Goal: Information Seeking & Learning: Learn about a topic

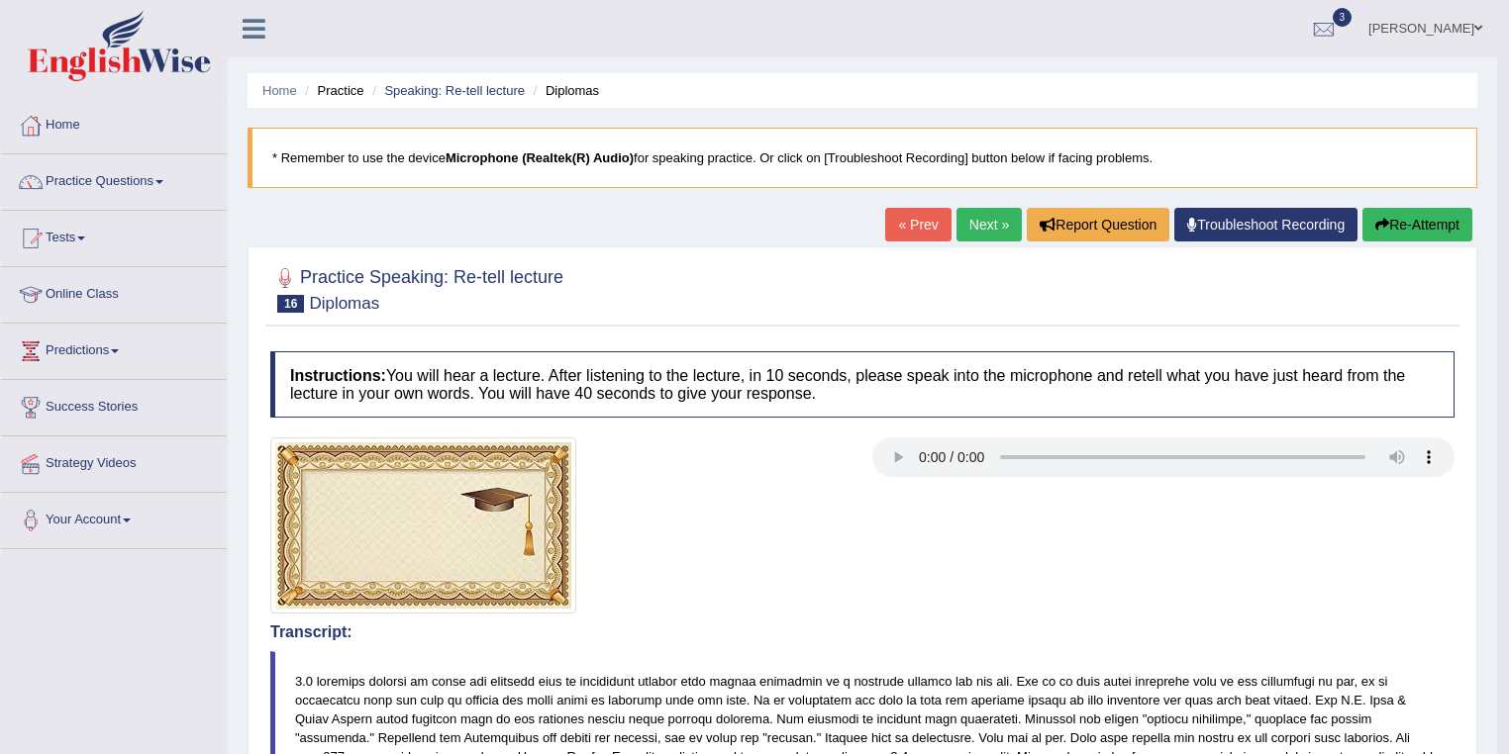
click at [977, 216] on link "Next »" at bounding box center [988, 225] width 65 height 34
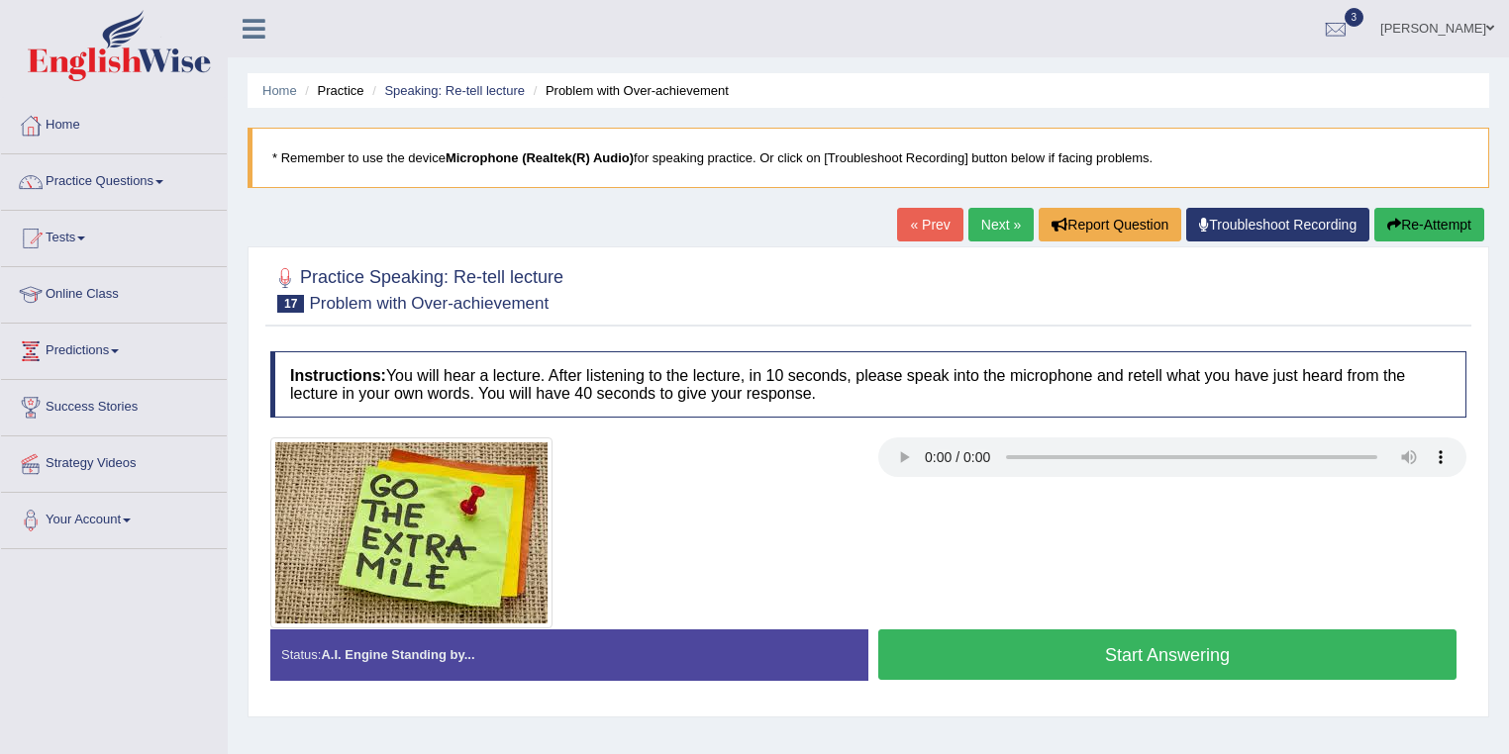
click at [995, 661] on button "Start Answering" at bounding box center [1167, 655] width 578 height 50
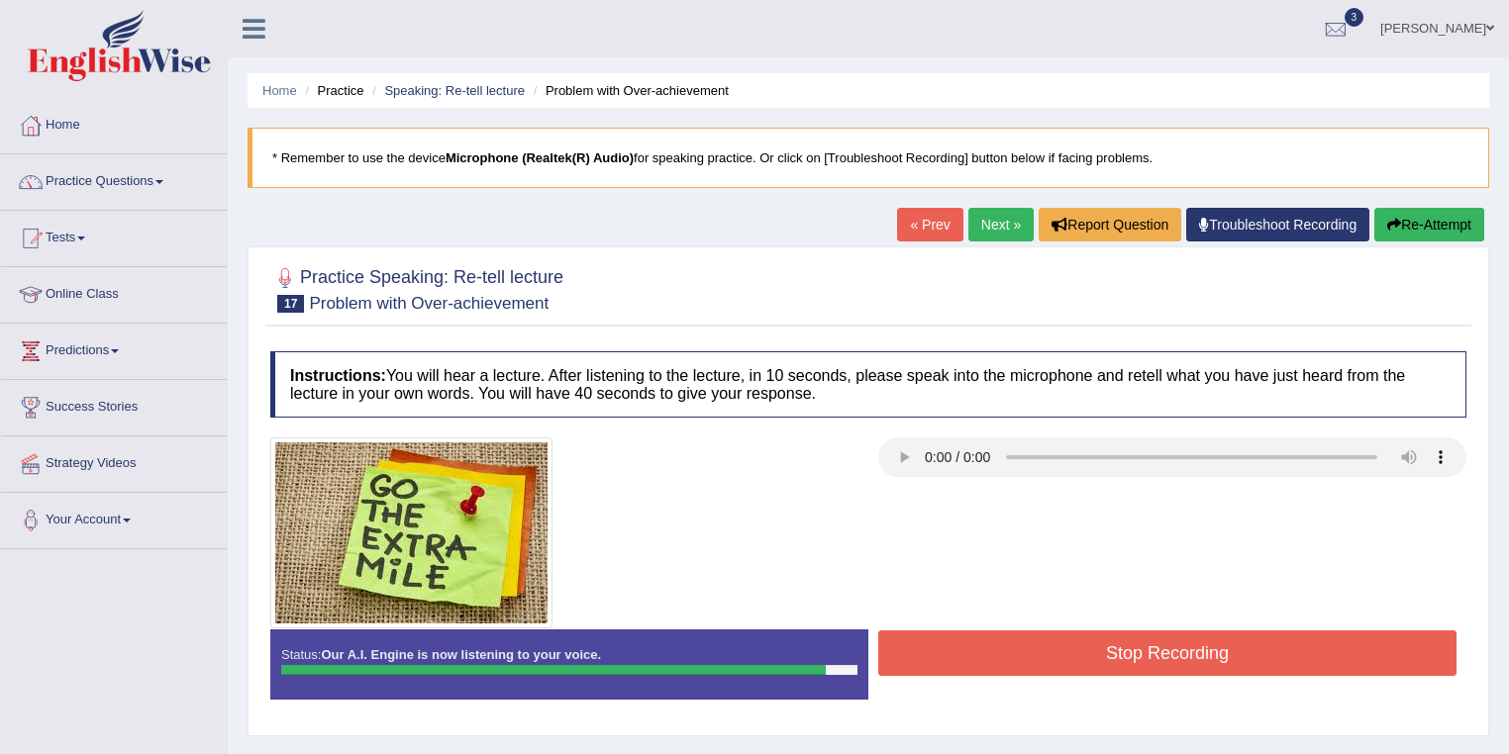
click at [1117, 643] on button "Stop Recording" at bounding box center [1167, 654] width 578 height 46
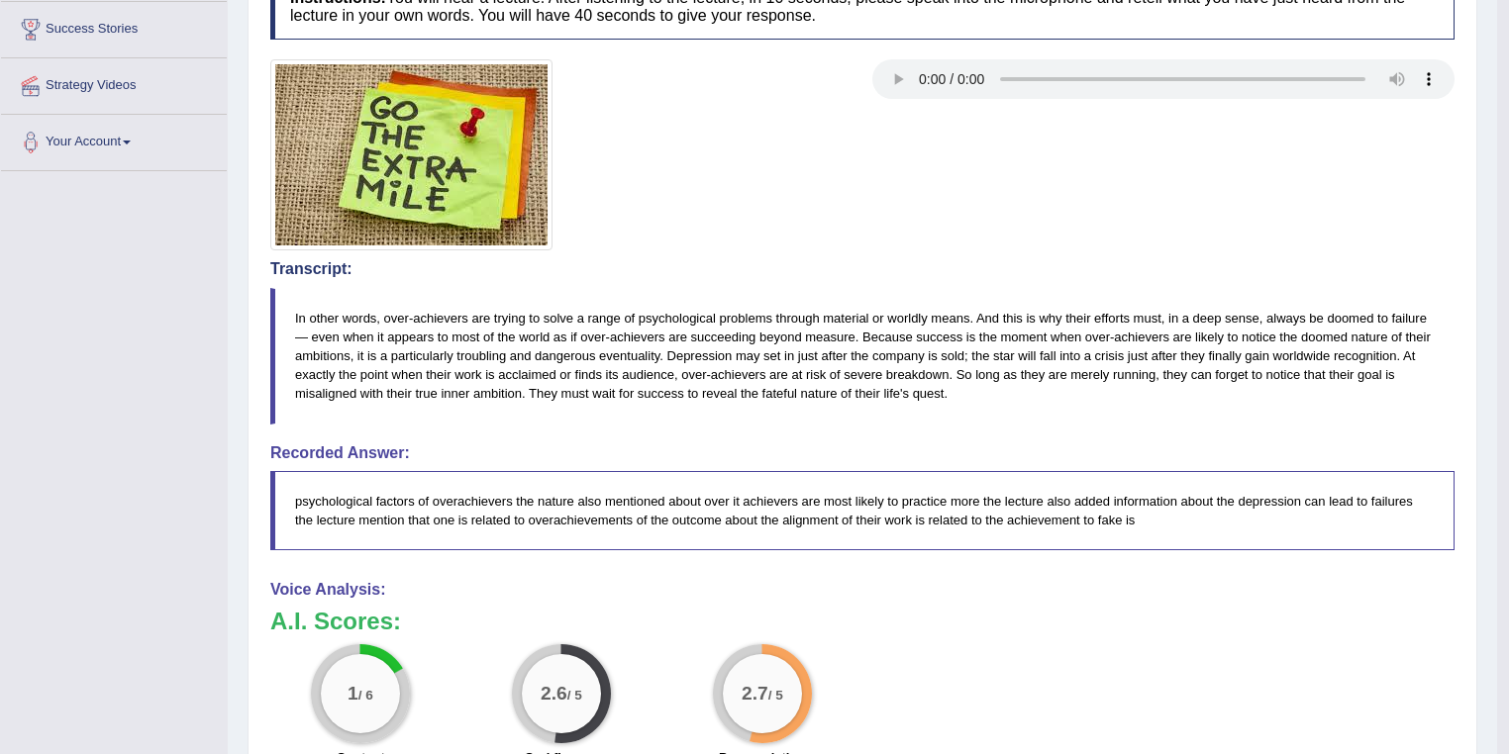
scroll to position [209, 0]
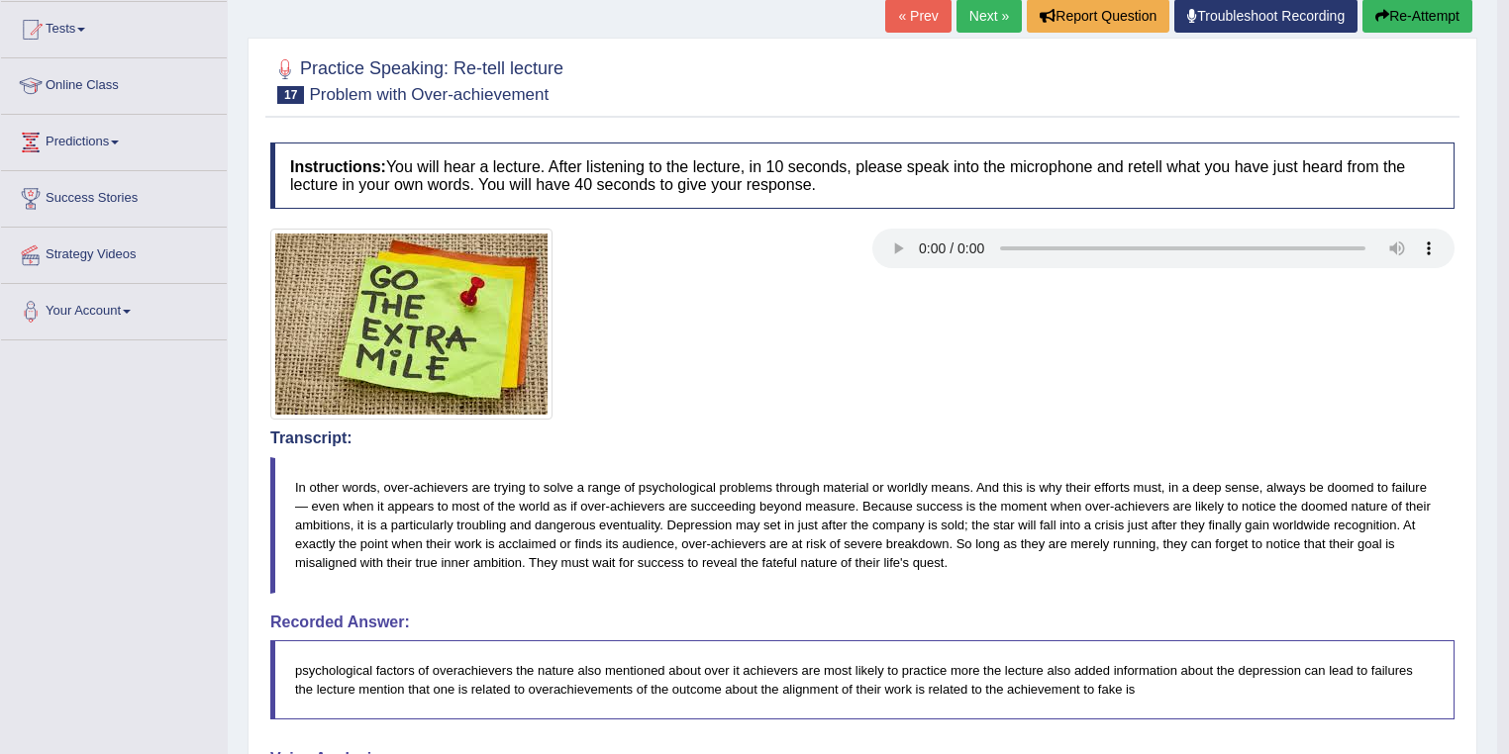
click at [969, 12] on link "Next »" at bounding box center [988, 16] width 65 height 34
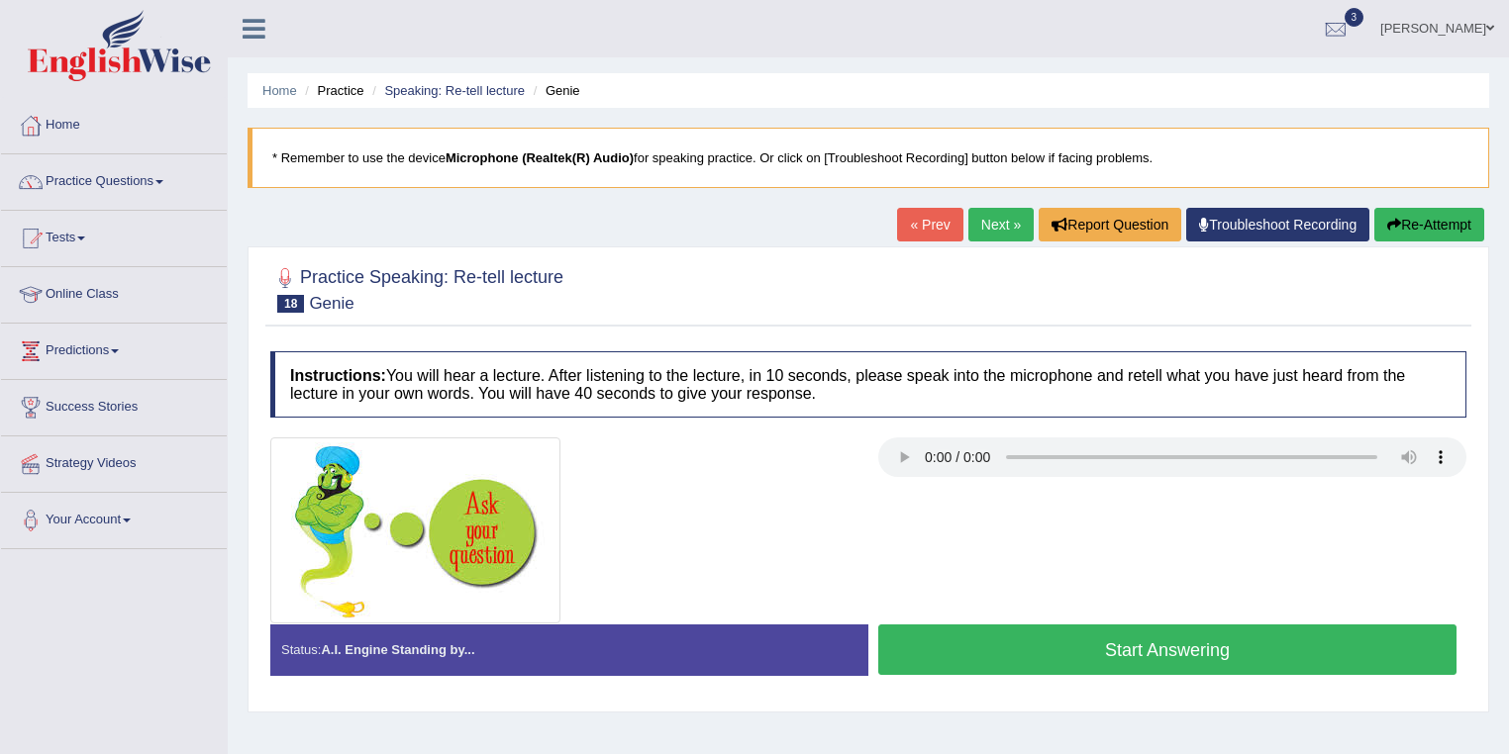
click at [1100, 667] on button "Start Answering" at bounding box center [1167, 650] width 578 height 50
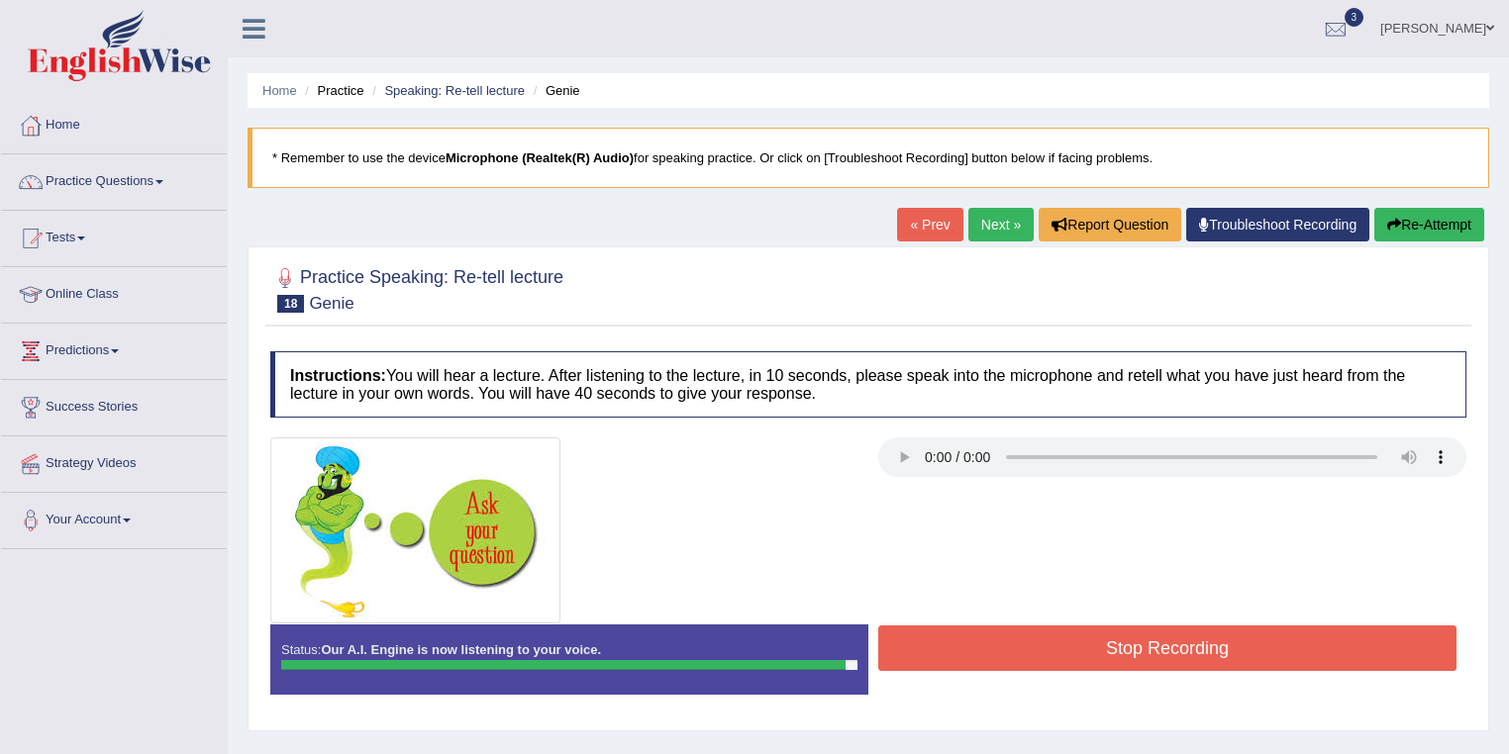
click at [1125, 656] on button "Stop Recording" at bounding box center [1167, 649] width 578 height 46
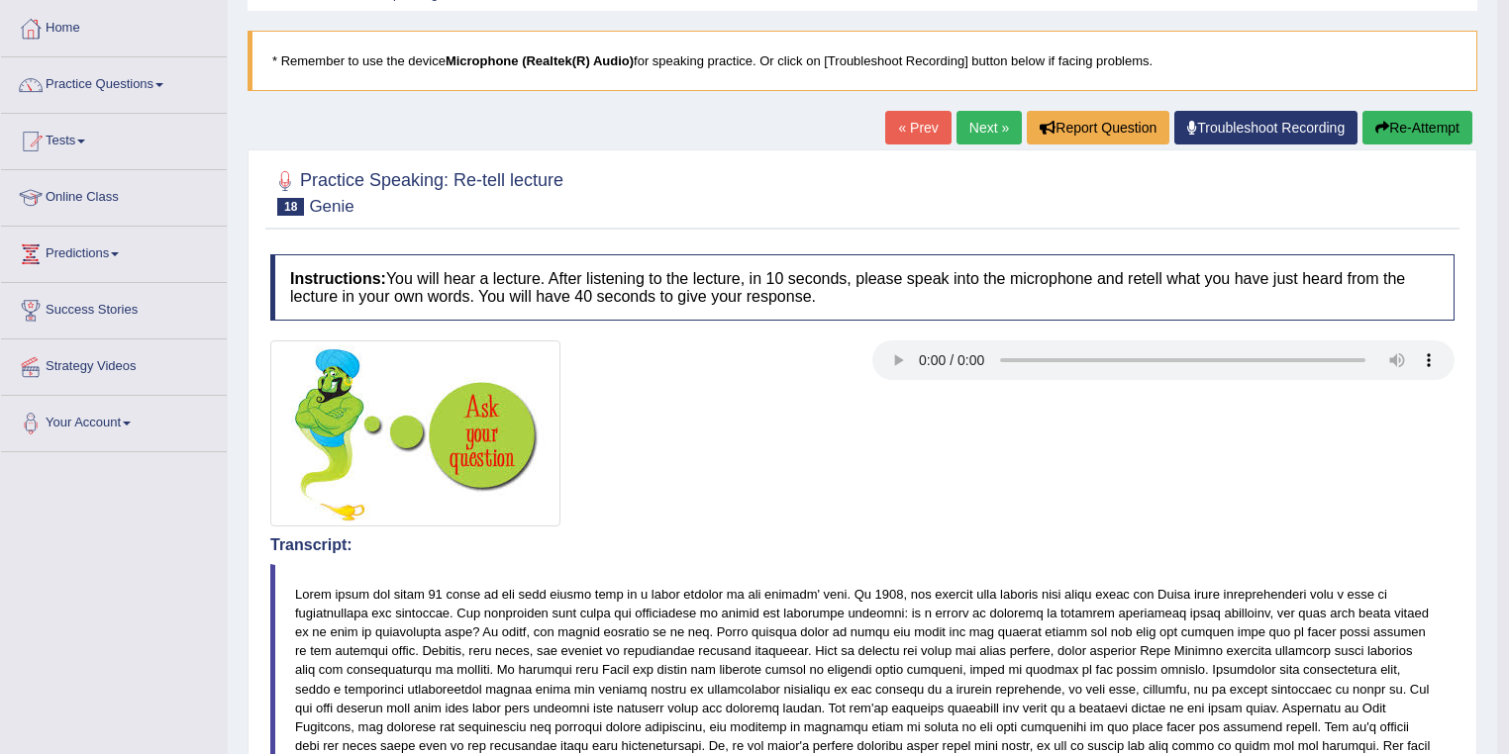
scroll to position [93, 0]
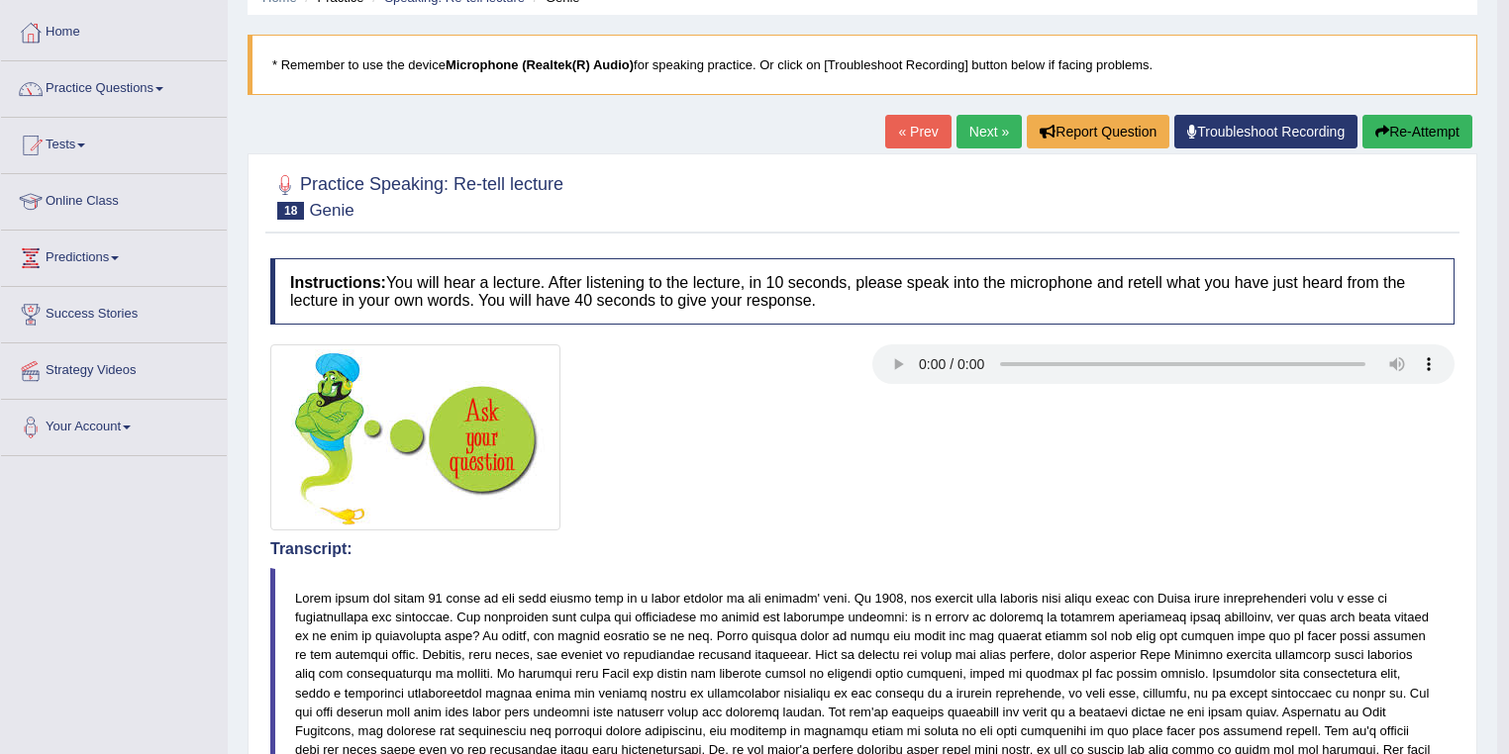
click at [976, 122] on link "Next »" at bounding box center [988, 132] width 65 height 34
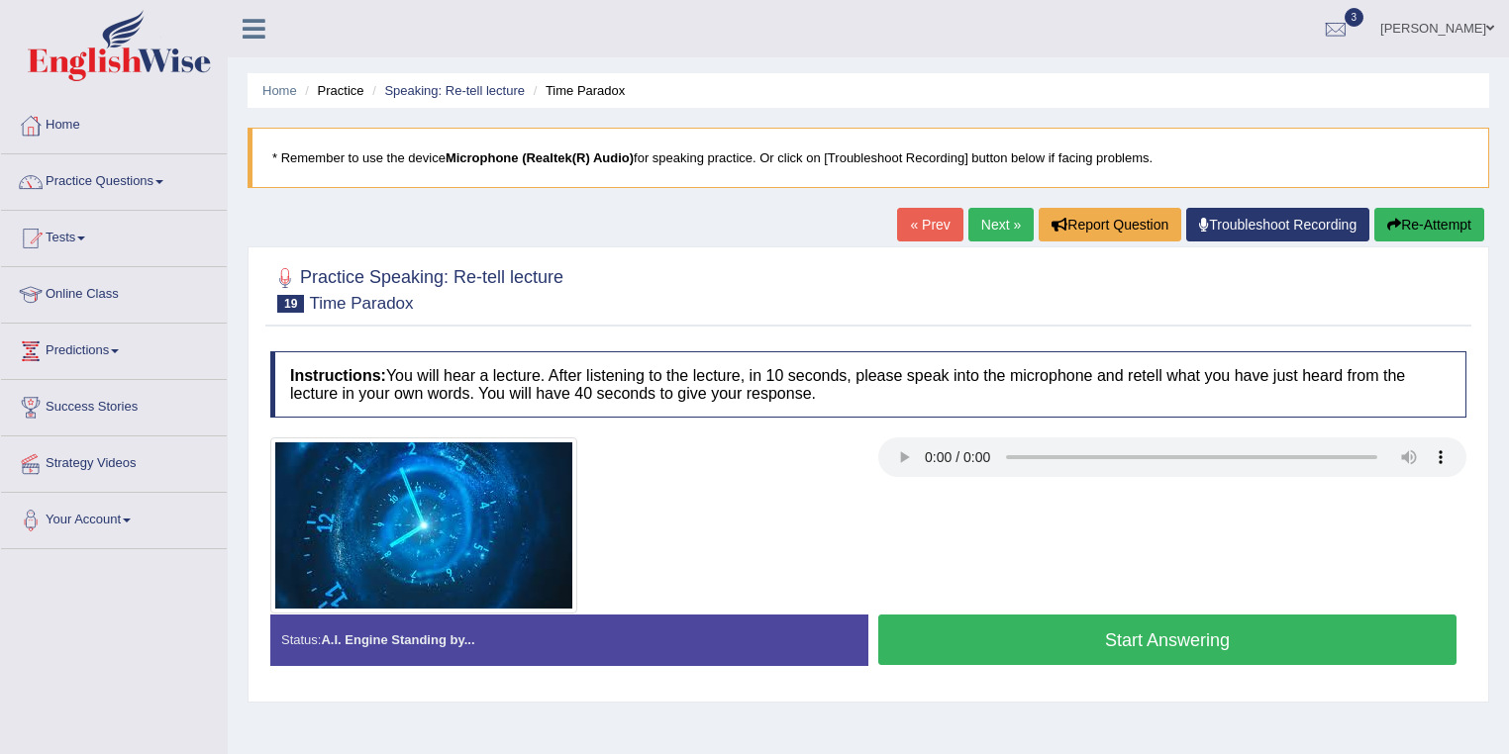
click at [1068, 631] on button "Start Answering" at bounding box center [1167, 640] width 578 height 50
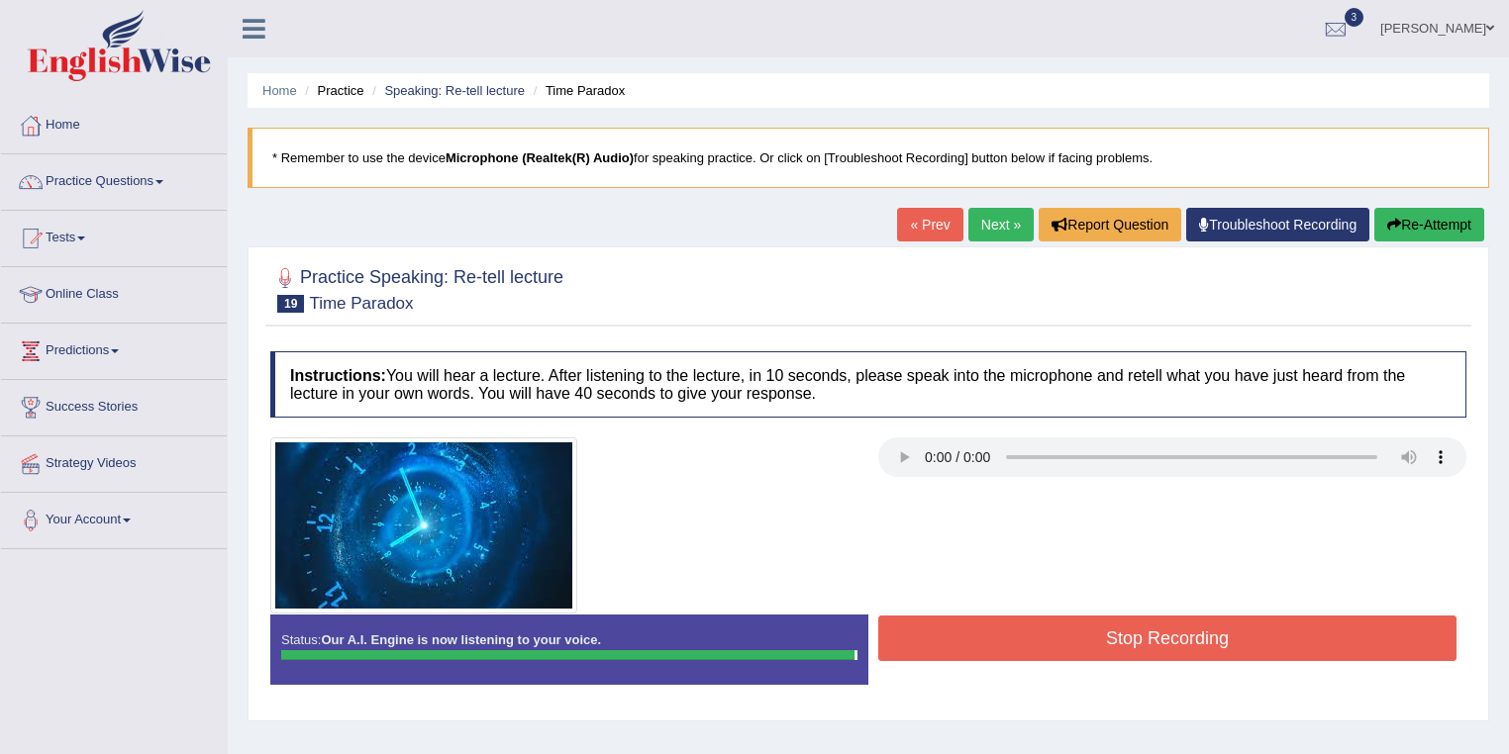
click at [1081, 628] on button "Stop Recording" at bounding box center [1167, 639] width 578 height 46
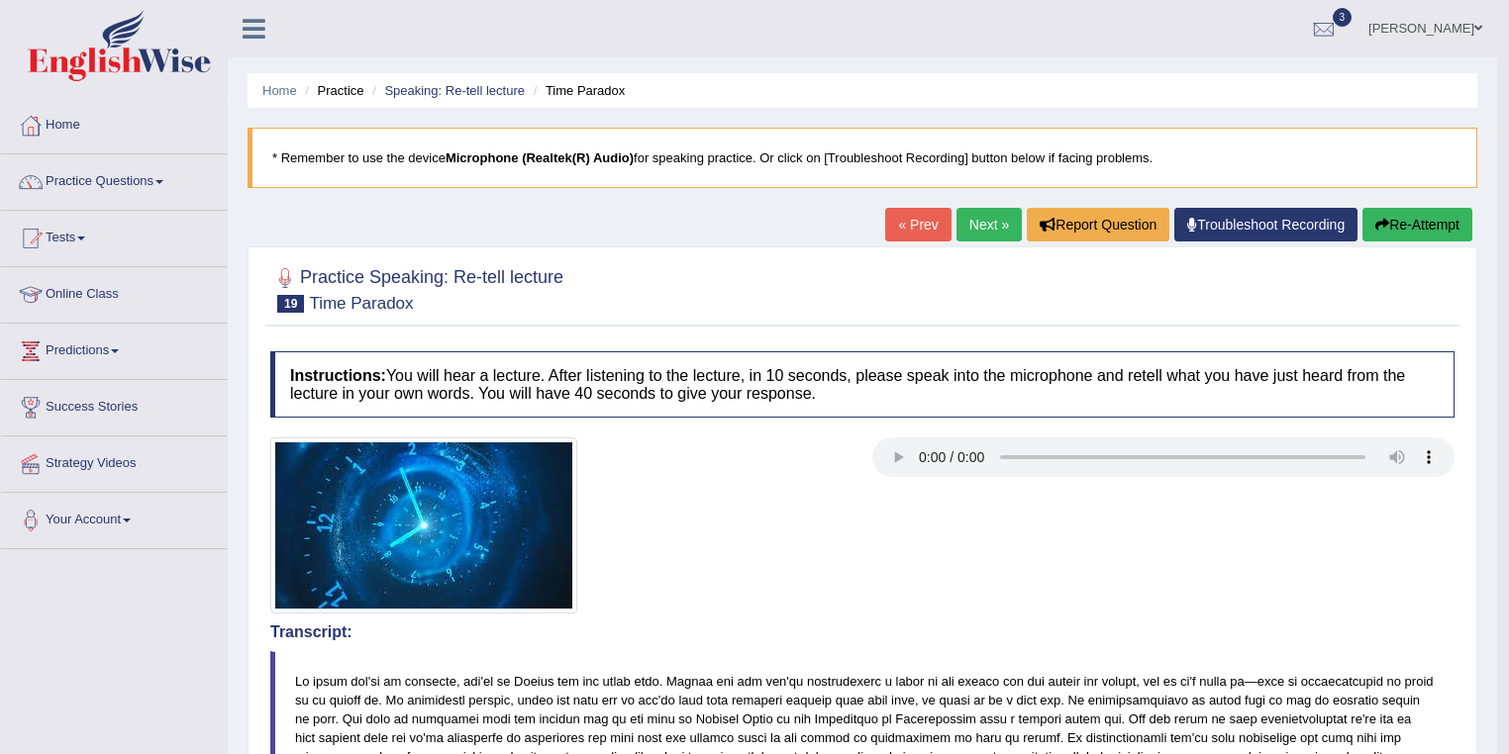
click at [988, 228] on link "Next »" at bounding box center [988, 225] width 65 height 34
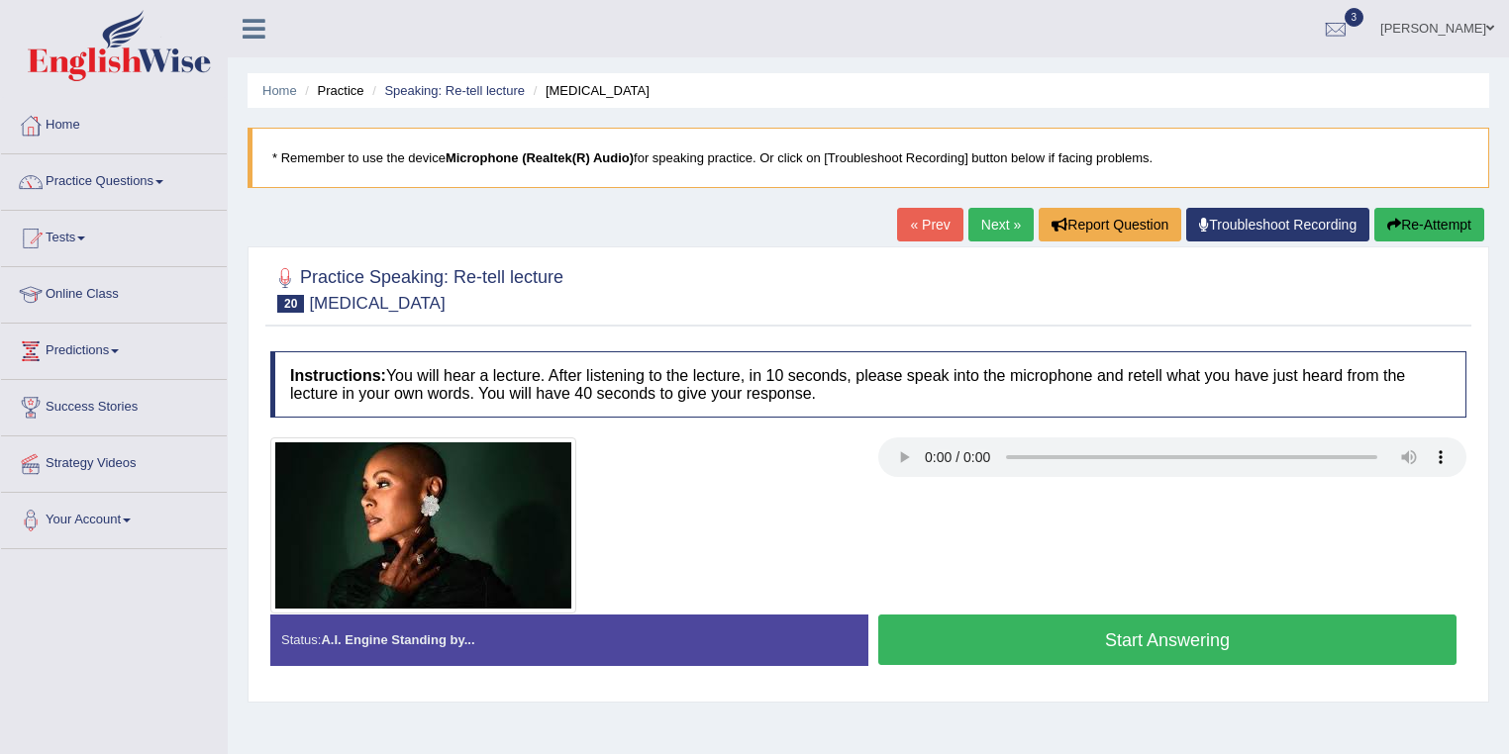
click at [1037, 630] on button "Start Answering" at bounding box center [1167, 640] width 578 height 50
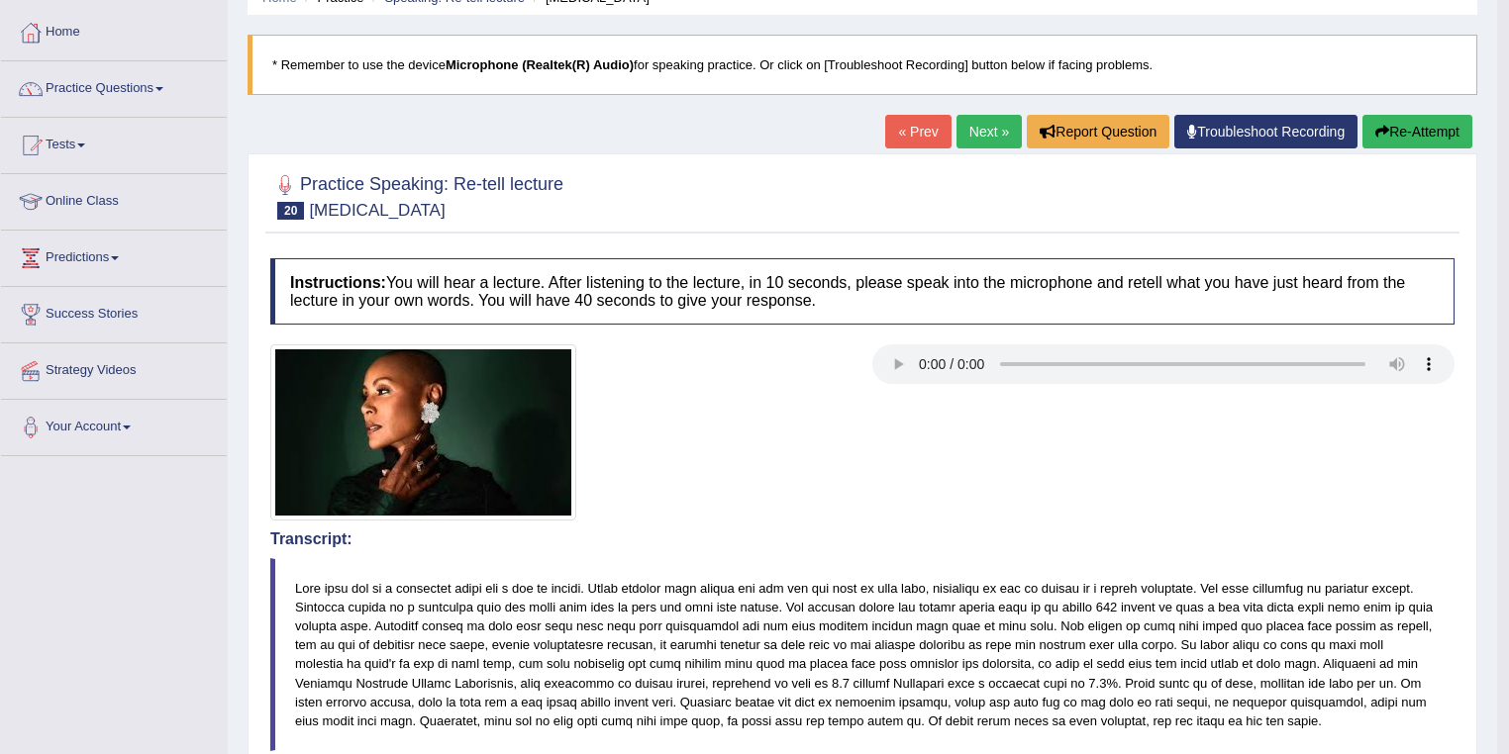
scroll to position [64, 0]
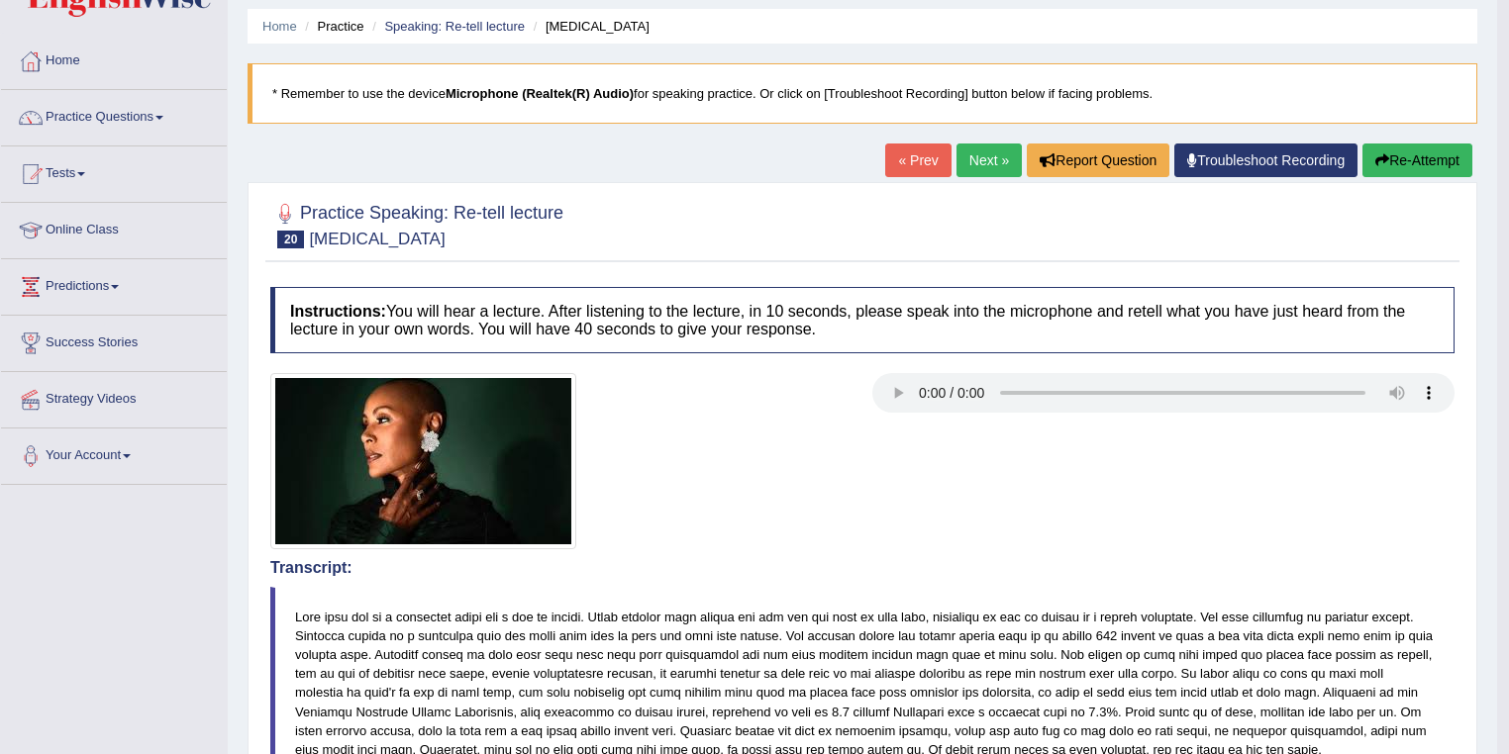
click at [982, 163] on link "Next »" at bounding box center [988, 161] width 65 height 34
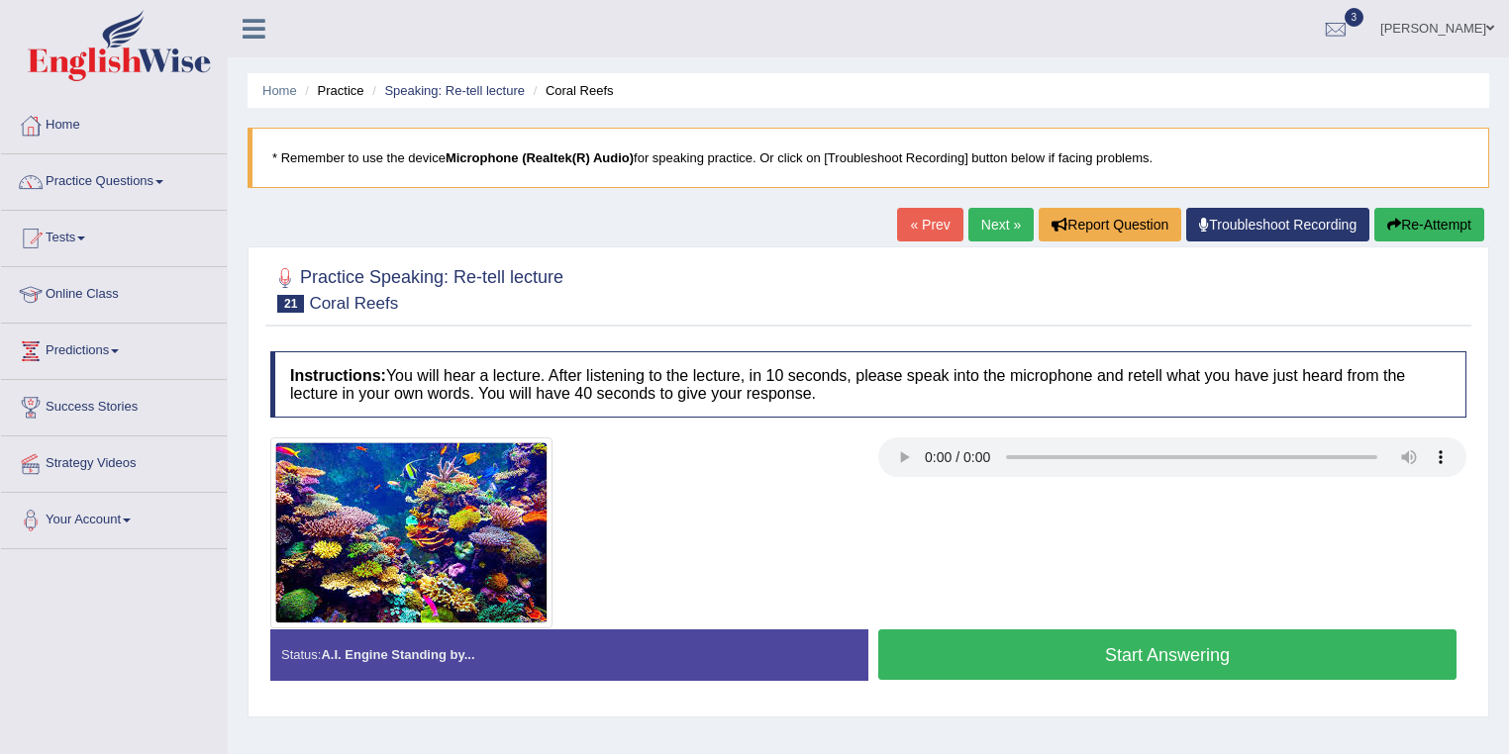
click at [1027, 639] on button "Start Answering" at bounding box center [1167, 655] width 578 height 50
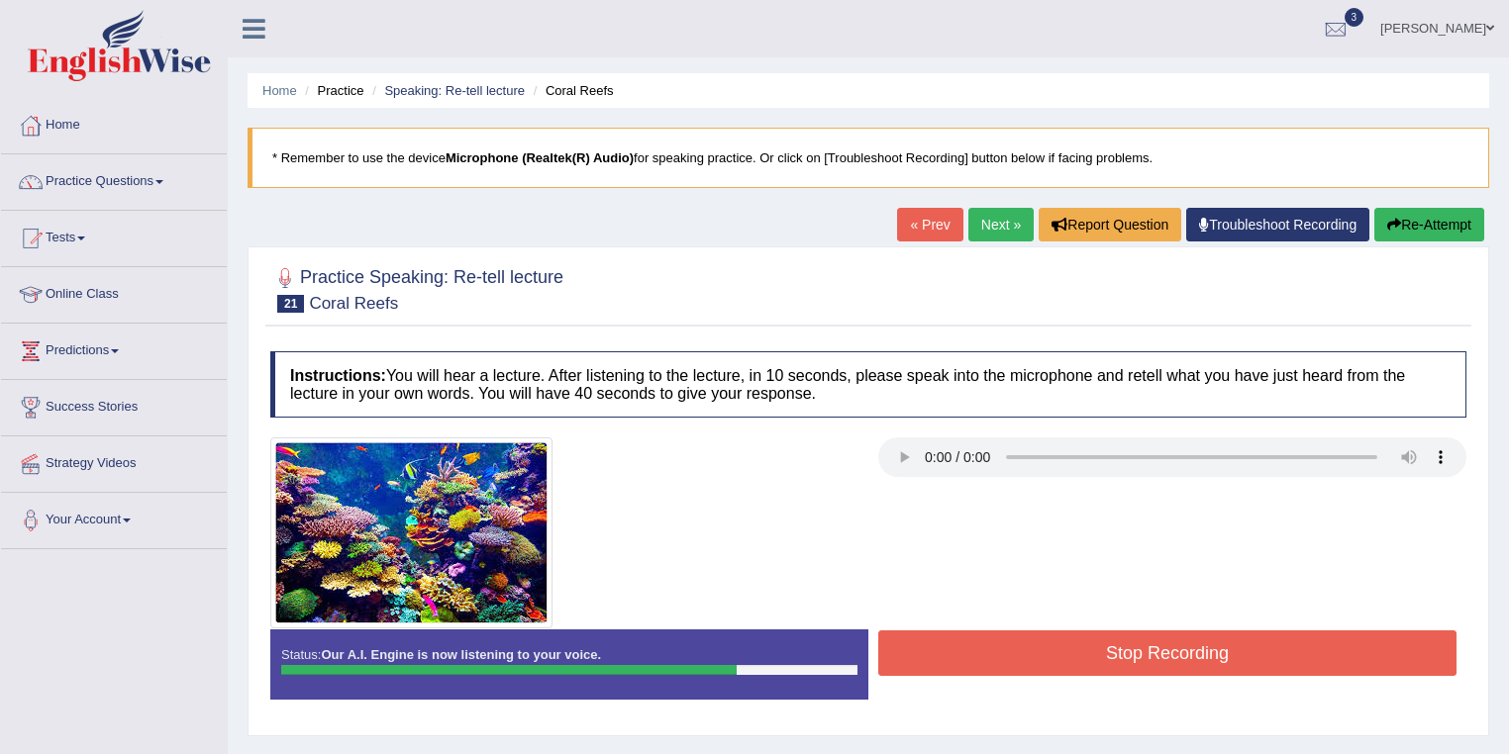
click at [1081, 656] on button "Stop Recording" at bounding box center [1167, 654] width 578 height 46
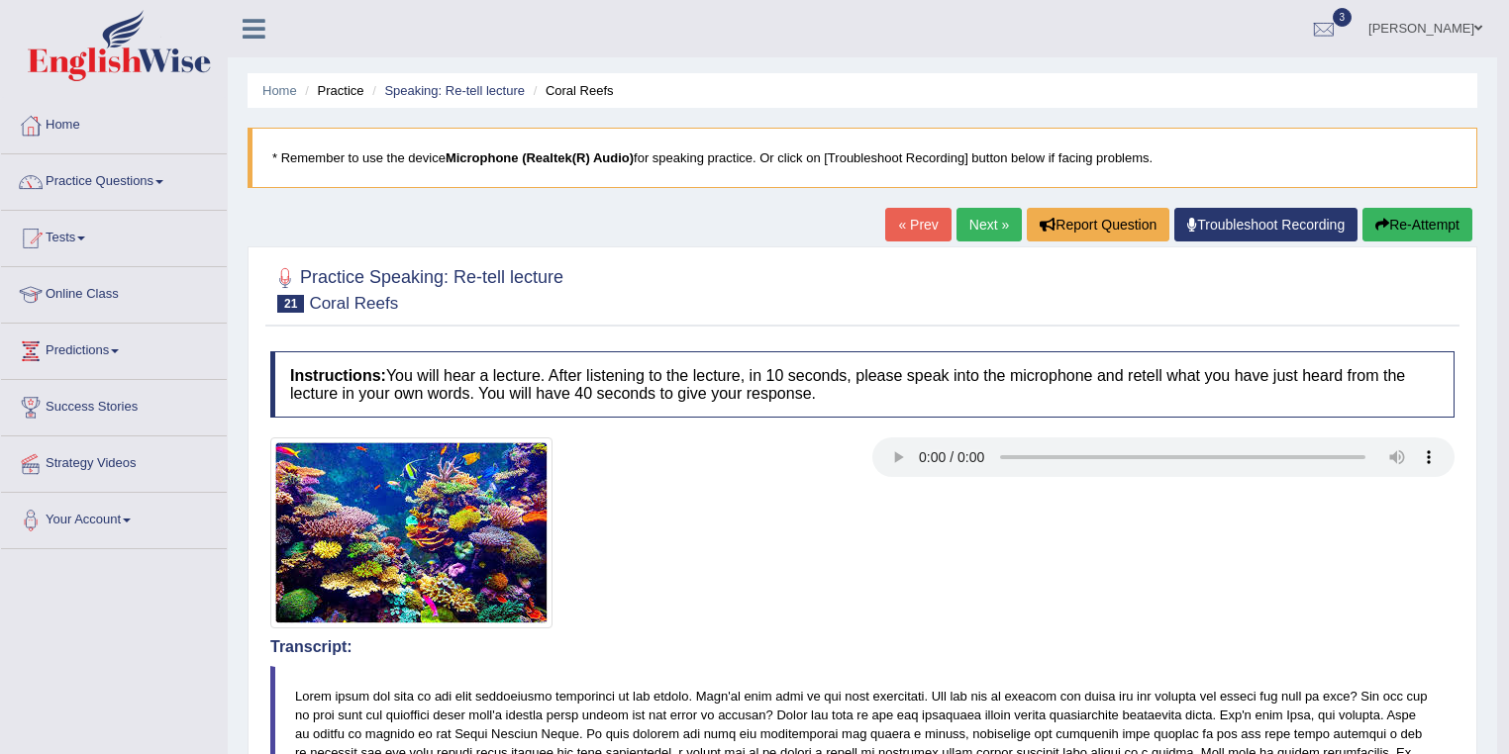
click at [983, 231] on link "Next »" at bounding box center [988, 225] width 65 height 34
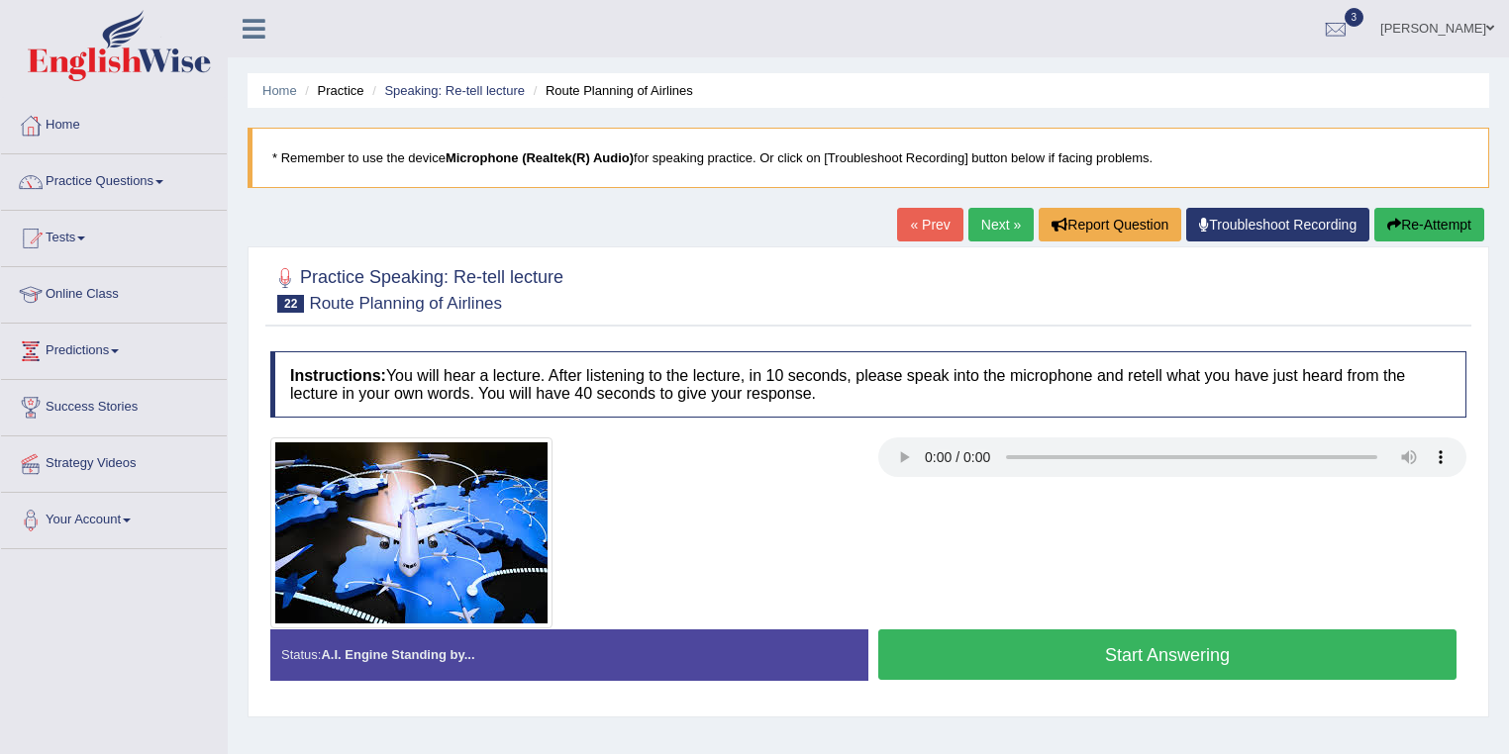
click at [1054, 654] on button "Start Answering" at bounding box center [1167, 655] width 578 height 50
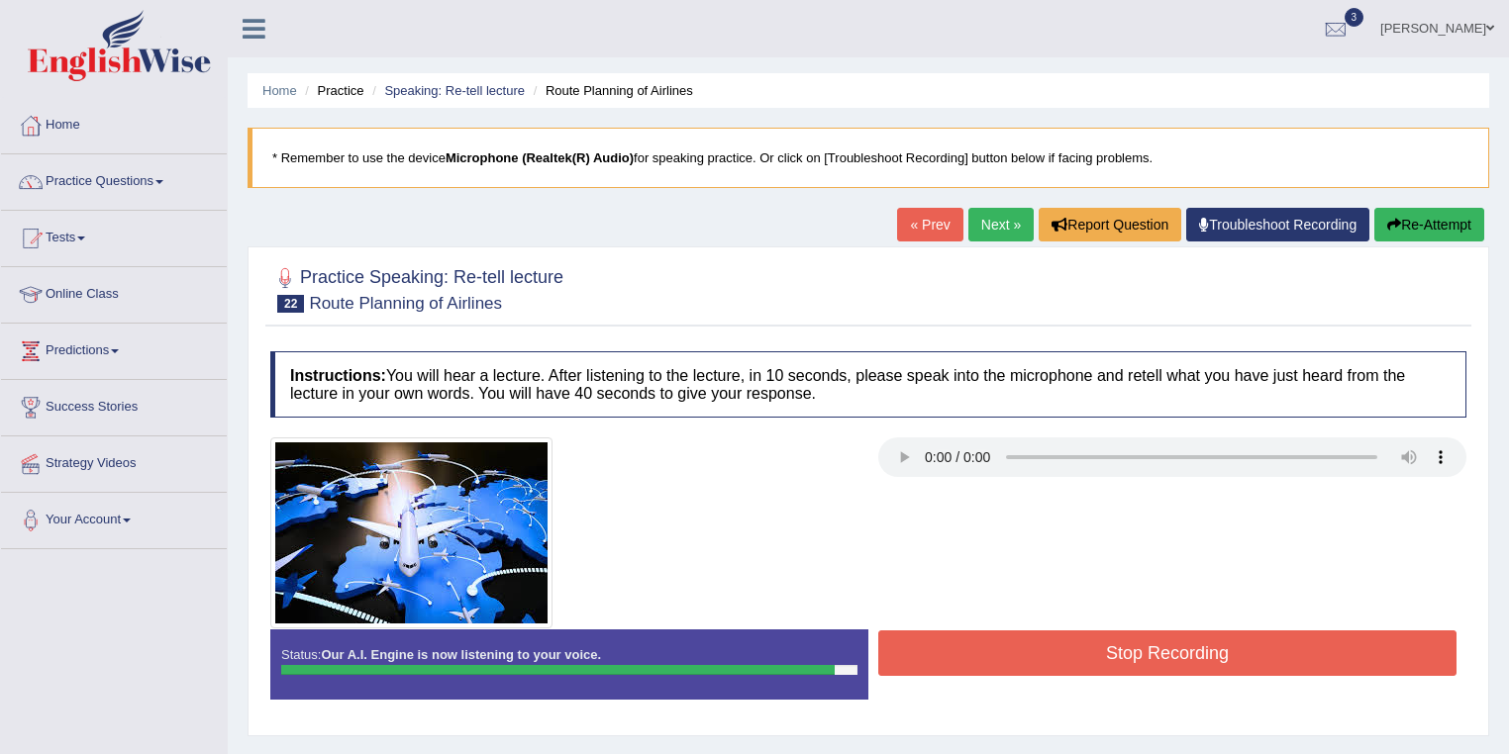
click at [1101, 655] on button "Stop Recording" at bounding box center [1167, 654] width 578 height 46
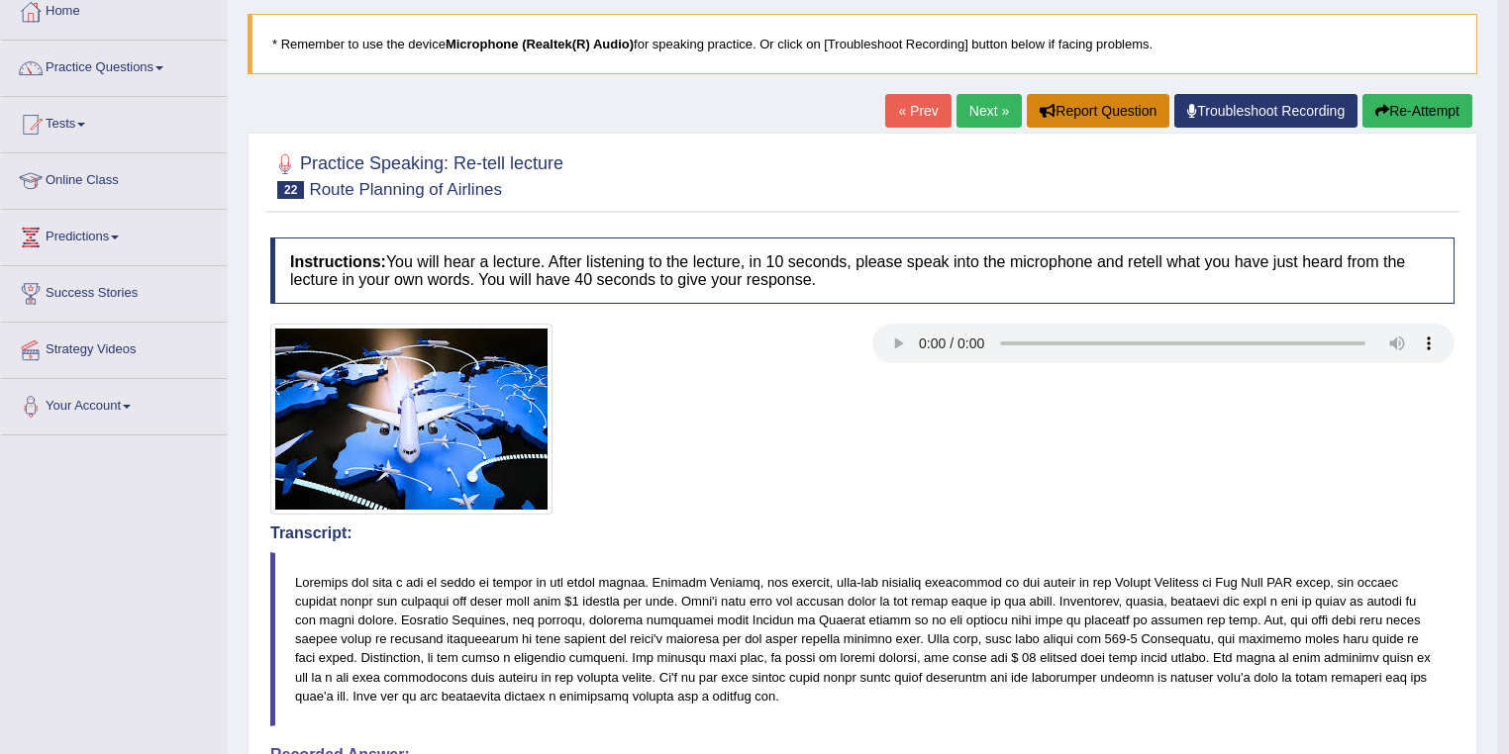
scroll to position [79, 0]
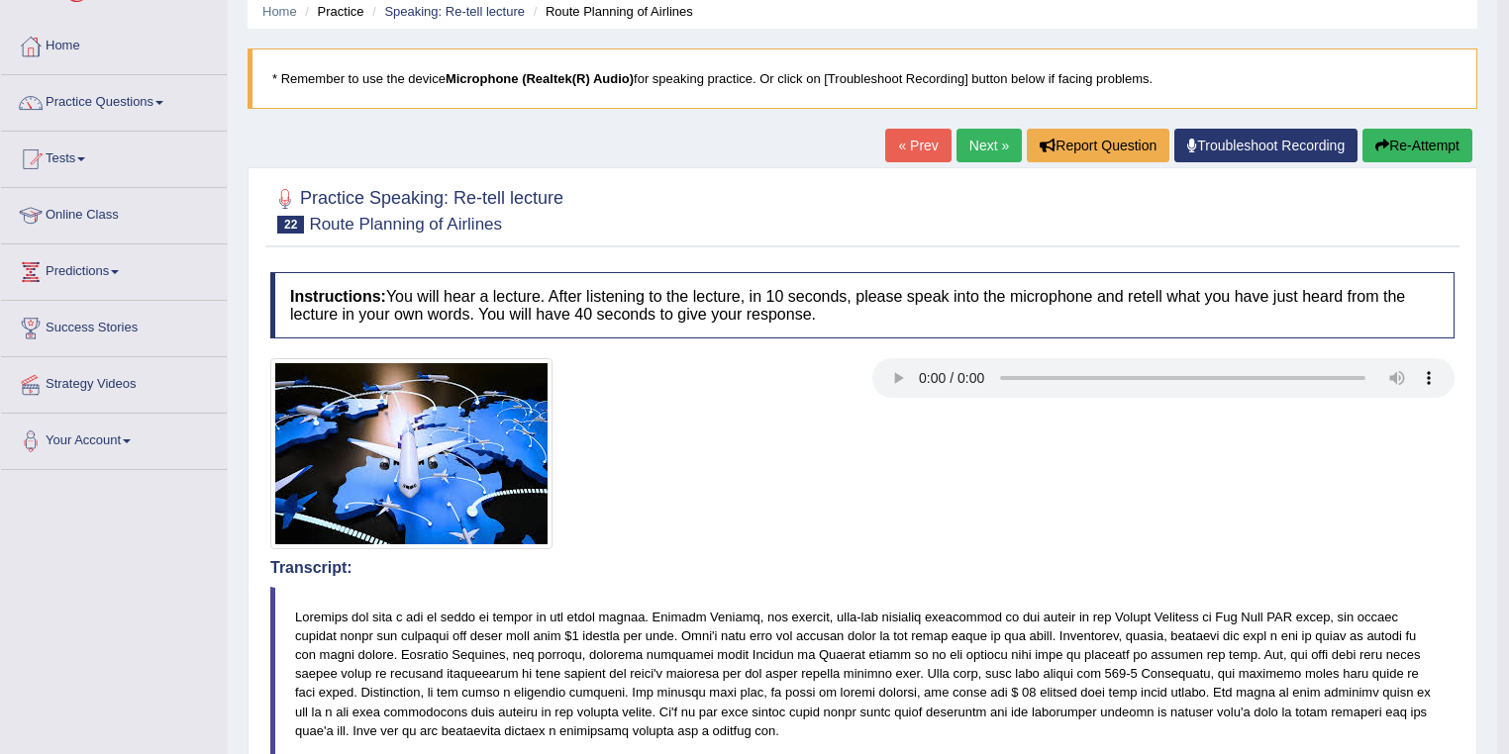
click at [978, 158] on link "Next »" at bounding box center [988, 146] width 65 height 34
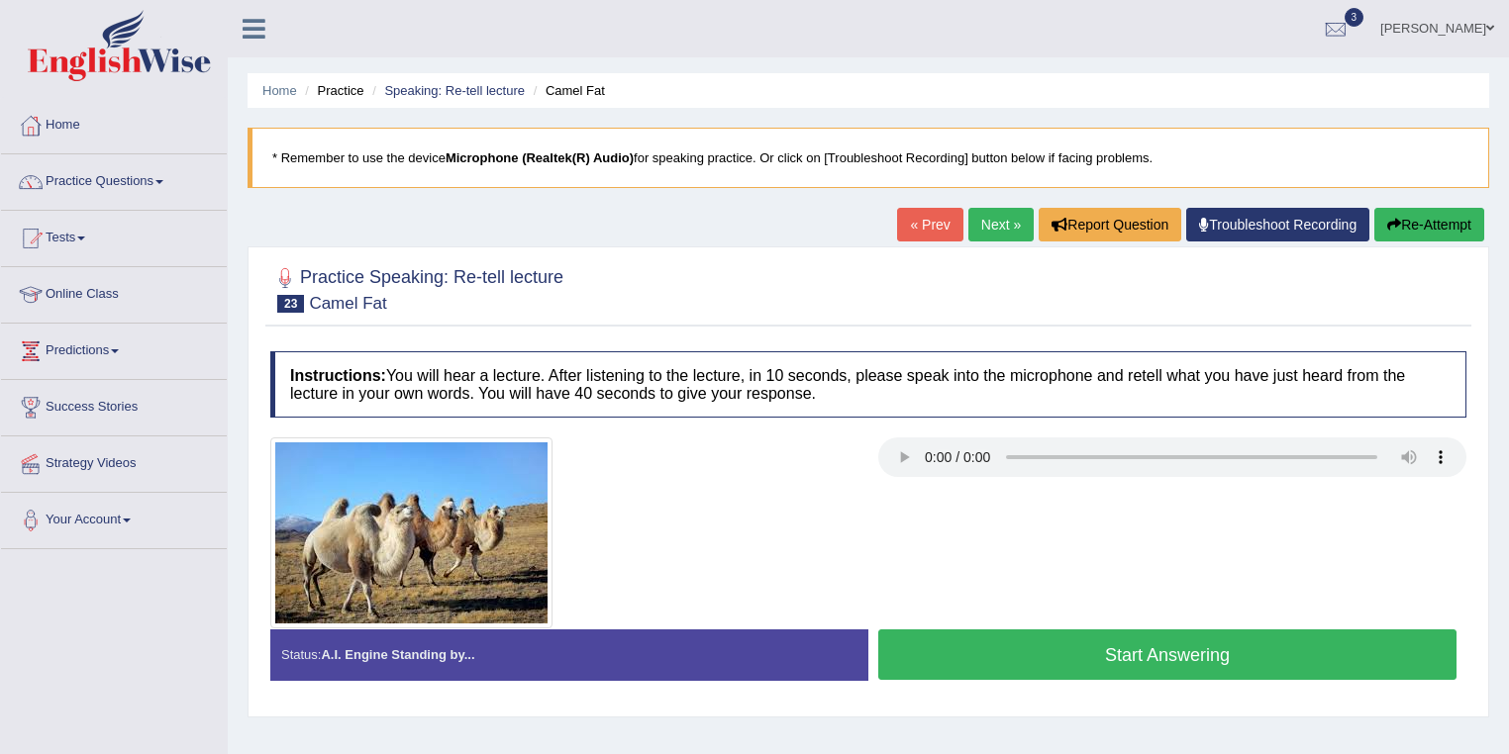
click at [1006, 662] on button "Start Answering" at bounding box center [1167, 655] width 578 height 50
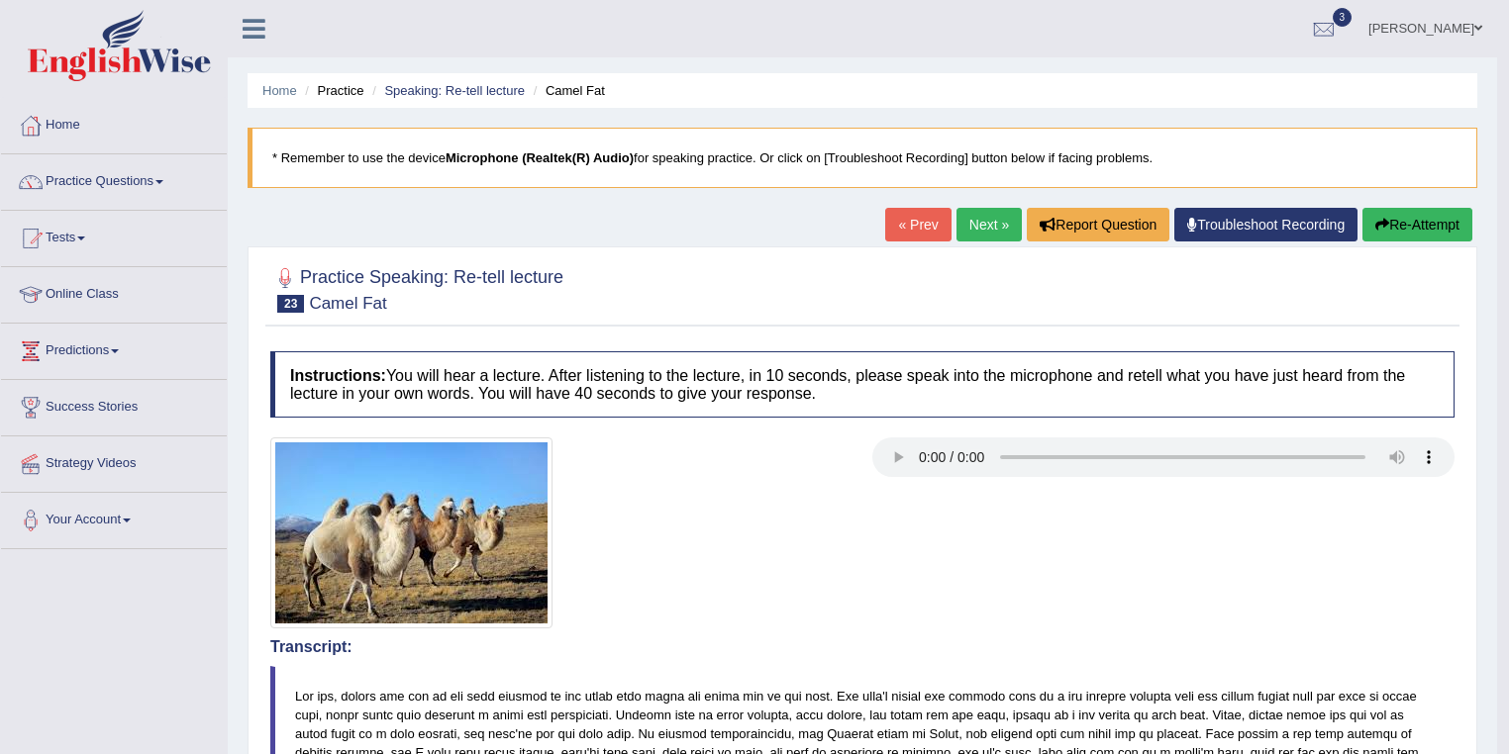
click at [994, 229] on link "Next »" at bounding box center [988, 225] width 65 height 34
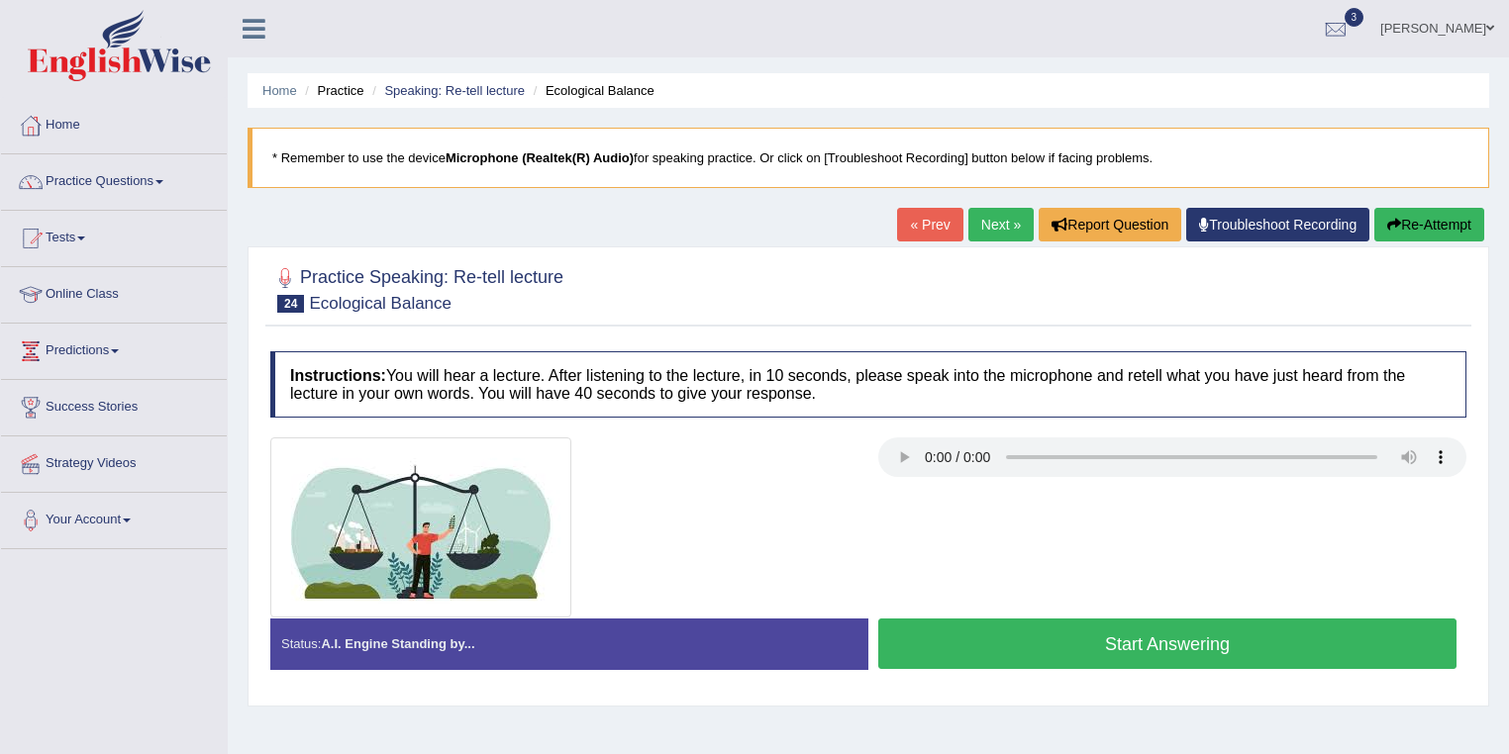
click at [1097, 647] on button "Start Answering" at bounding box center [1167, 644] width 578 height 50
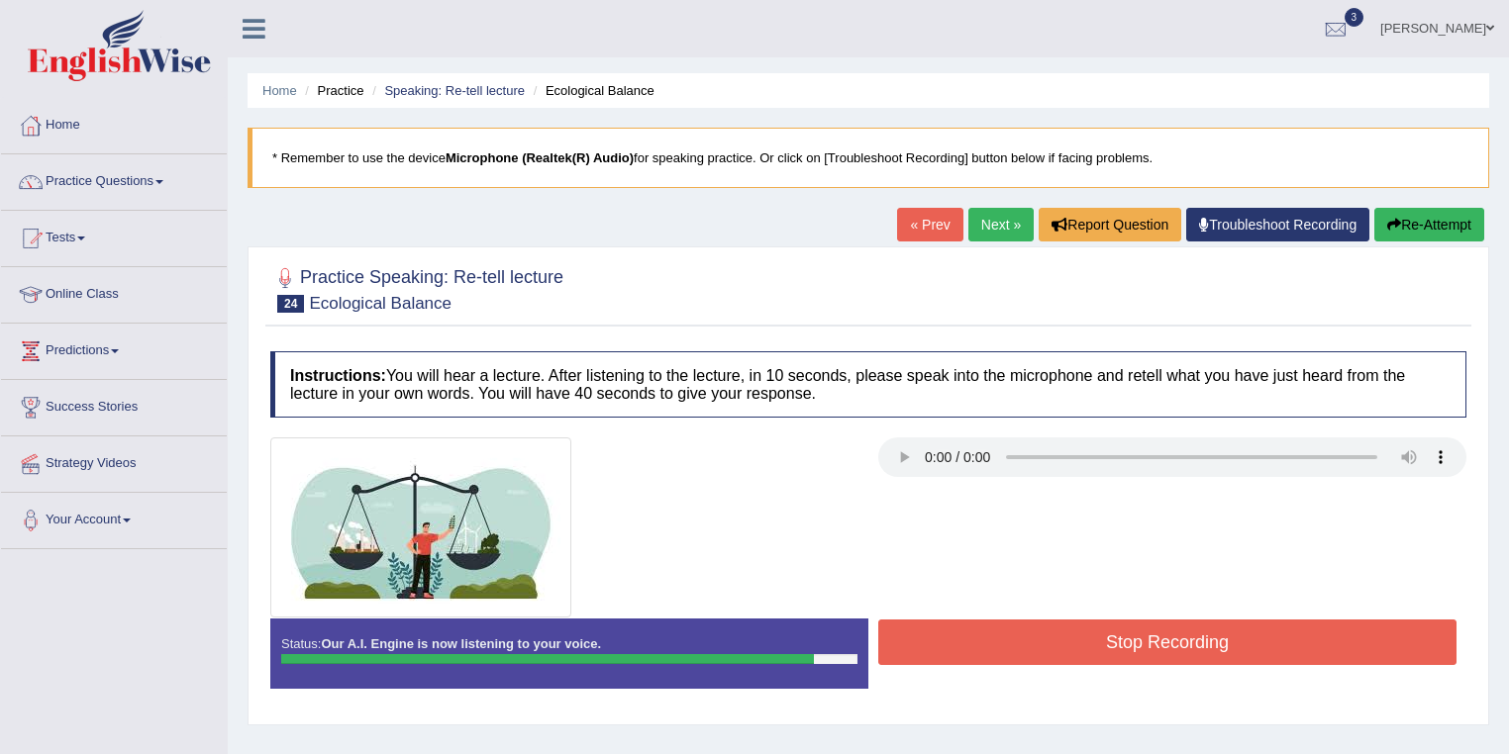
click at [1066, 642] on button "Stop Recording" at bounding box center [1167, 643] width 578 height 46
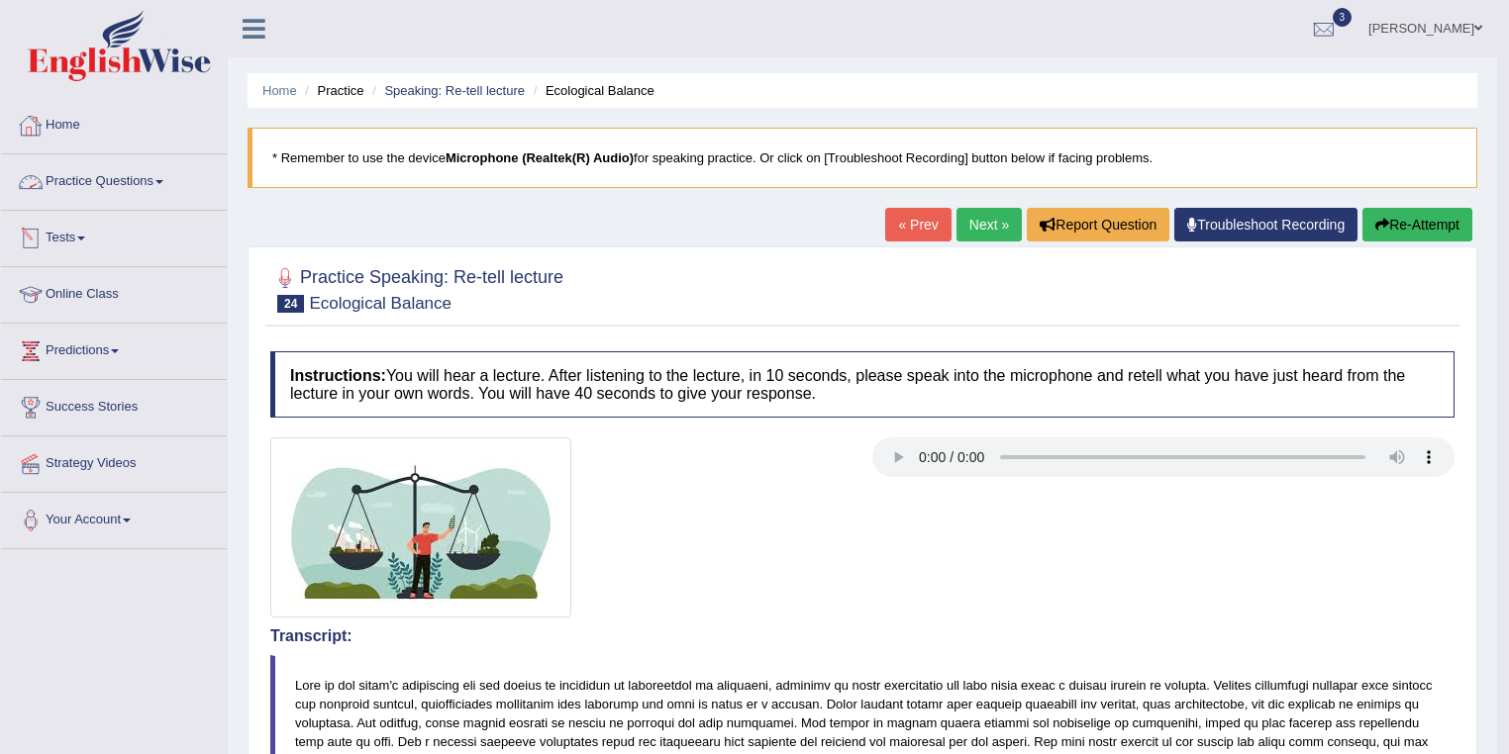
click at [159, 182] on link "Practice Questions" at bounding box center [114, 179] width 226 height 50
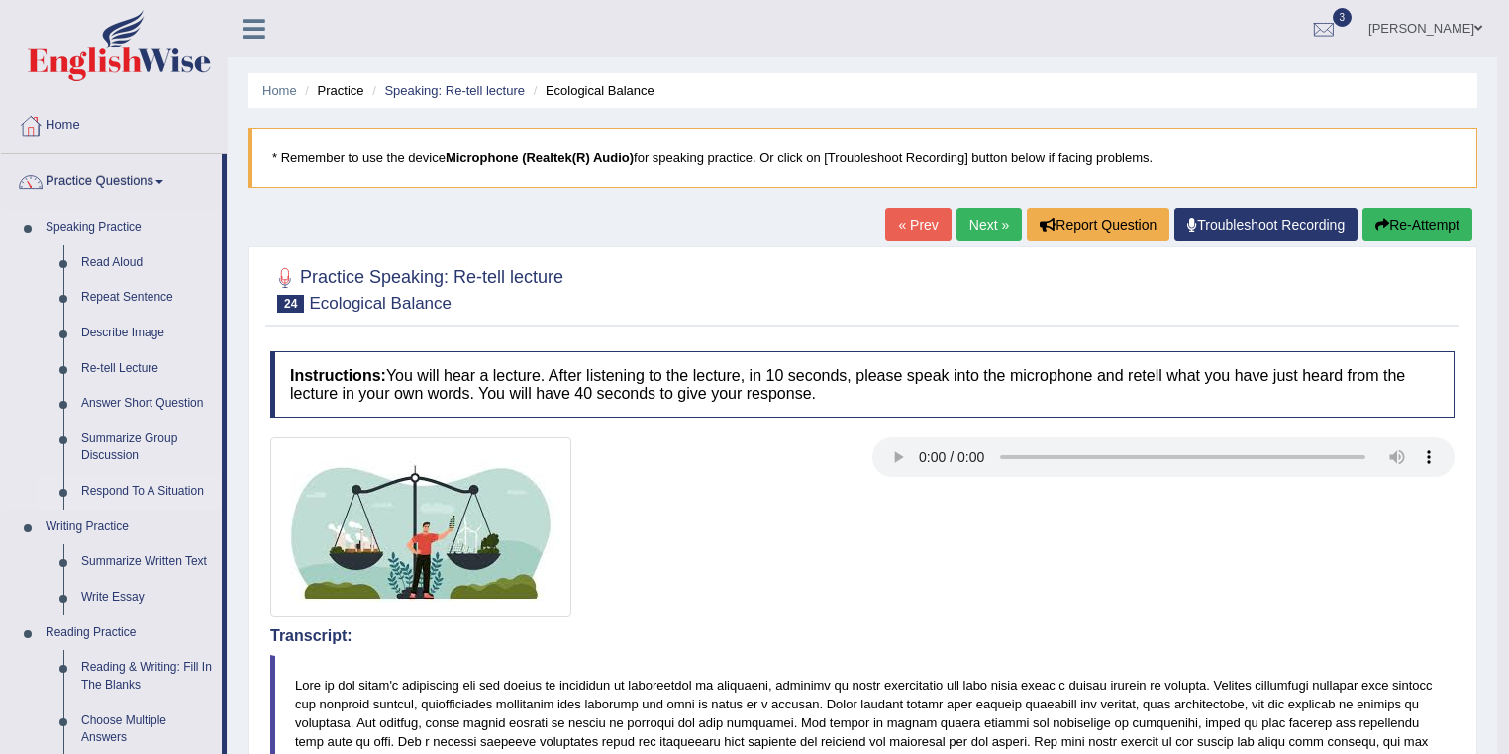
click at [139, 488] on link "Respond To A Situation" at bounding box center [147, 492] width 150 height 36
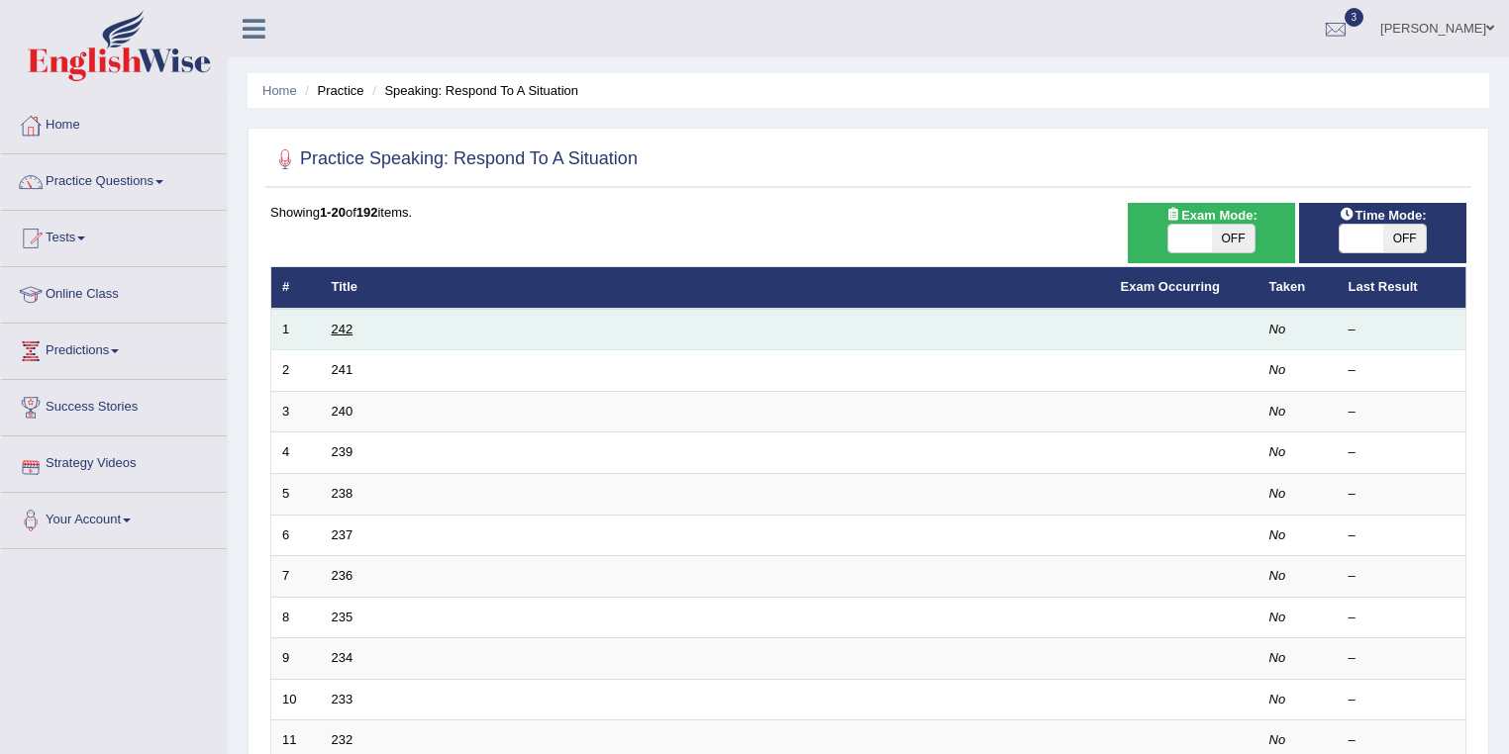
click at [344, 332] on link "242" at bounding box center [343, 329] width 22 height 15
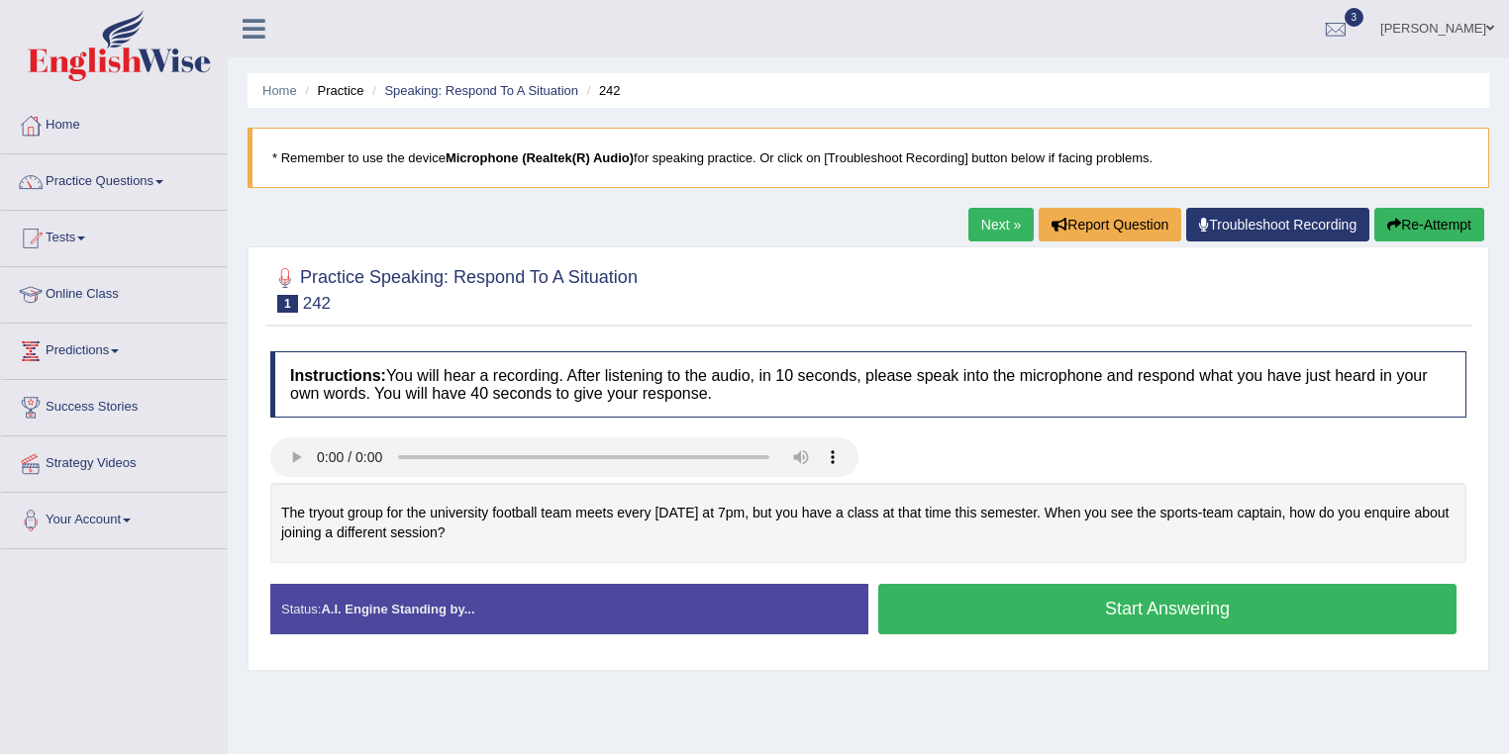
click at [985, 604] on button "Start Answering" at bounding box center [1167, 609] width 578 height 50
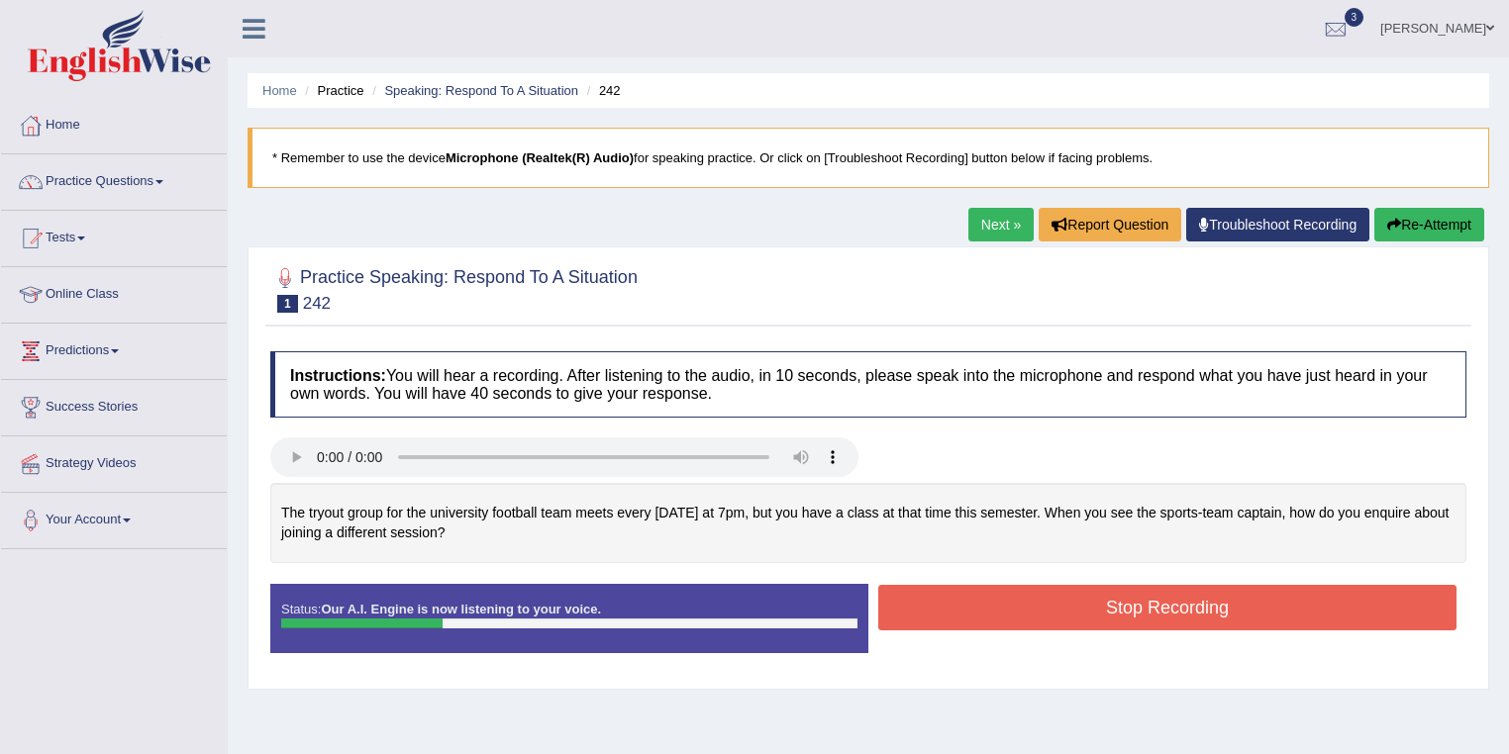
click at [1154, 610] on button "Stop Recording" at bounding box center [1167, 608] width 578 height 46
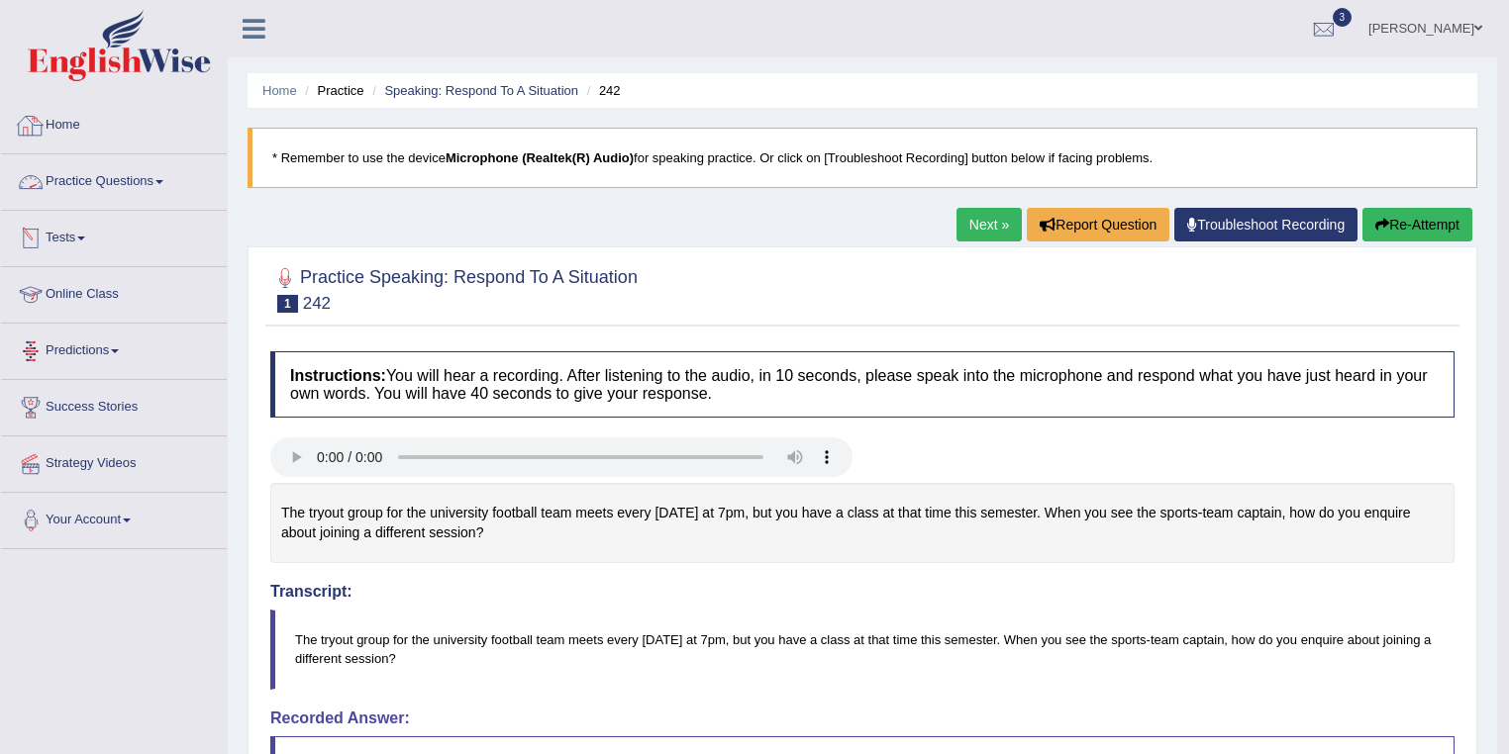
click at [118, 176] on link "Practice Questions" at bounding box center [114, 179] width 226 height 50
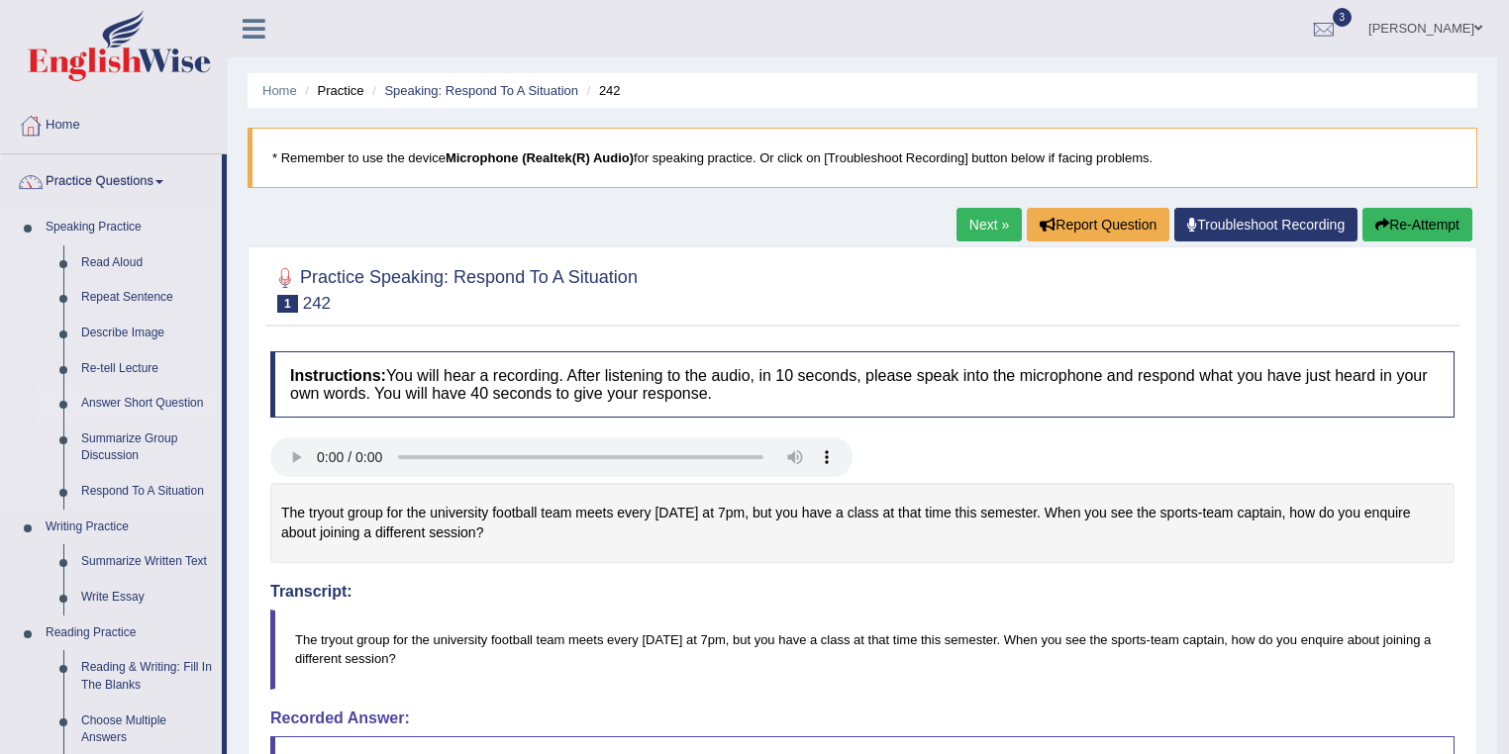
click at [129, 396] on link "Answer Short Question" at bounding box center [147, 404] width 150 height 36
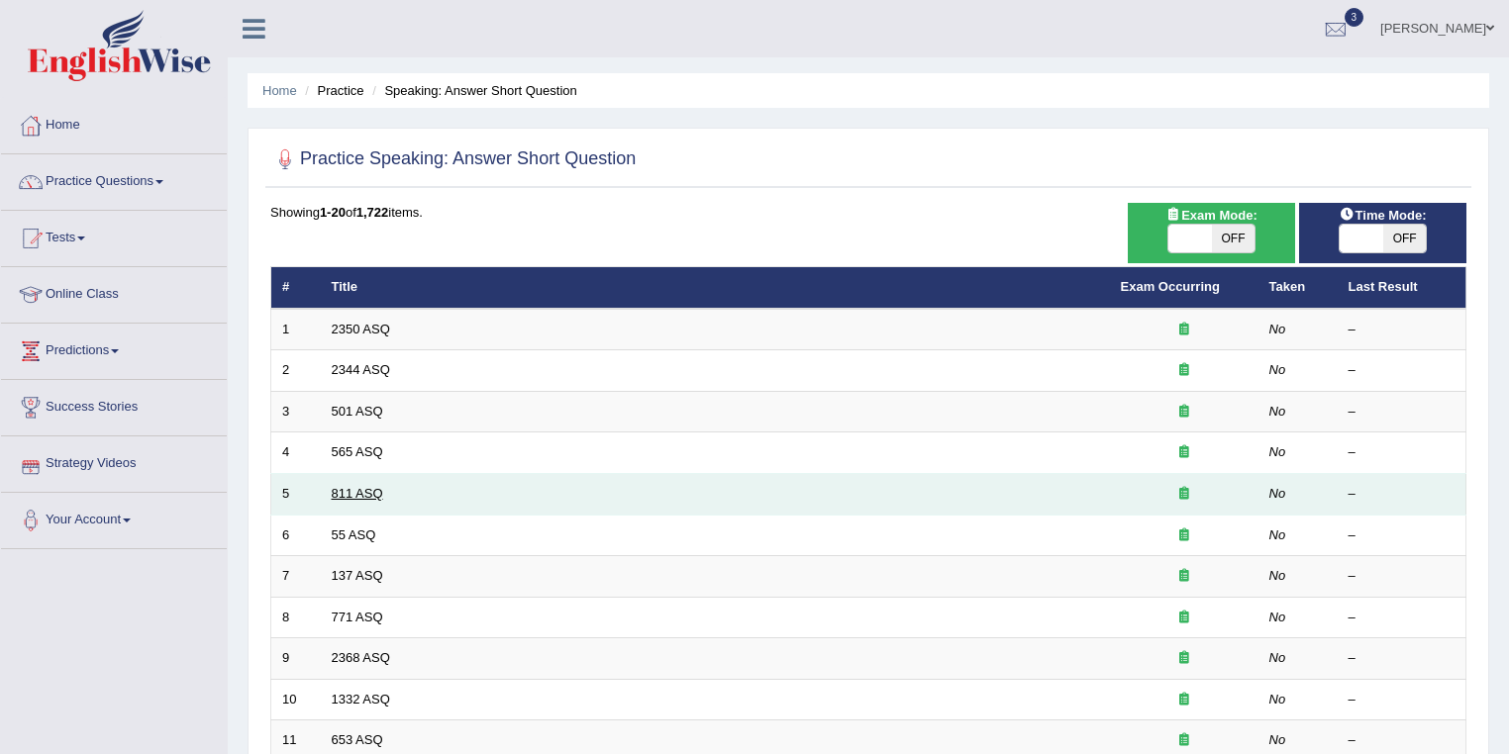
click at [362, 492] on link "811 ASQ" at bounding box center [357, 493] width 51 height 15
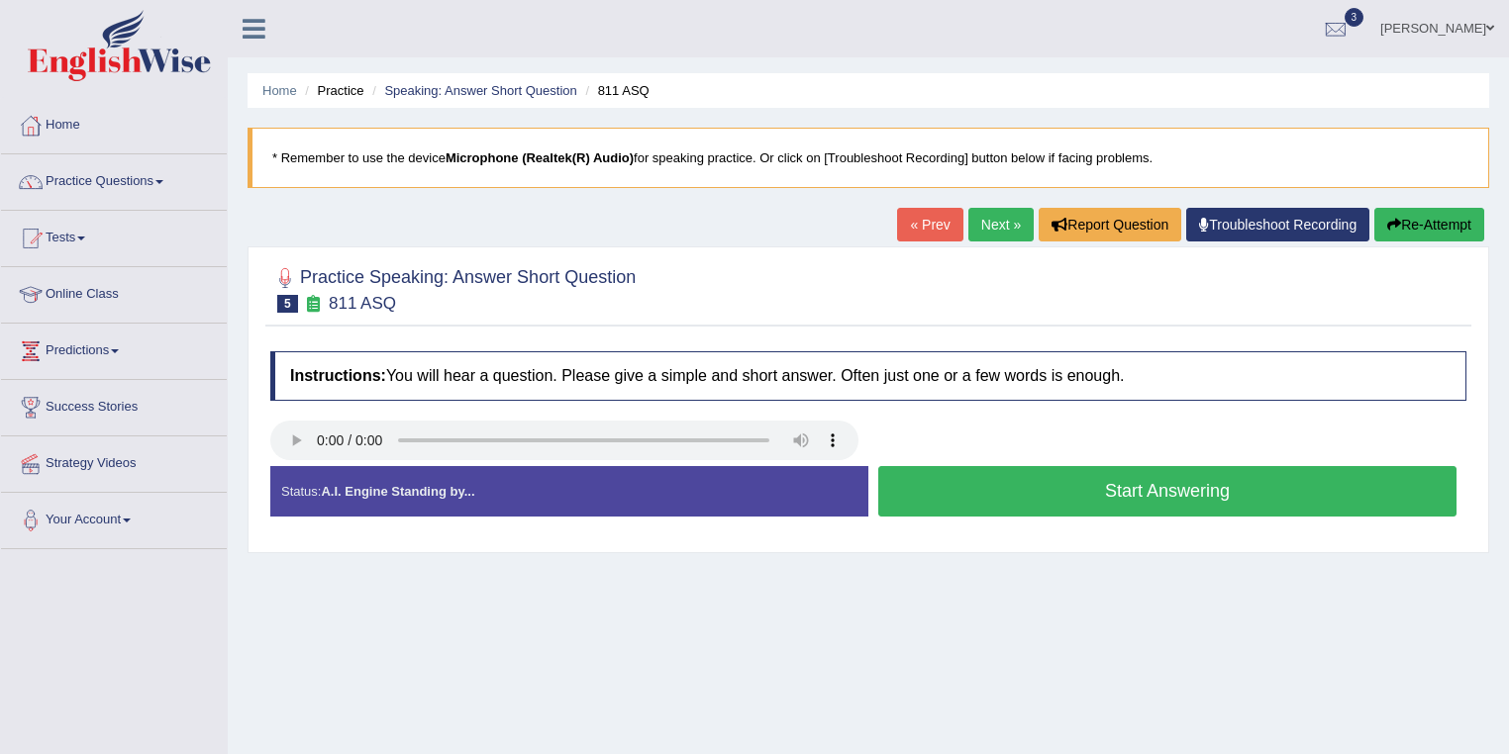
click at [1103, 504] on button "Start Answering" at bounding box center [1167, 491] width 578 height 50
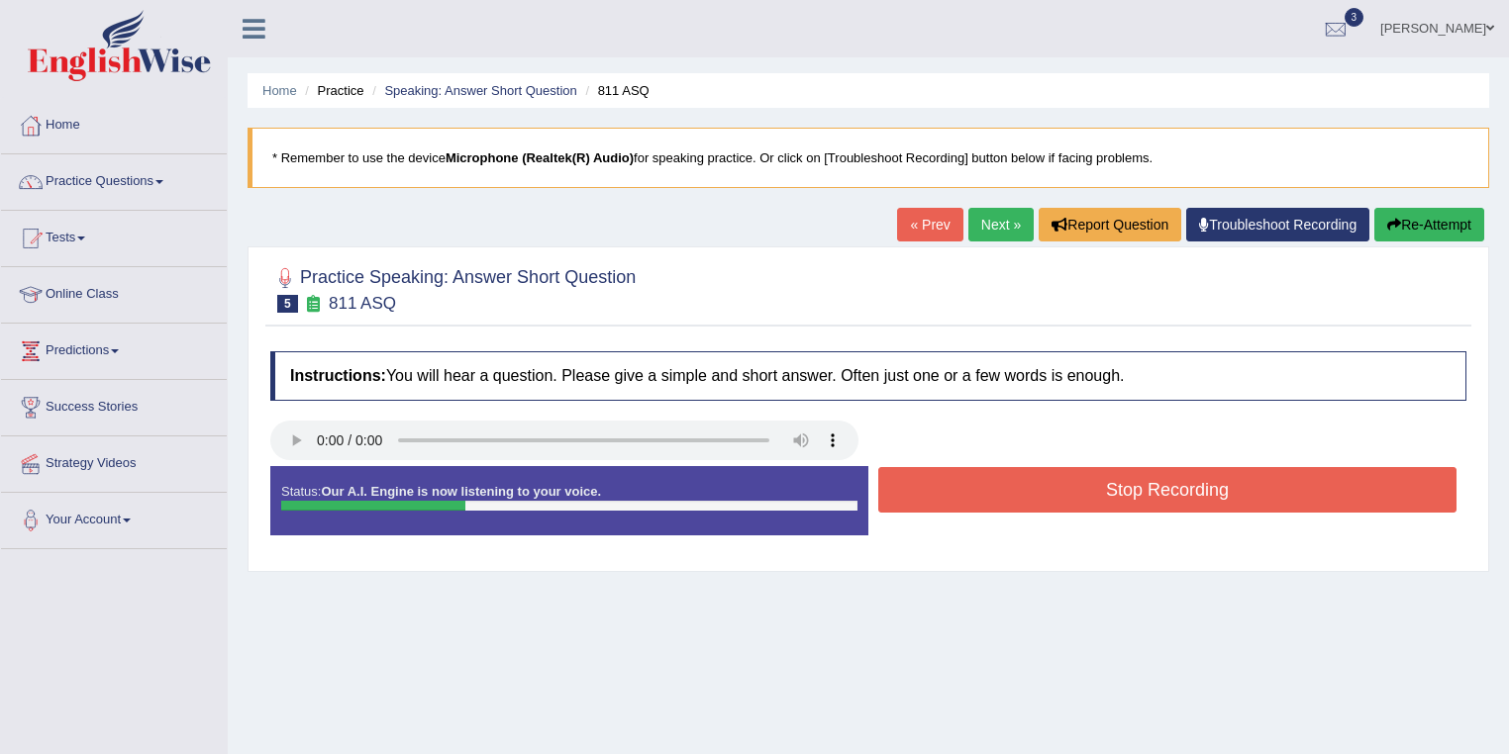
click at [1103, 504] on button "Stop Recording" at bounding box center [1167, 490] width 578 height 46
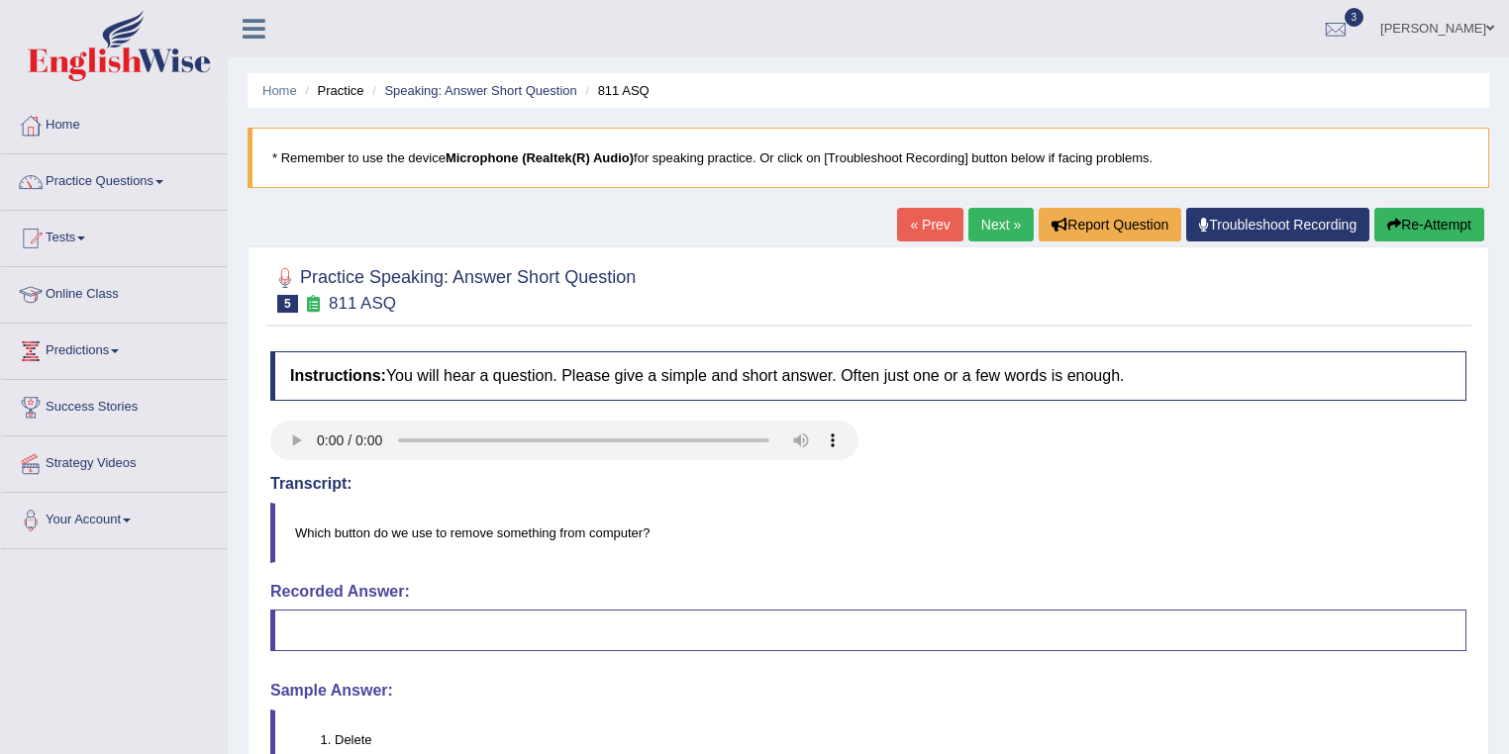
click at [968, 209] on link "Next »" at bounding box center [1000, 225] width 65 height 34
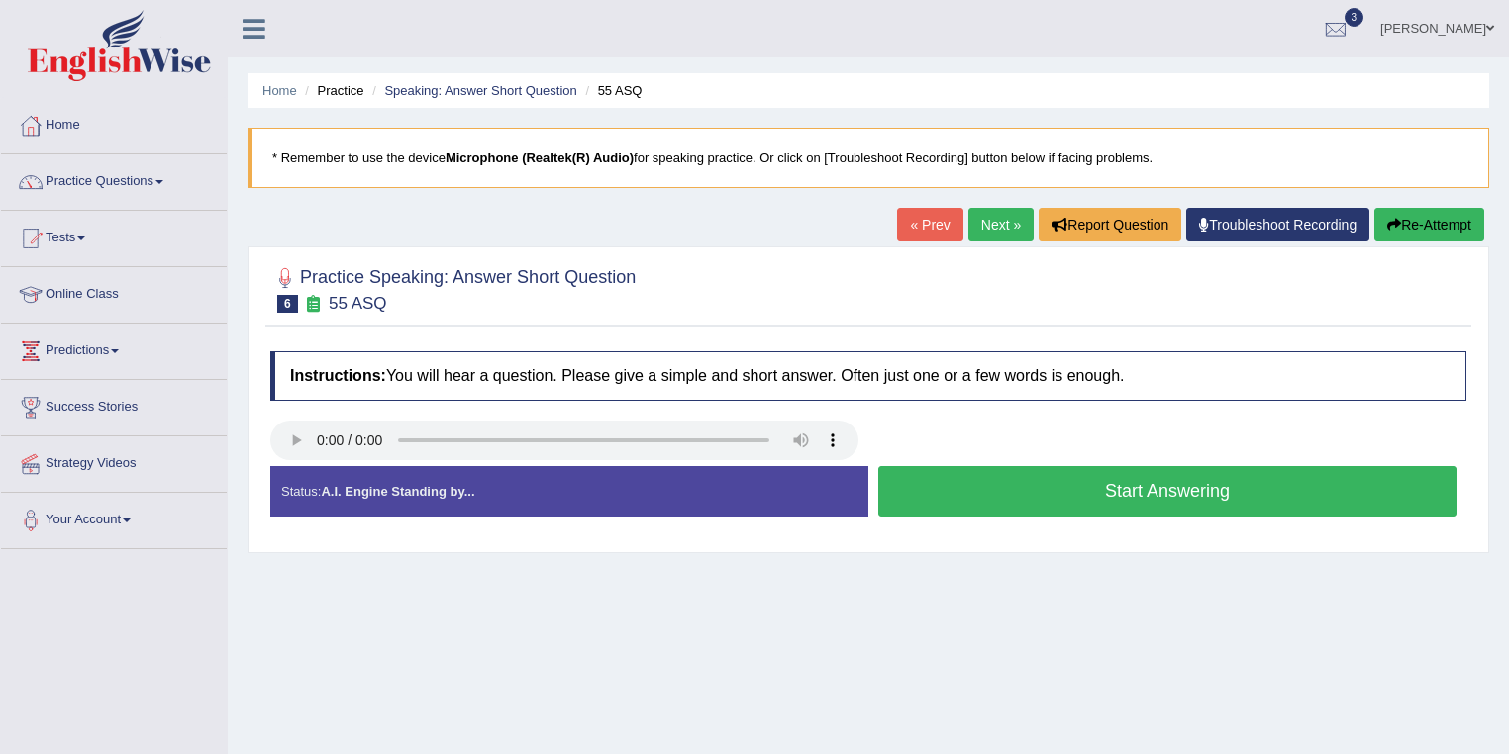
click at [1013, 490] on button "Start Answering" at bounding box center [1167, 491] width 578 height 50
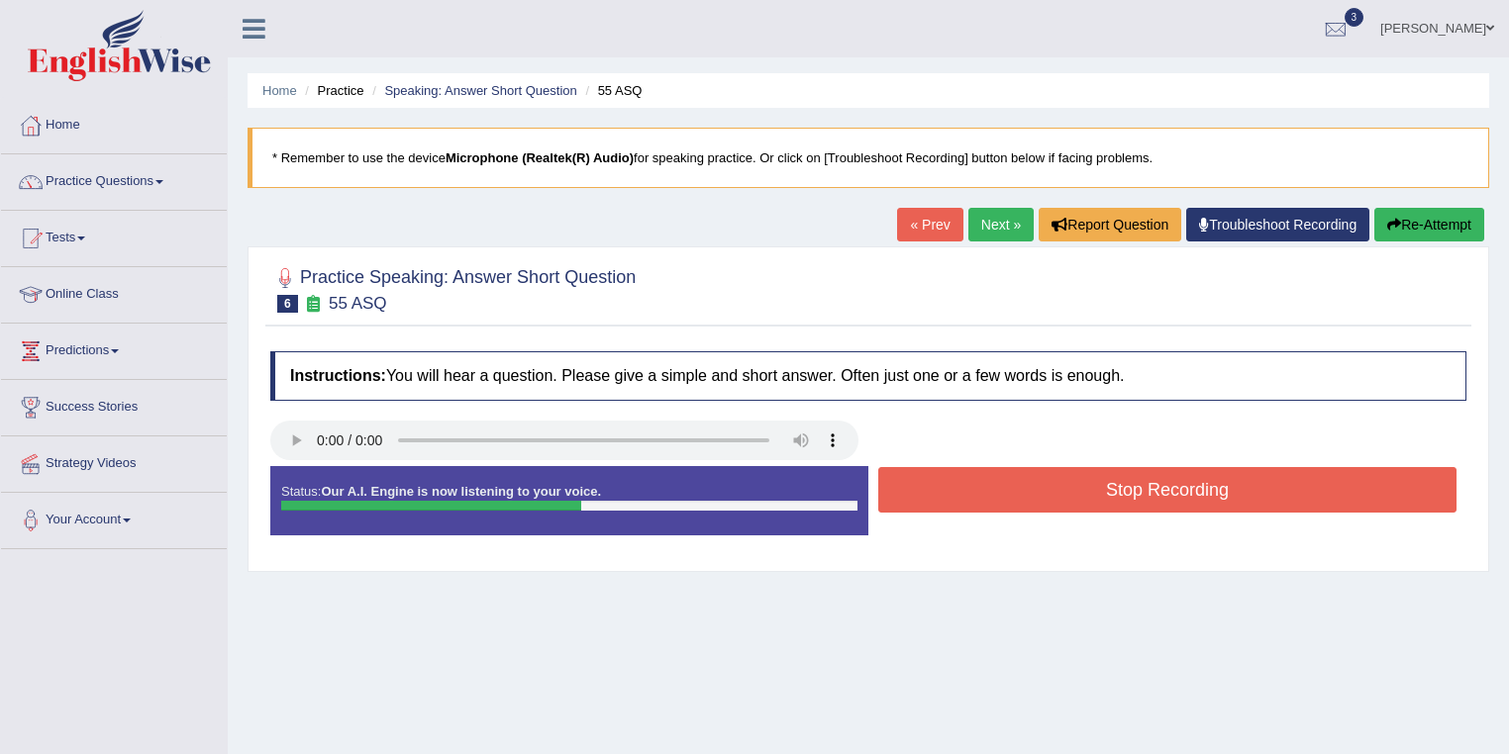
click at [1055, 479] on button "Stop Recording" at bounding box center [1167, 490] width 578 height 46
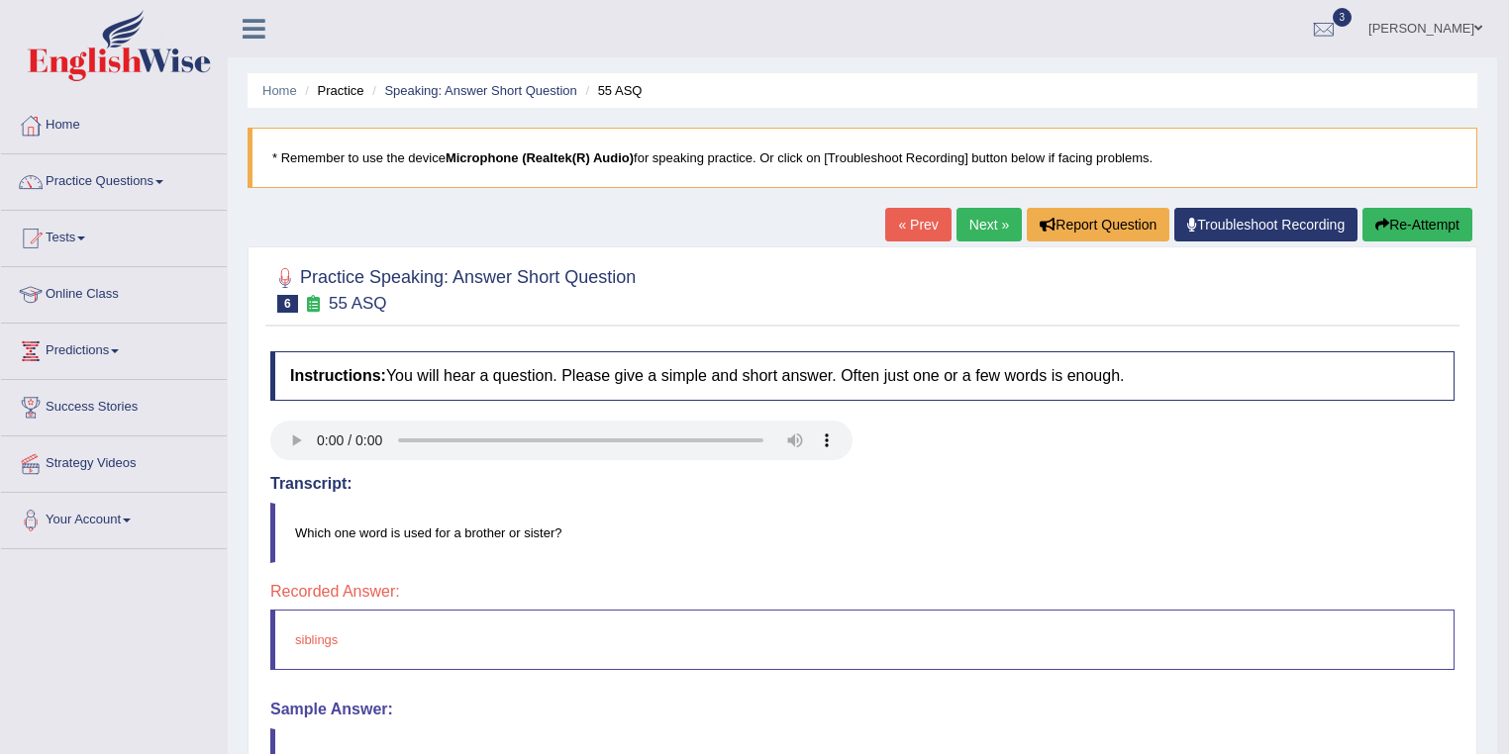
click at [974, 225] on link "Next »" at bounding box center [988, 225] width 65 height 34
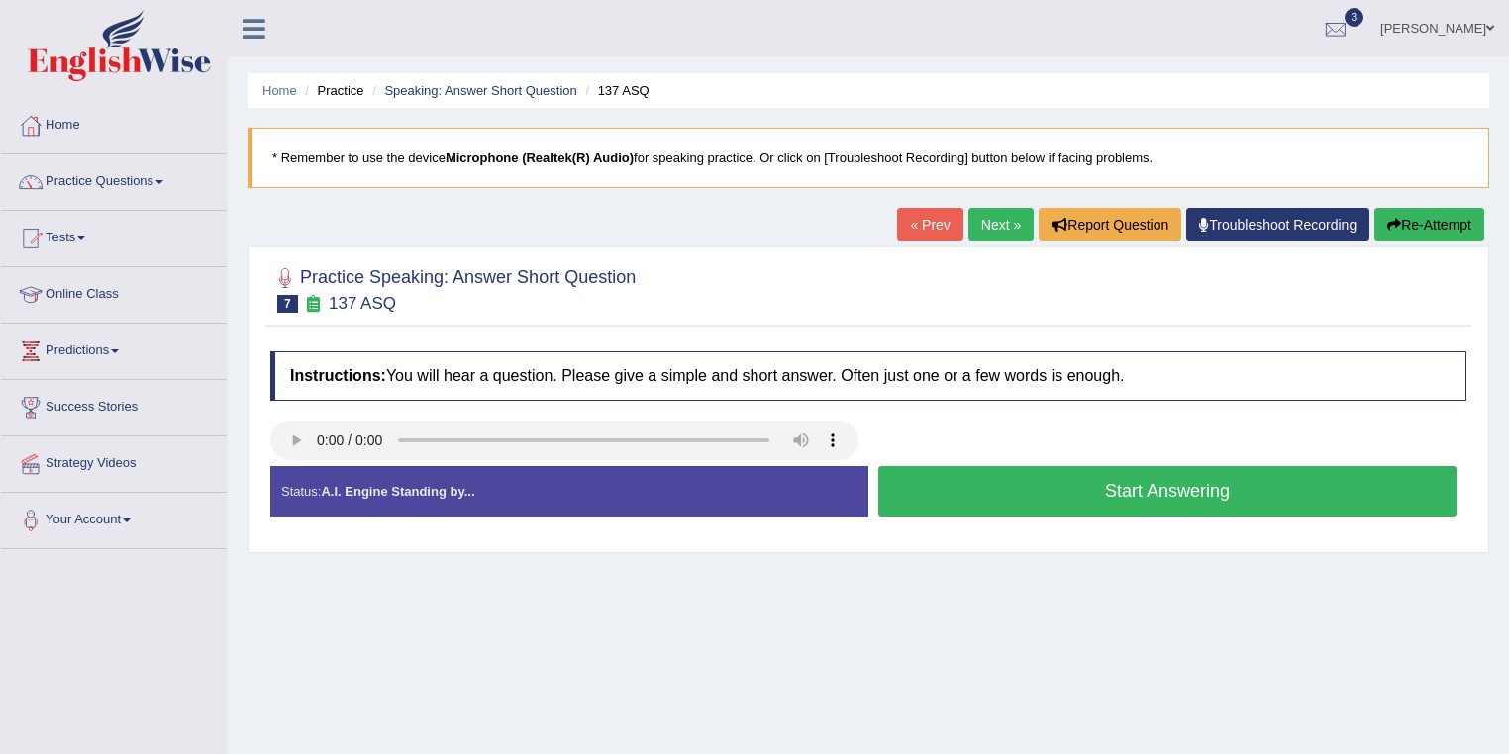
click at [971, 506] on button "Start Answering" at bounding box center [1167, 491] width 578 height 50
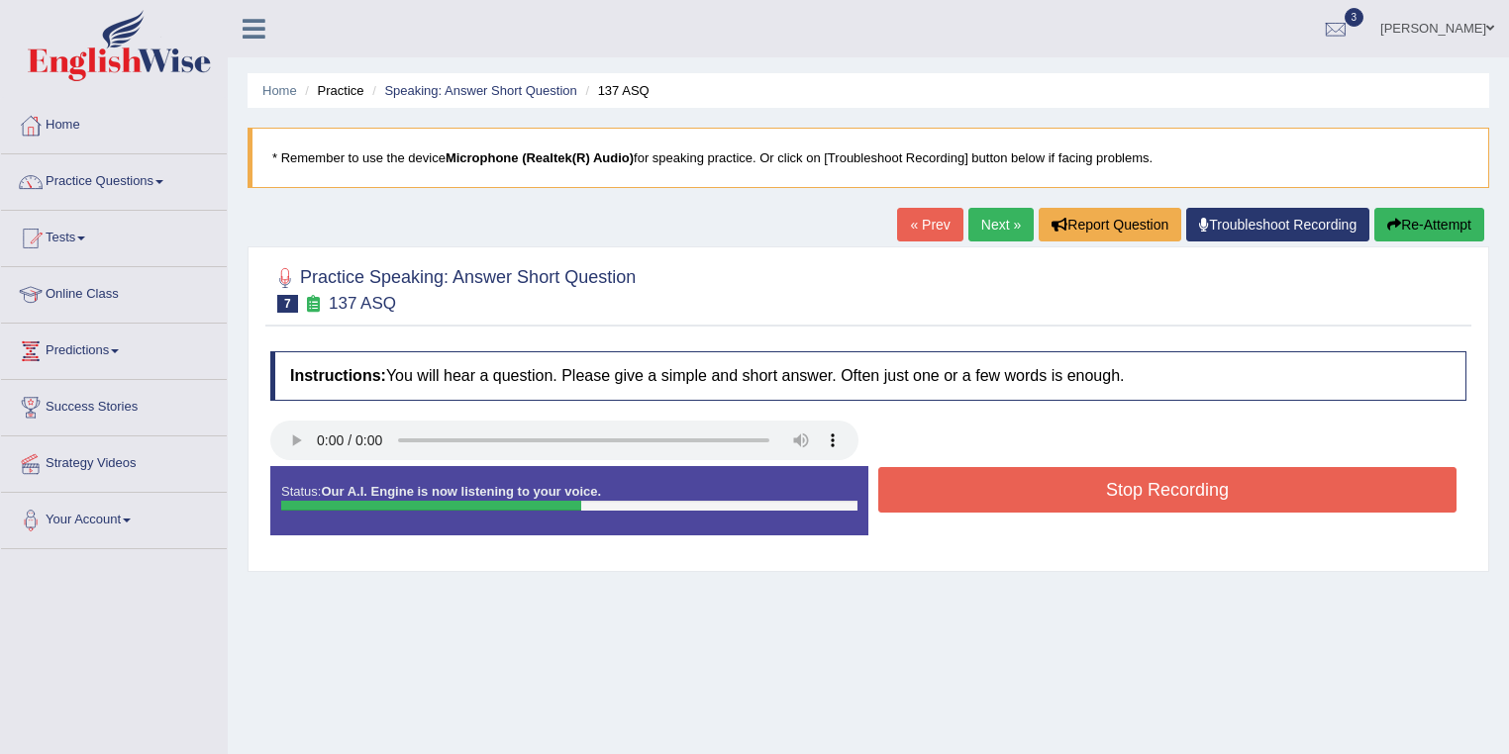
click at [978, 497] on button "Stop Recording" at bounding box center [1167, 490] width 578 height 46
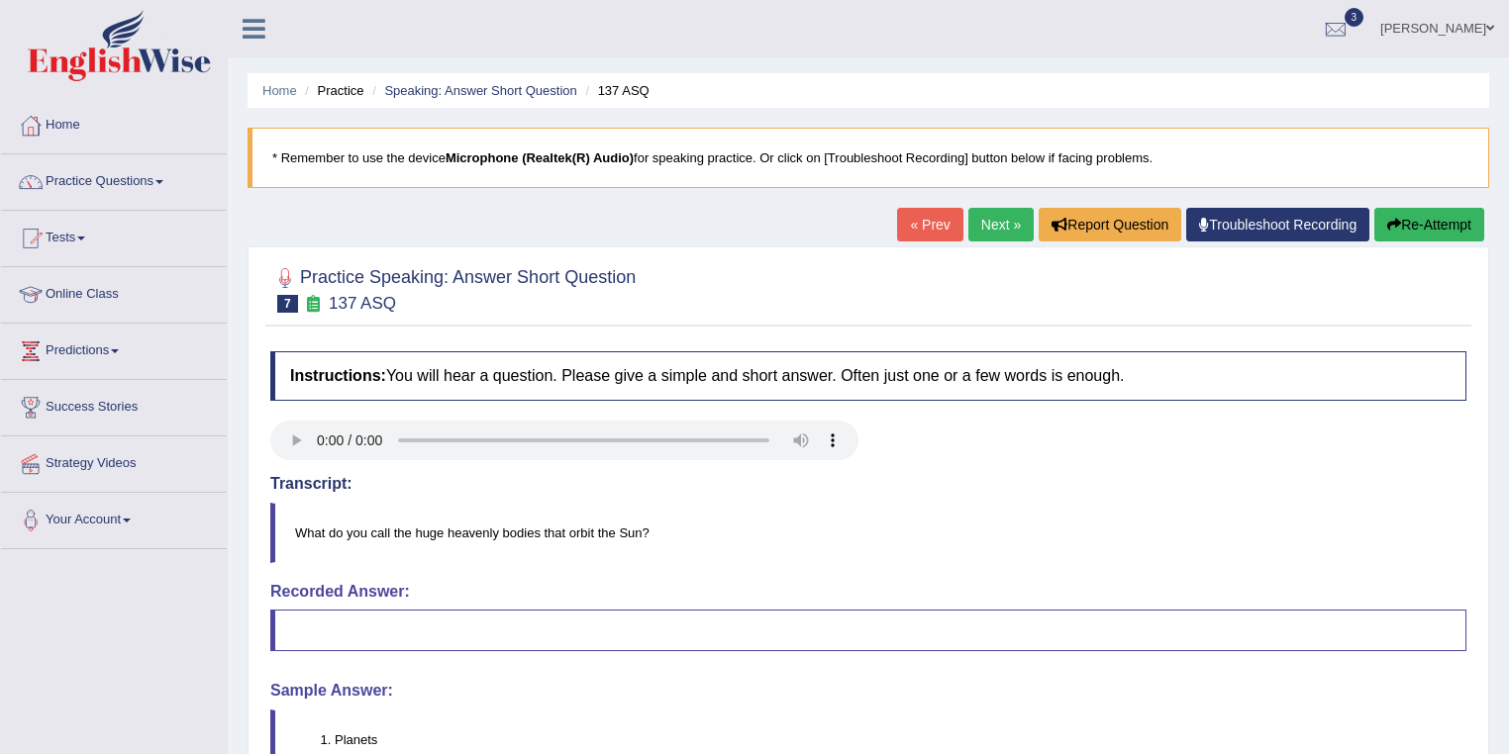
click at [1001, 232] on link "Next »" at bounding box center [1000, 225] width 65 height 34
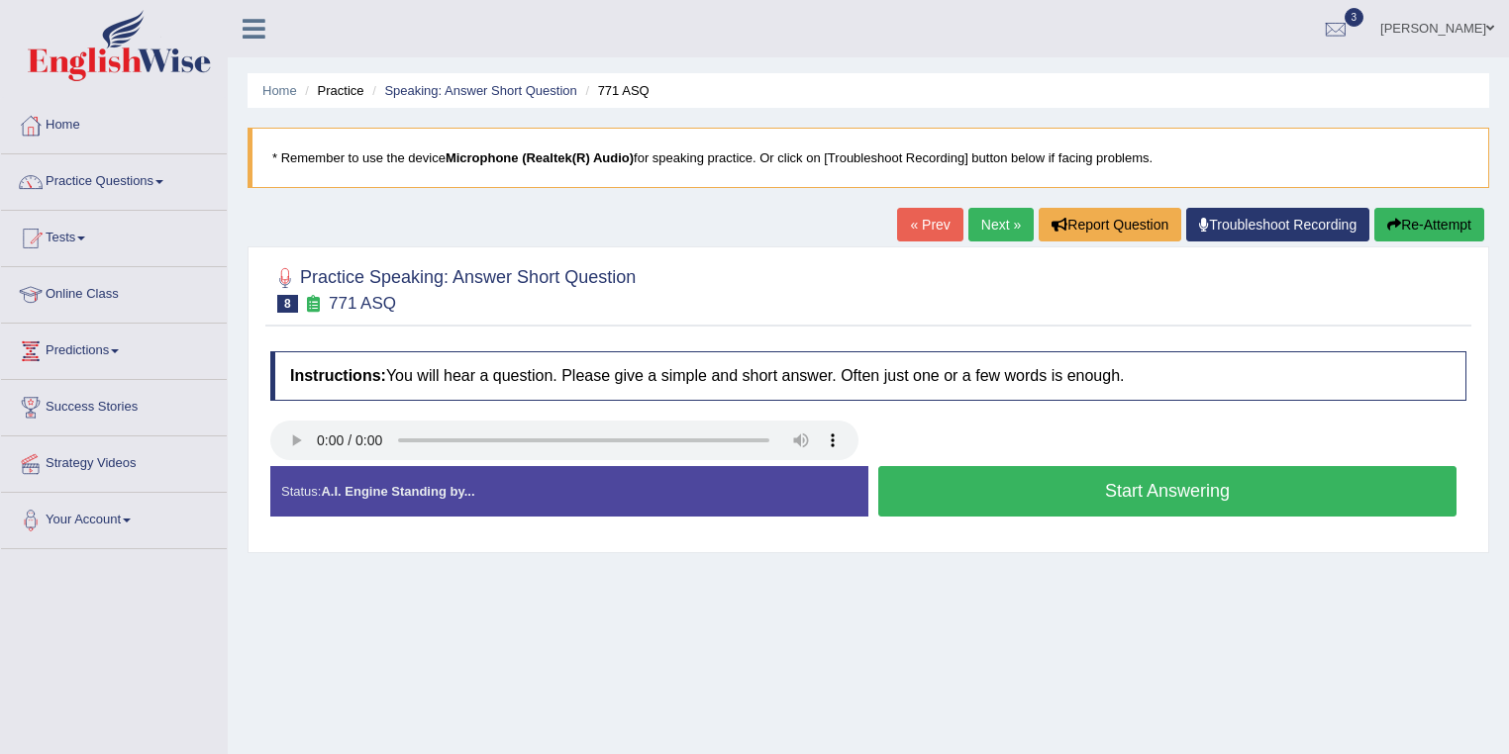
click at [993, 494] on button "Start Answering" at bounding box center [1167, 491] width 578 height 50
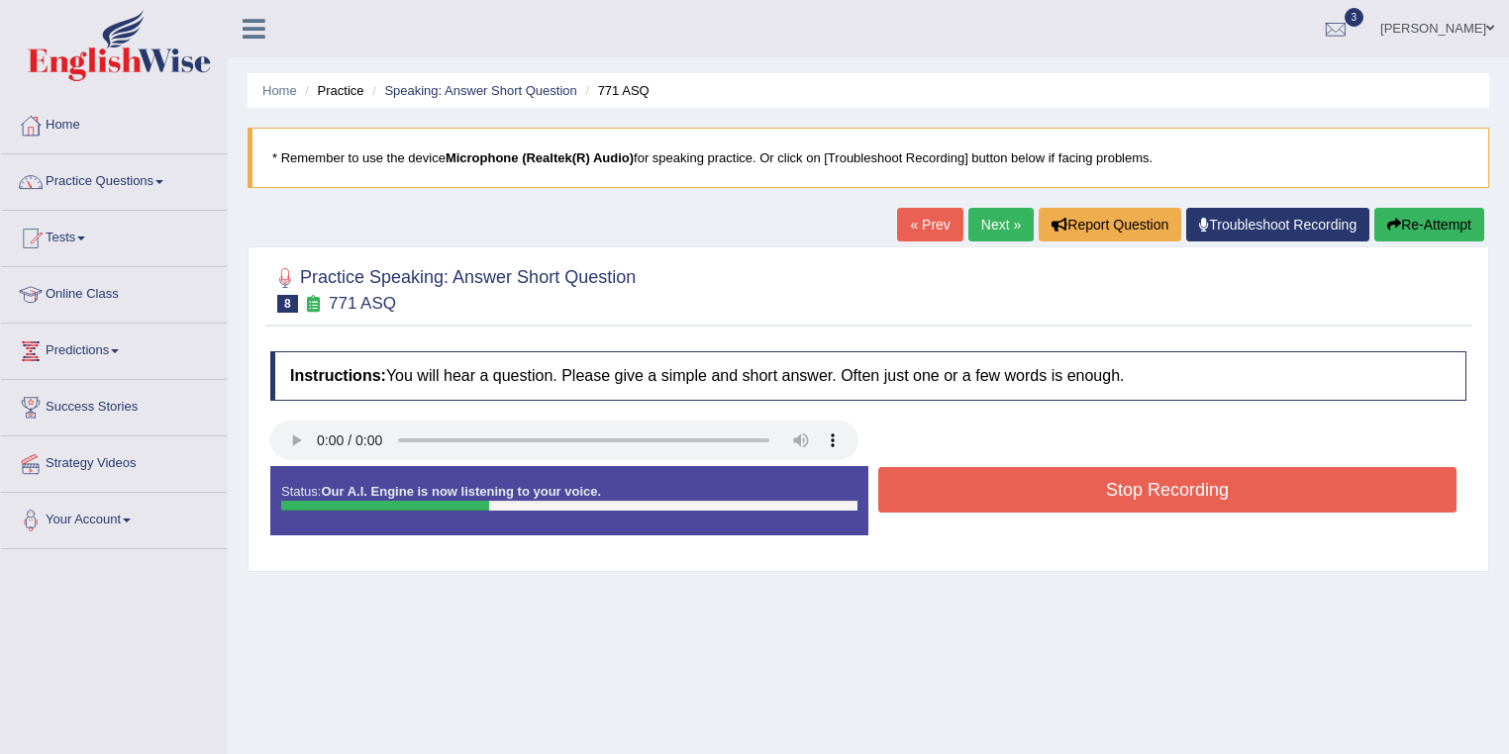
click at [993, 494] on button "Stop Recording" at bounding box center [1167, 490] width 578 height 46
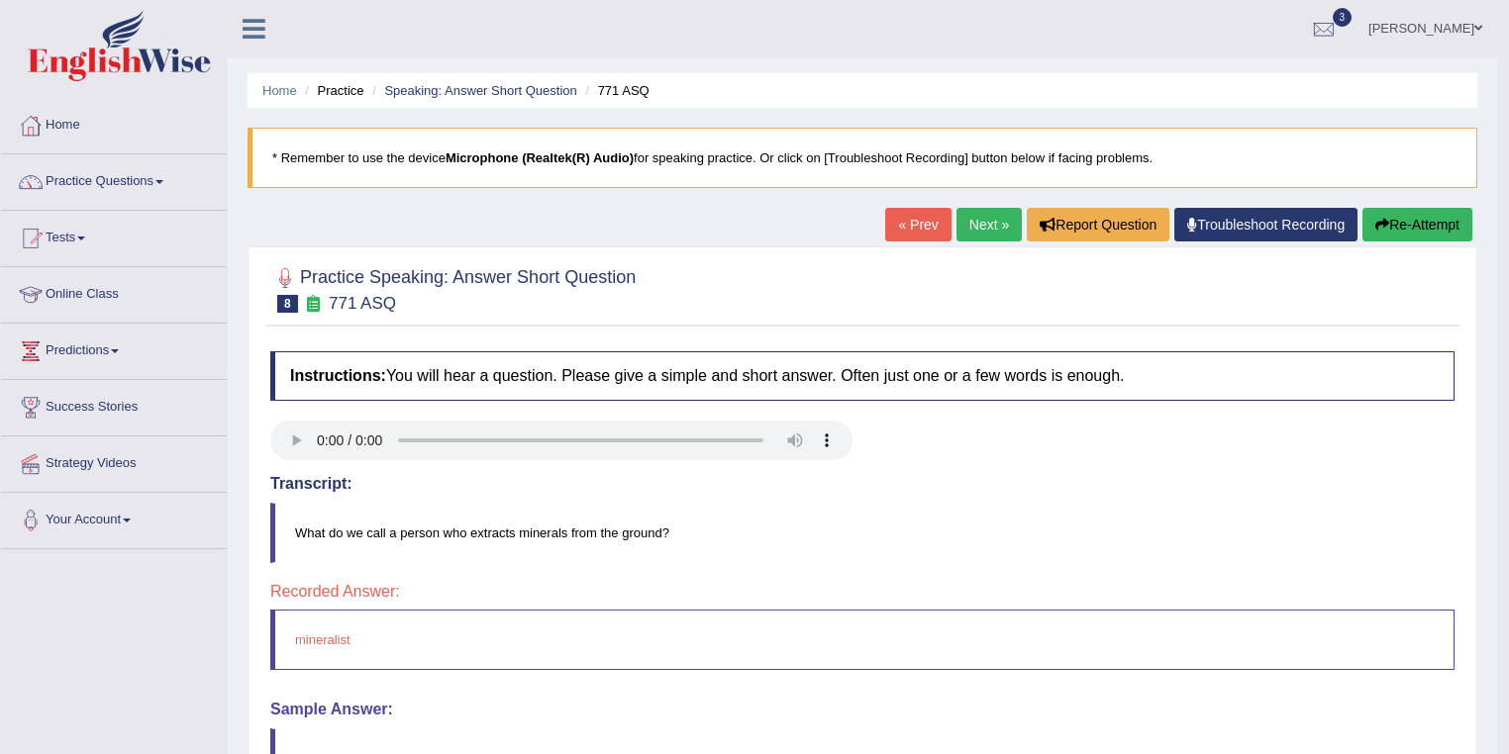
click at [966, 232] on link "Next »" at bounding box center [988, 225] width 65 height 34
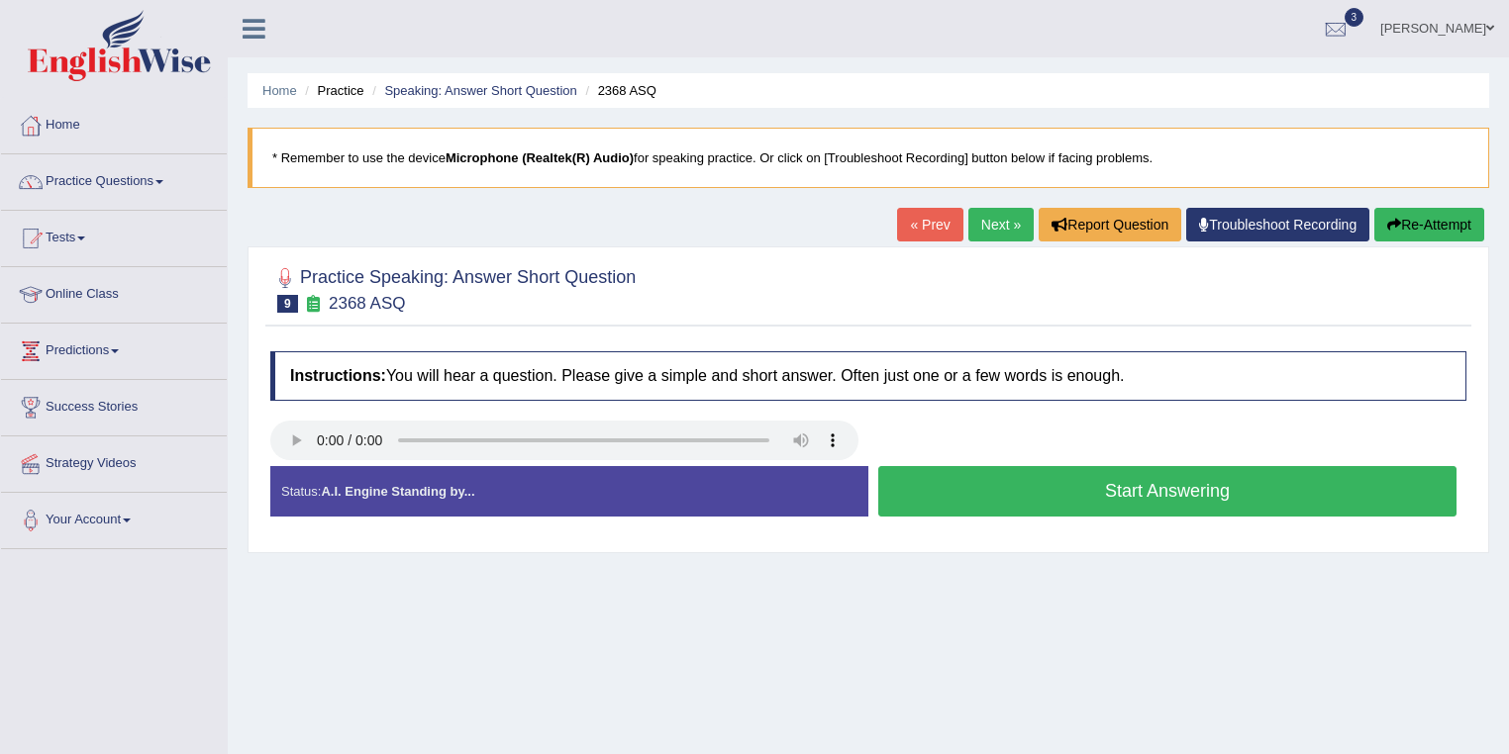
click at [1000, 487] on button "Start Answering" at bounding box center [1167, 491] width 578 height 50
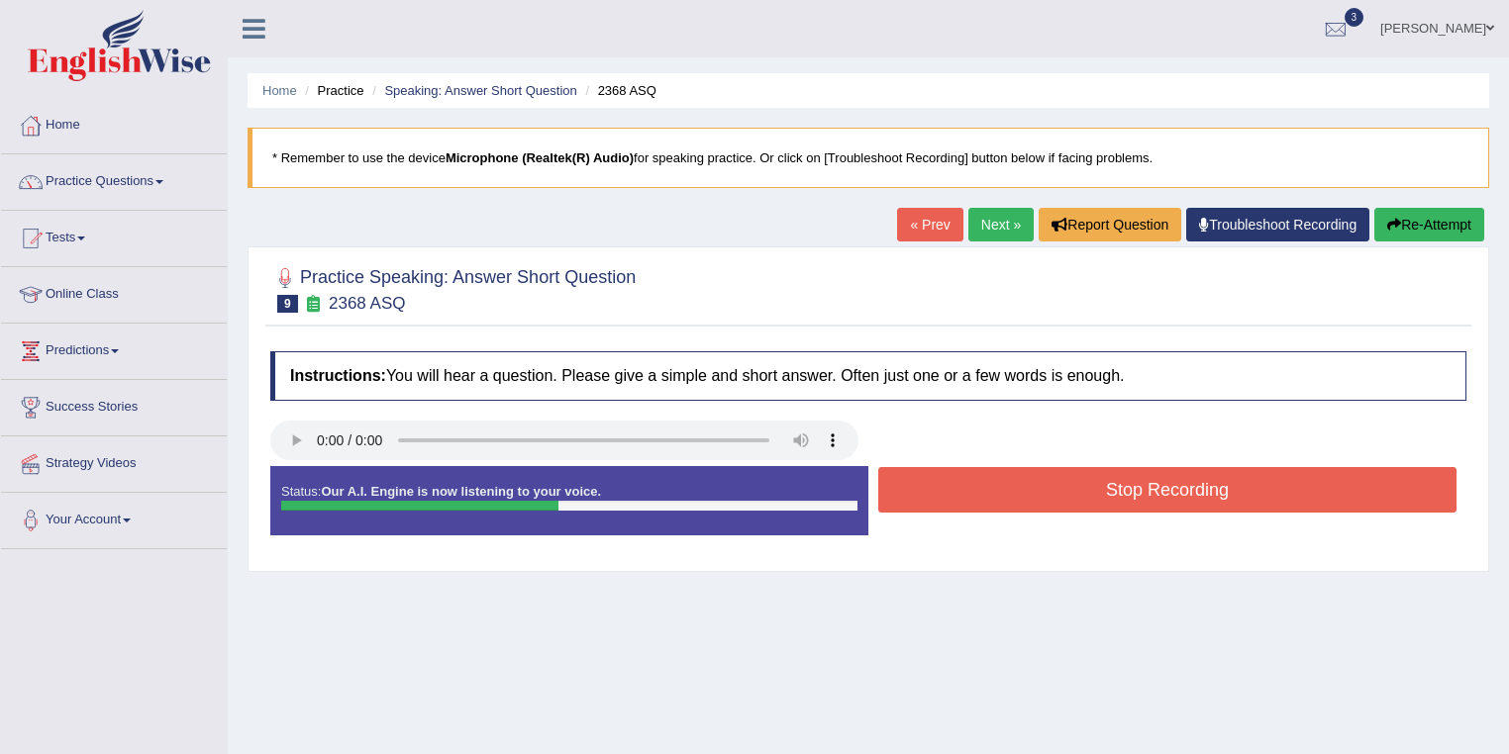
click at [990, 488] on button "Stop Recording" at bounding box center [1167, 490] width 578 height 46
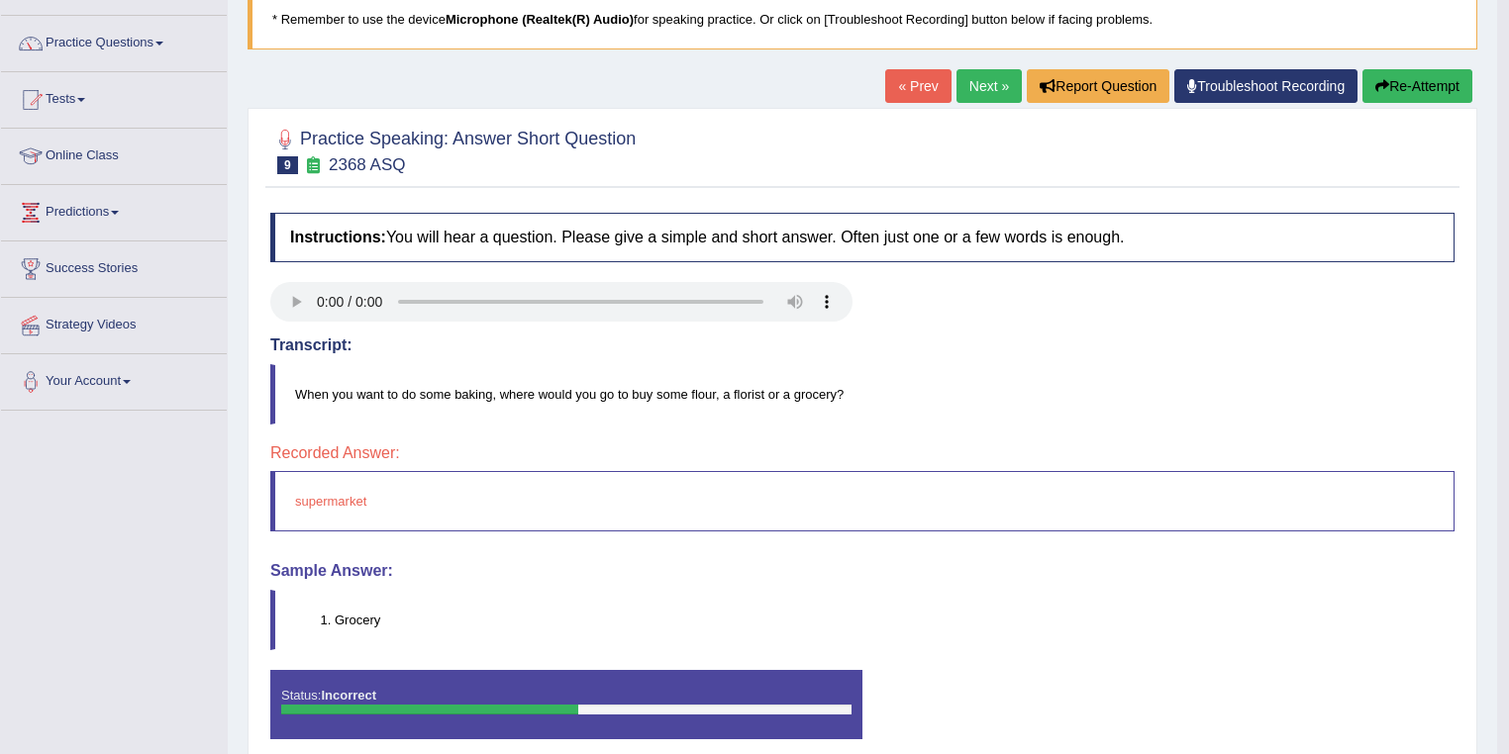
scroll to position [158, 0]
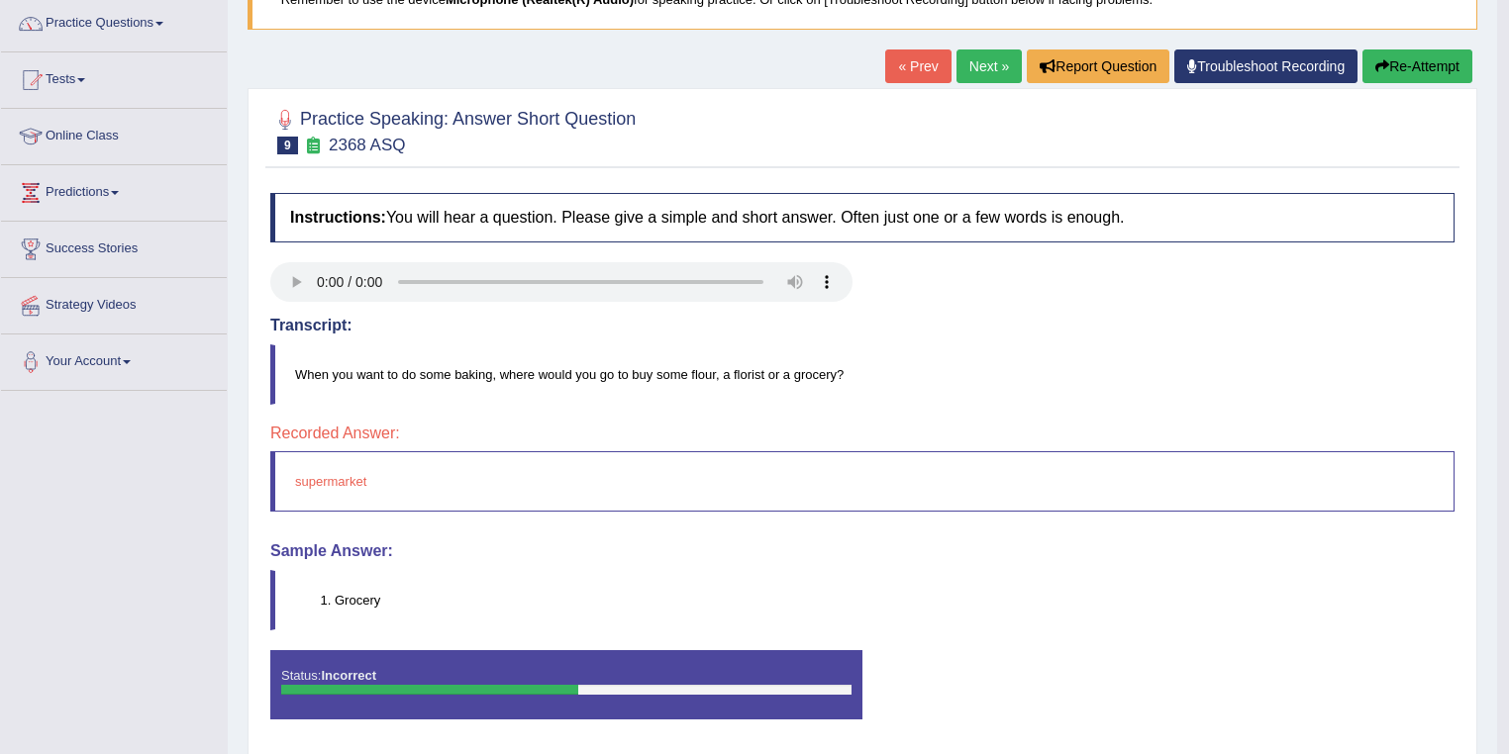
click at [1002, 55] on link "Next »" at bounding box center [988, 67] width 65 height 34
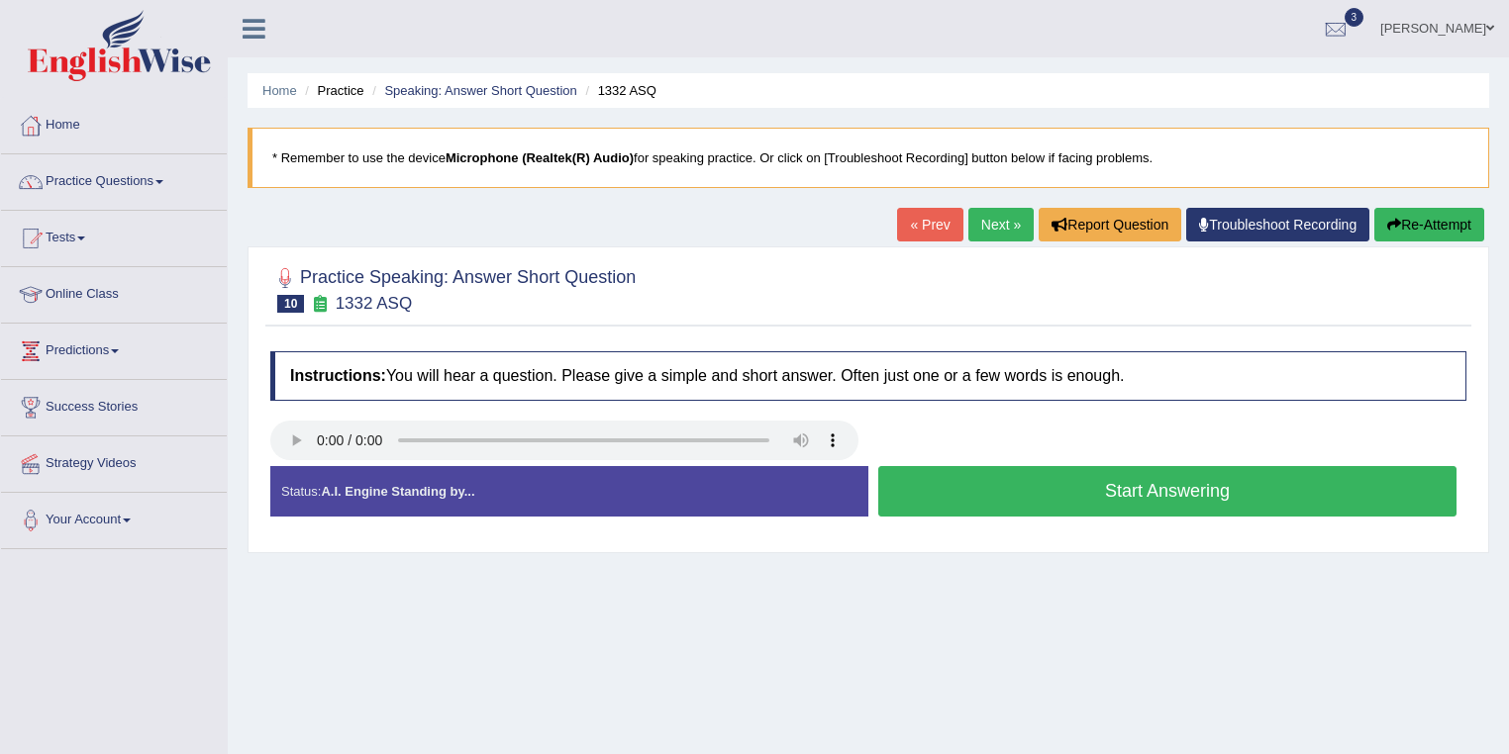
click at [1045, 491] on button "Start Answering" at bounding box center [1167, 491] width 578 height 50
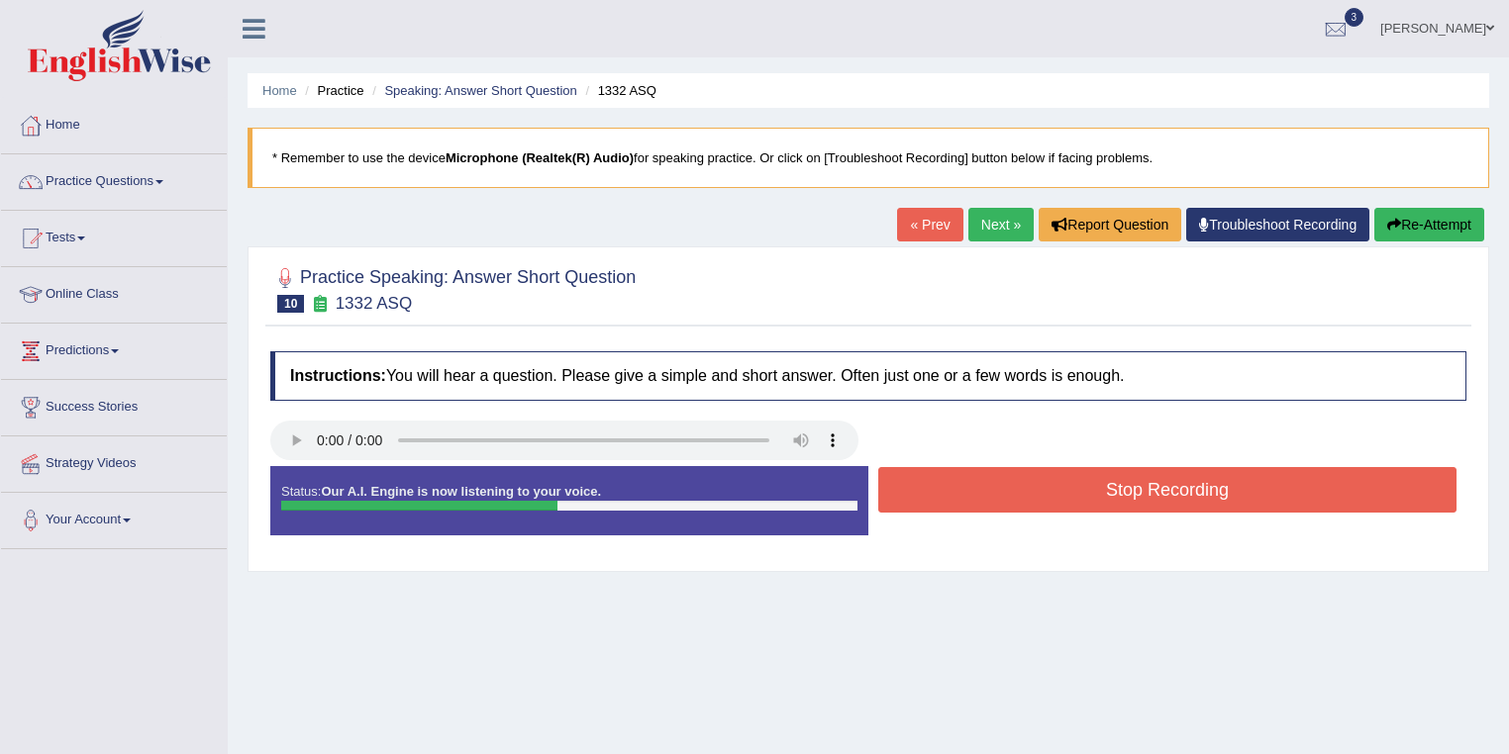
click at [1045, 491] on button "Stop Recording" at bounding box center [1167, 490] width 578 height 46
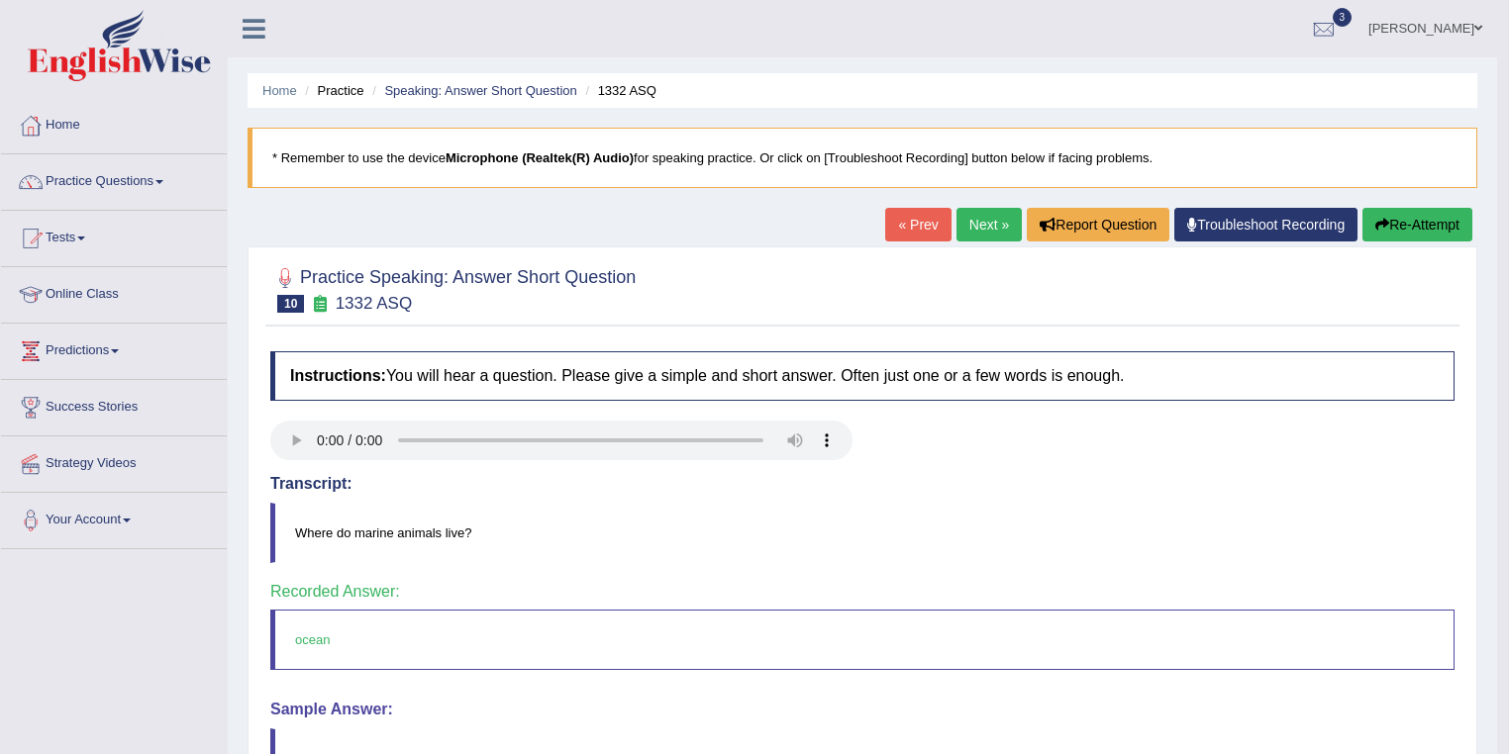
click at [967, 229] on link "Next »" at bounding box center [988, 225] width 65 height 34
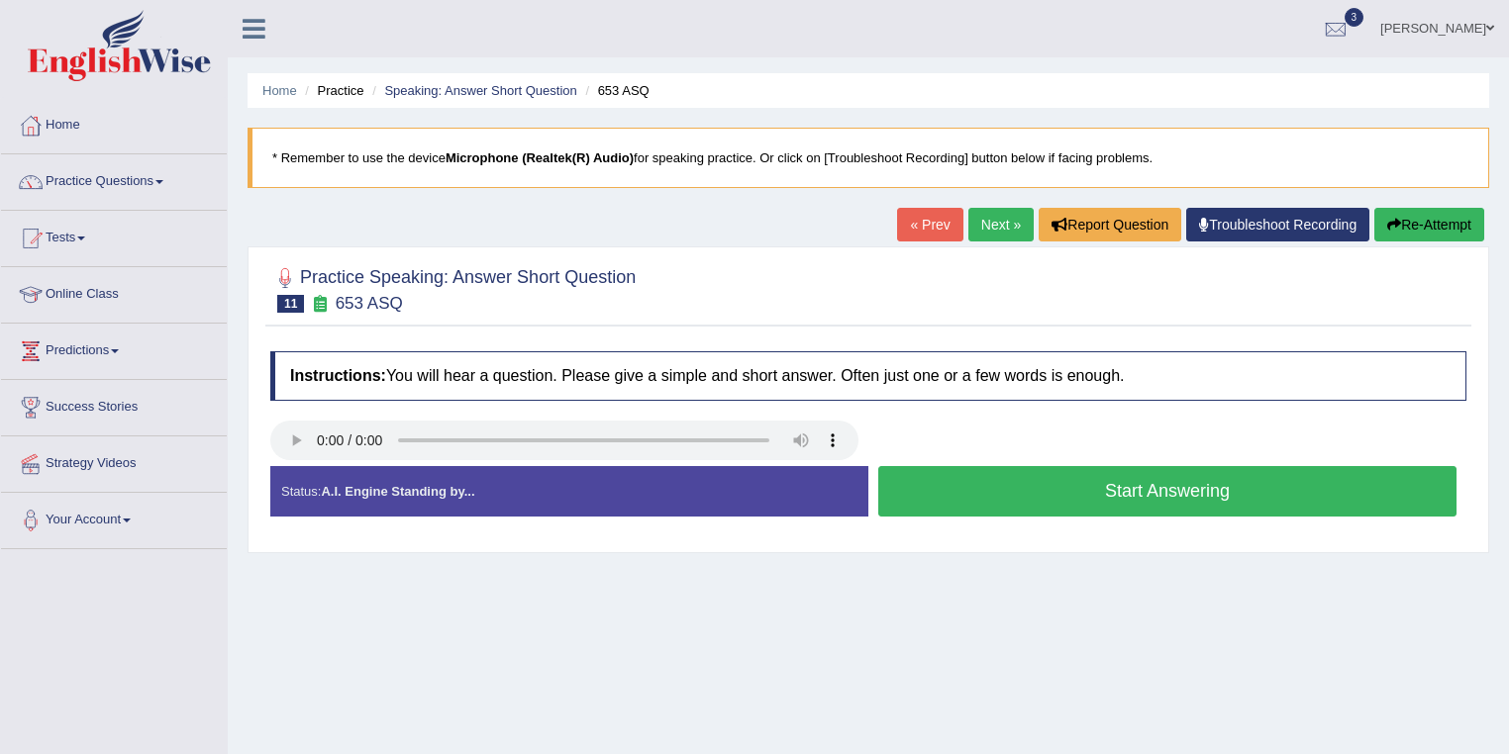
click at [1023, 493] on button "Start Answering" at bounding box center [1167, 491] width 578 height 50
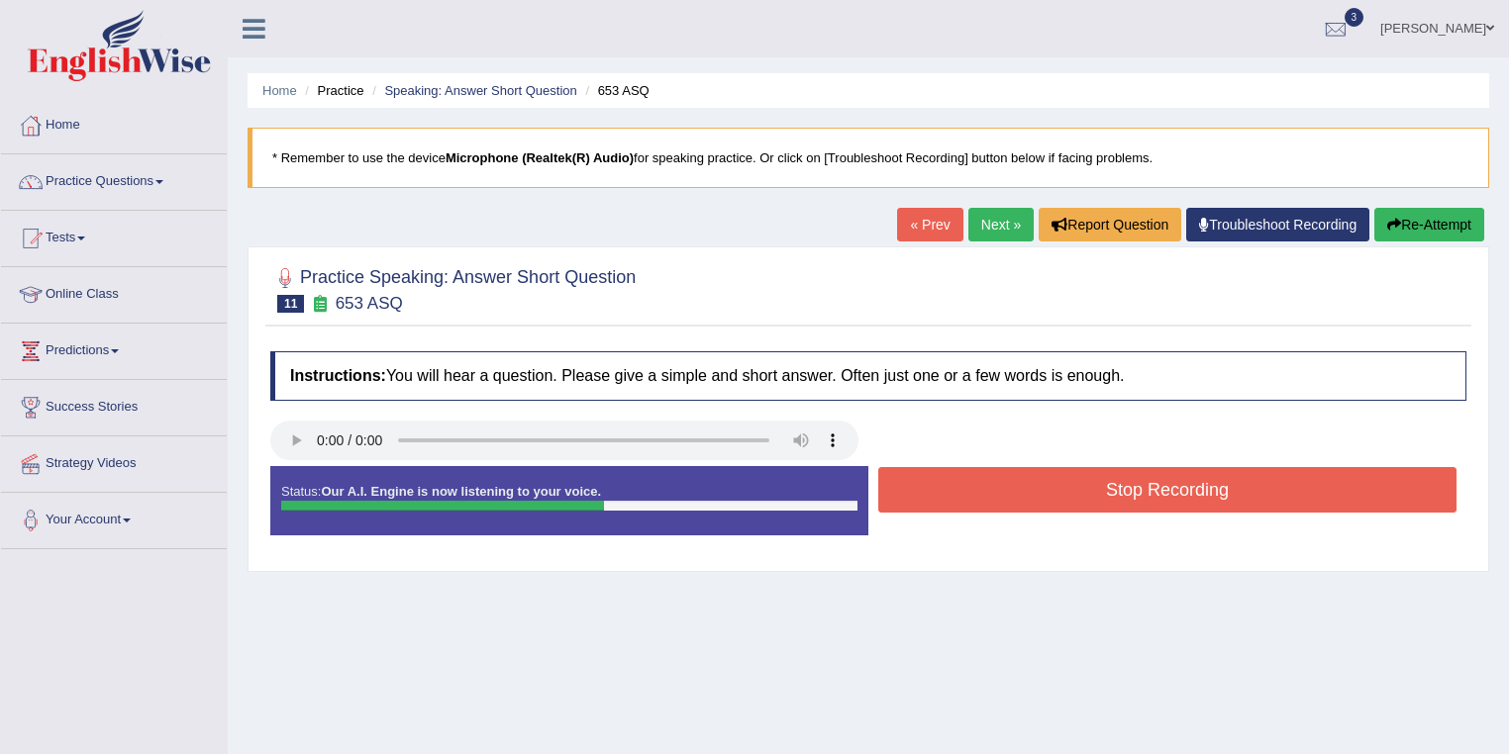
click at [1023, 493] on button "Stop Recording" at bounding box center [1167, 490] width 578 height 46
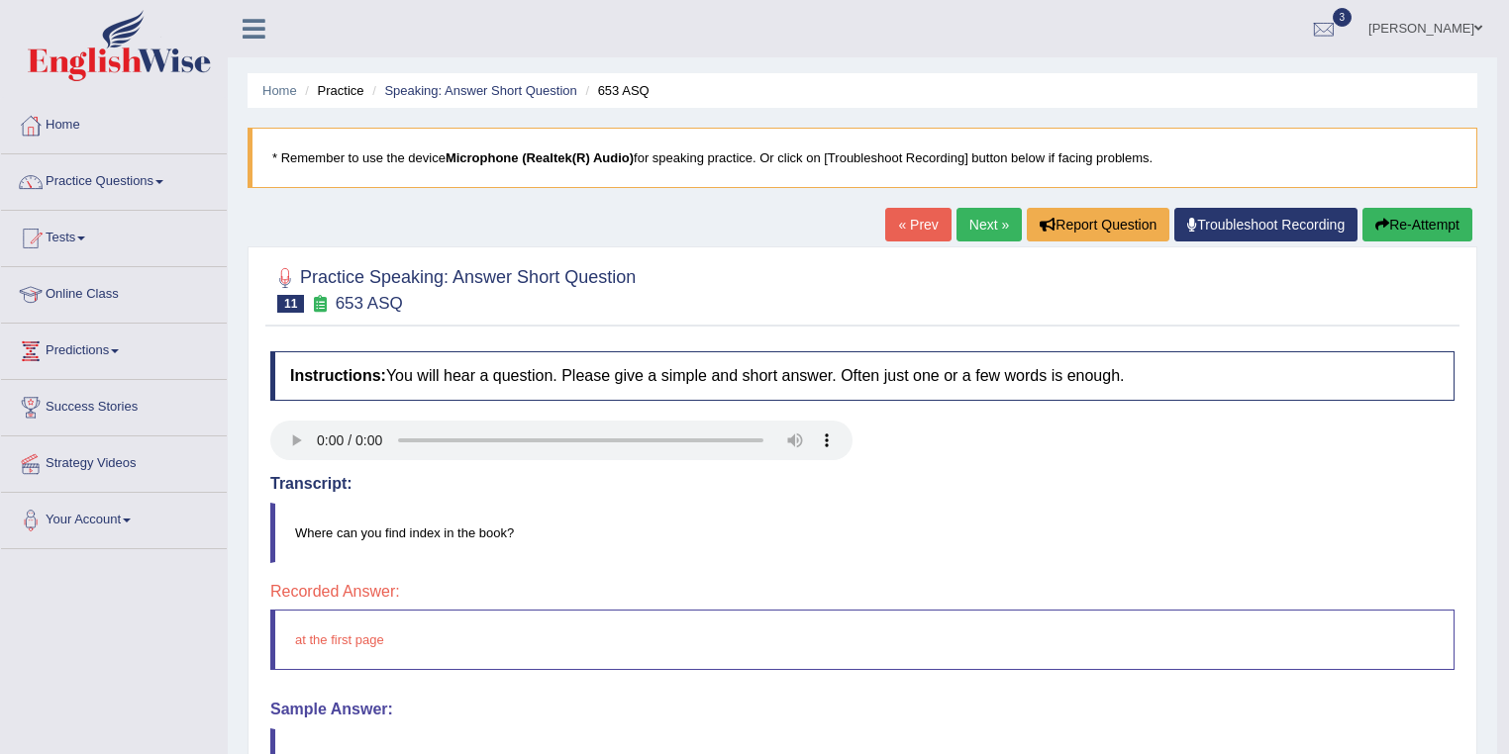
click at [979, 233] on link "Next »" at bounding box center [988, 225] width 65 height 34
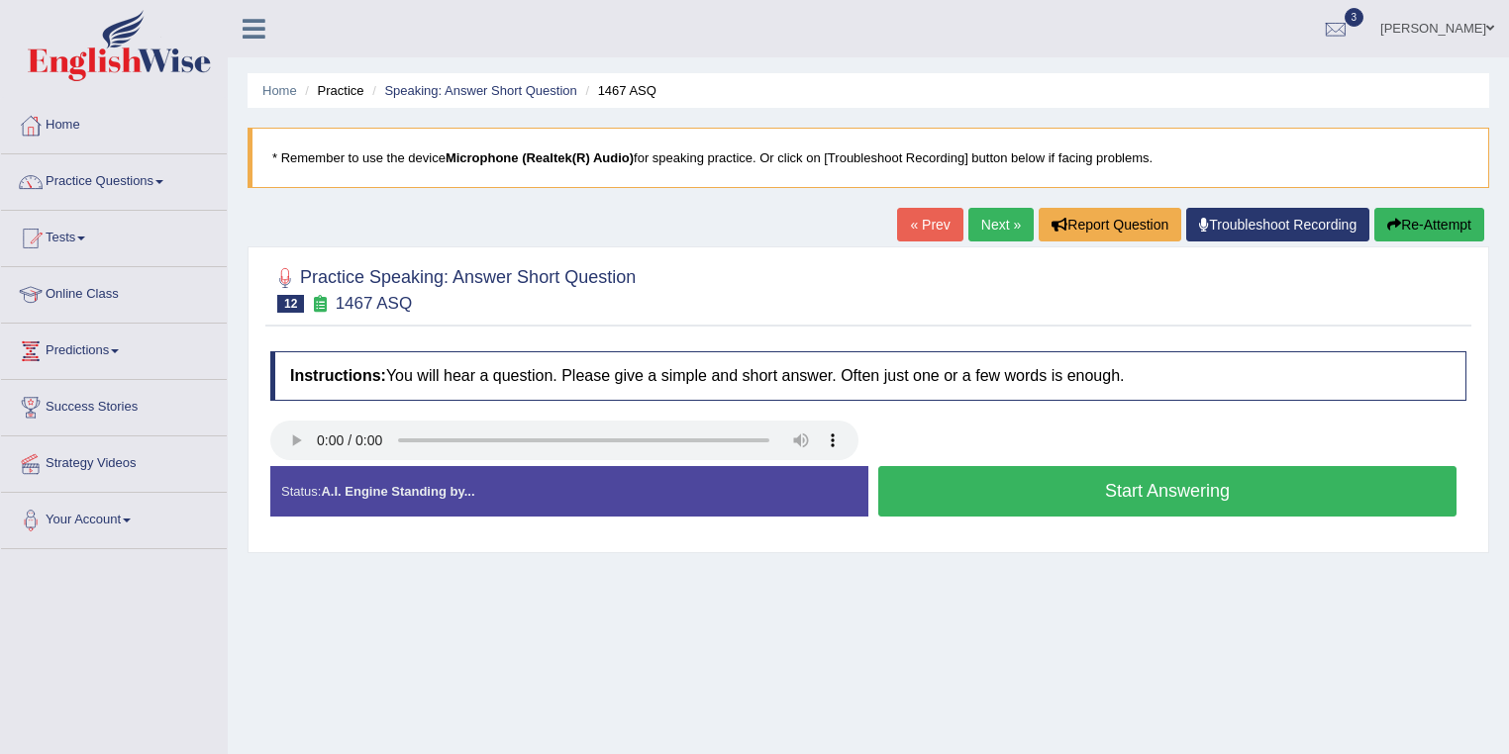
click at [1003, 503] on button "Start Answering" at bounding box center [1167, 491] width 578 height 50
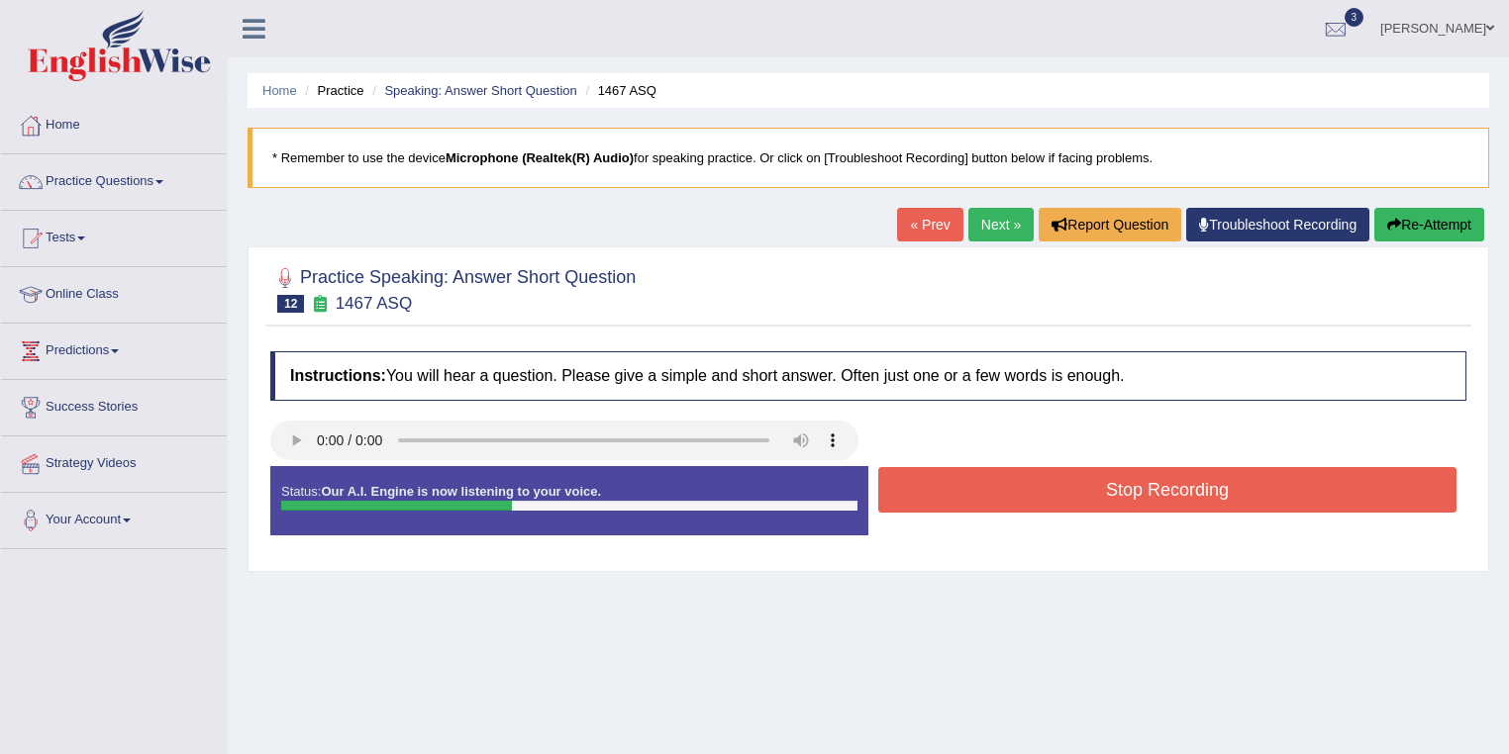
click at [1003, 503] on button "Stop Recording" at bounding box center [1167, 490] width 578 height 46
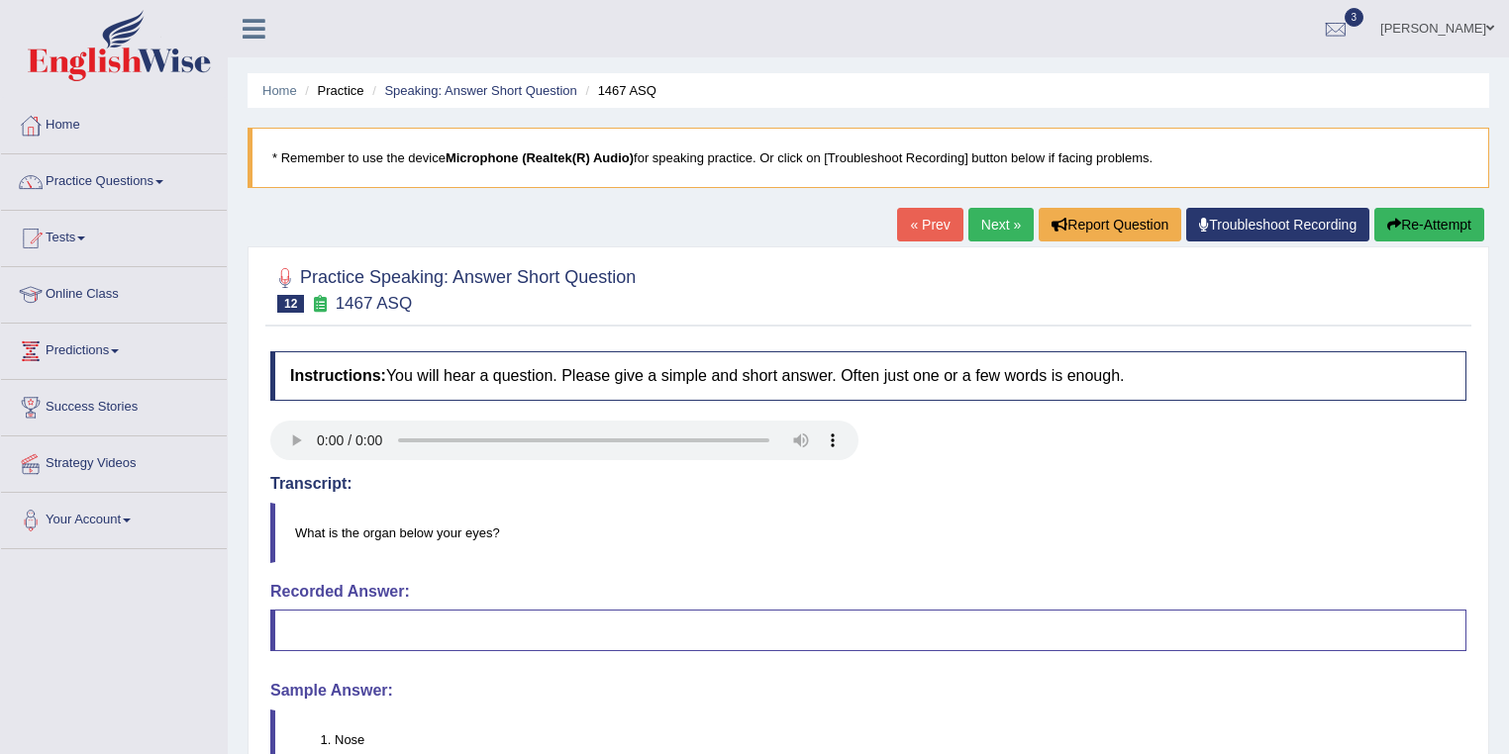
click at [1006, 213] on link "Next »" at bounding box center [1000, 225] width 65 height 34
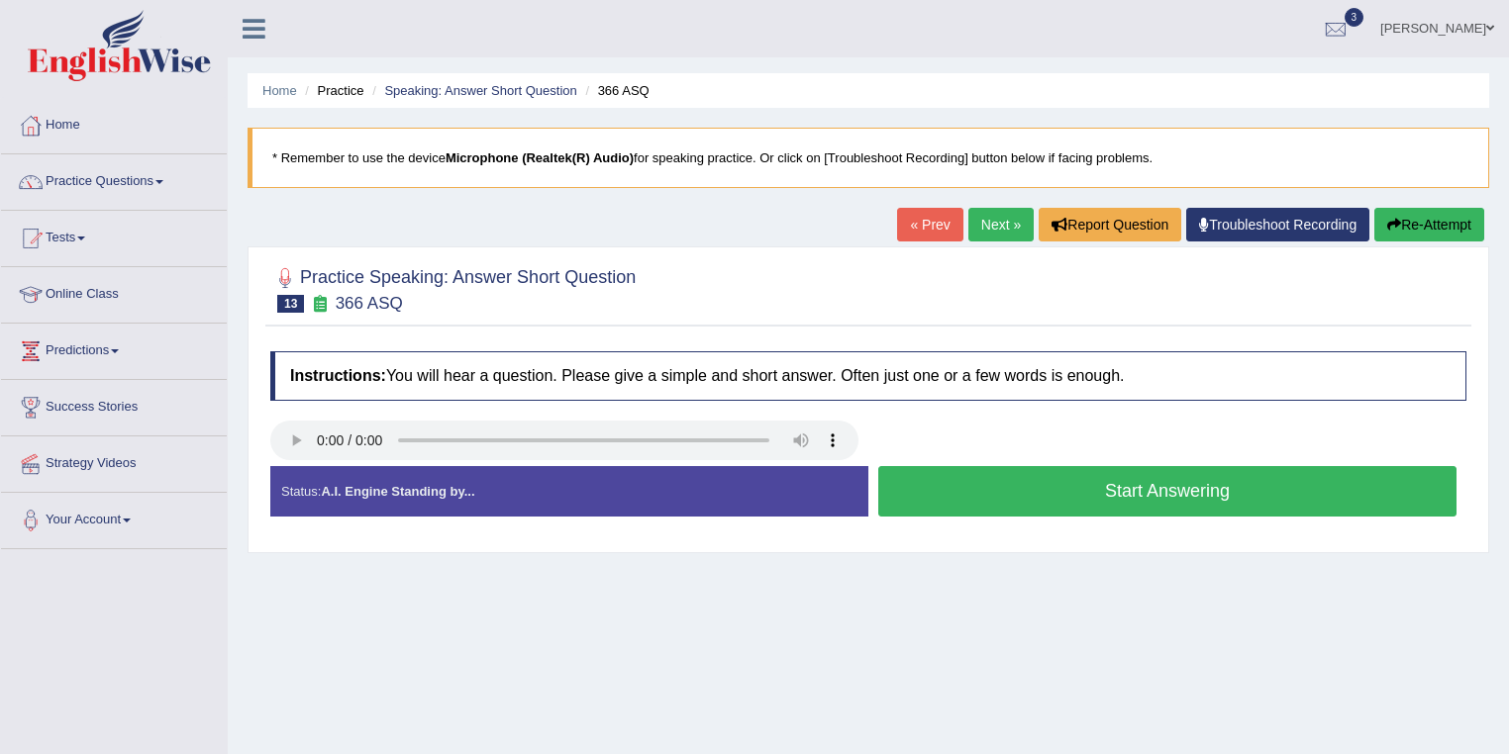
click at [1030, 497] on button "Start Answering" at bounding box center [1167, 491] width 578 height 50
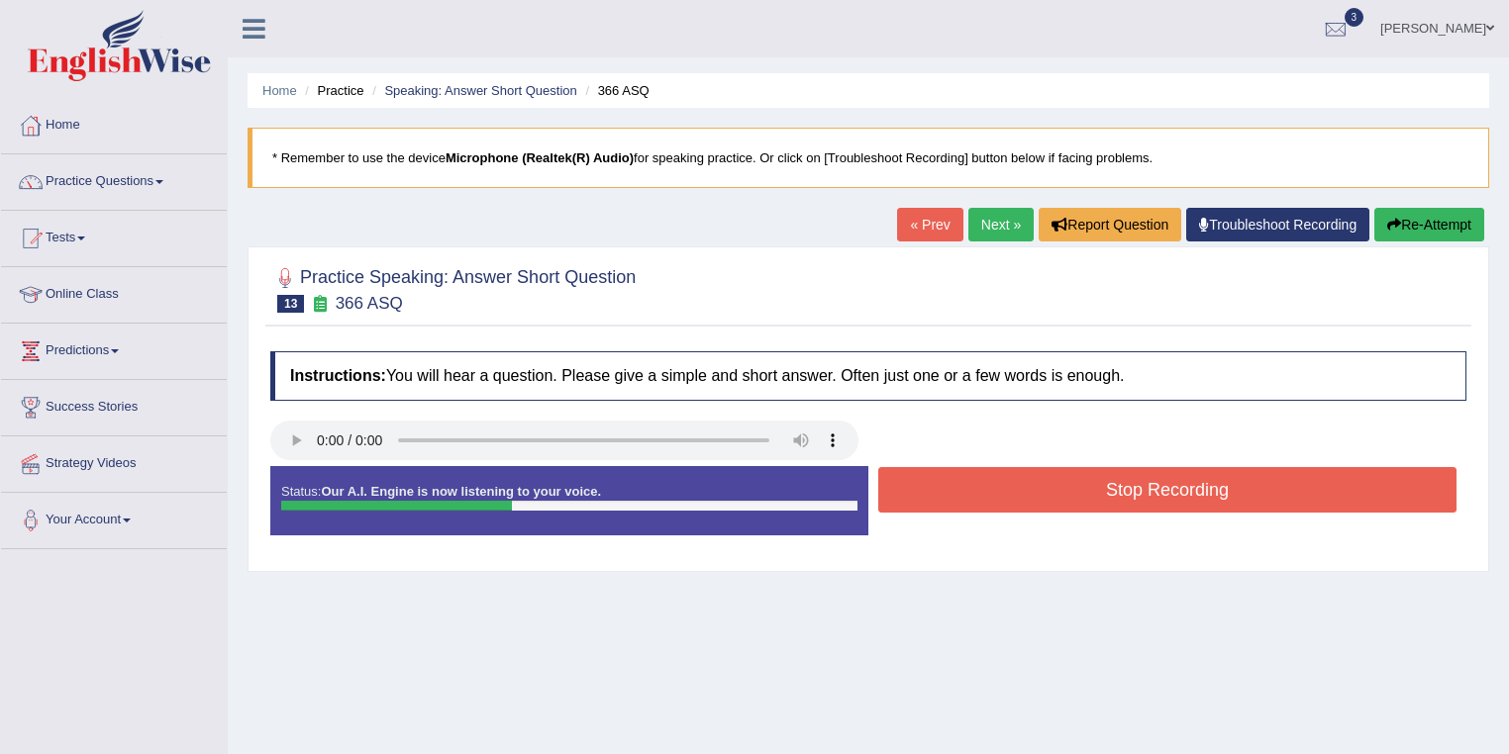
click at [986, 486] on button "Stop Recording" at bounding box center [1167, 490] width 578 height 46
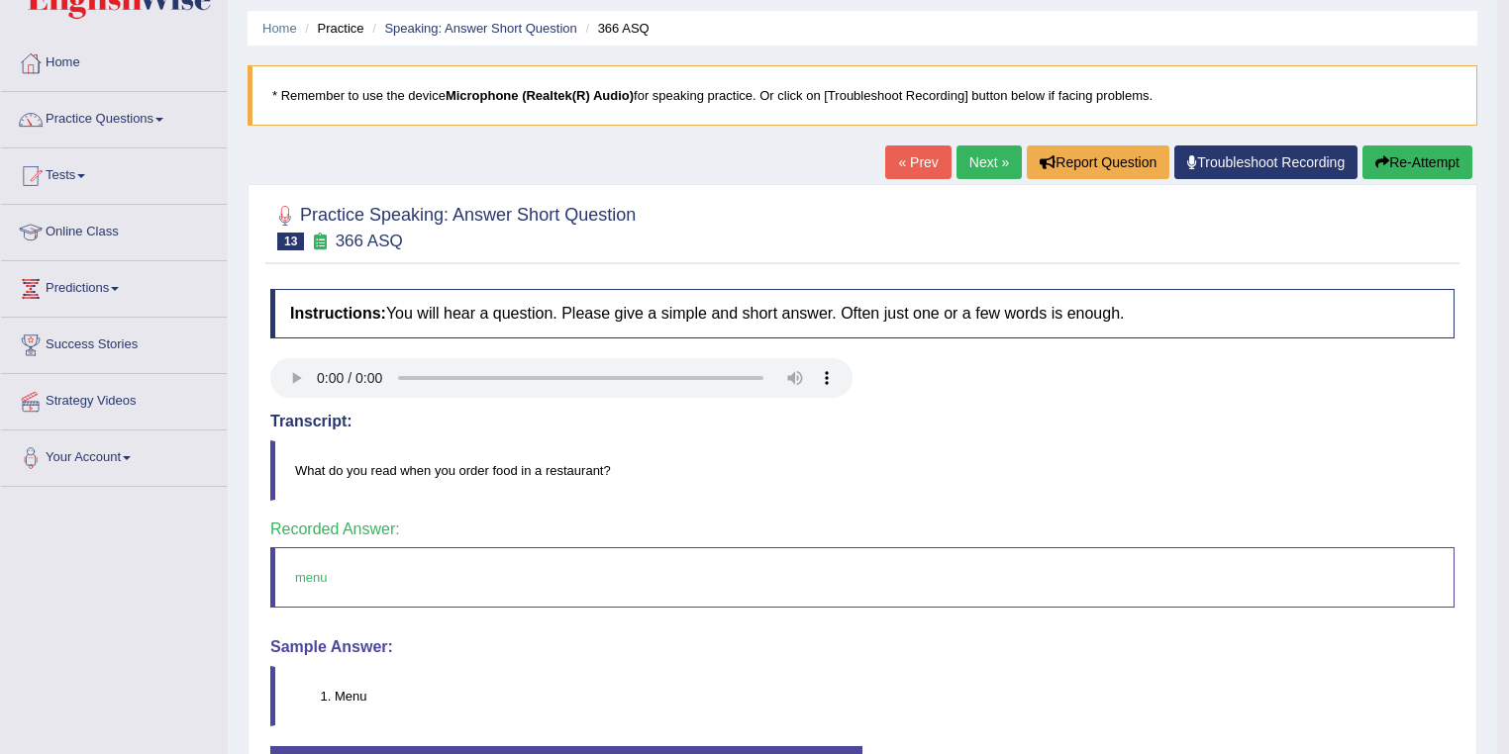
scroll to position [158, 0]
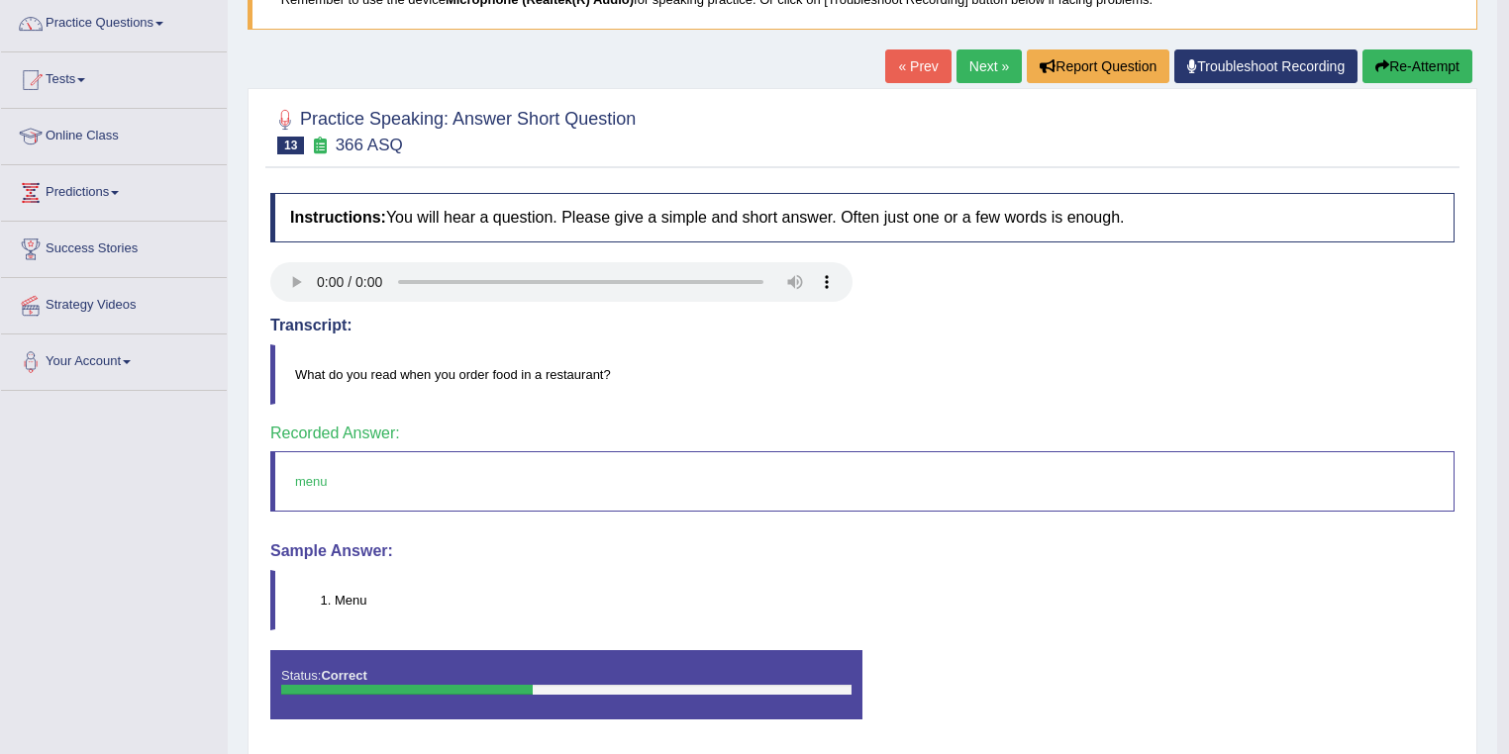
click at [984, 80] on link "Next »" at bounding box center [988, 67] width 65 height 34
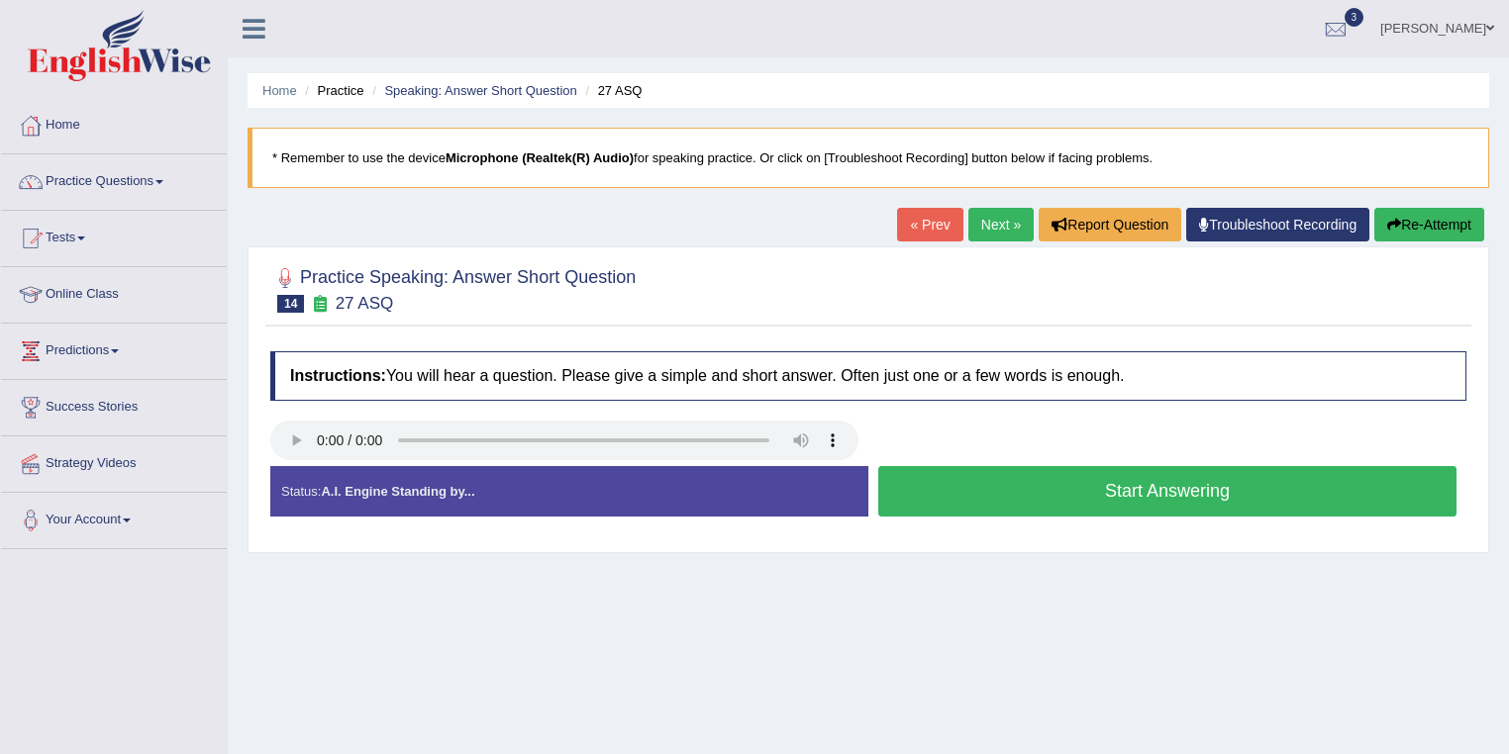
click at [941, 496] on button "Start Answering" at bounding box center [1167, 491] width 578 height 50
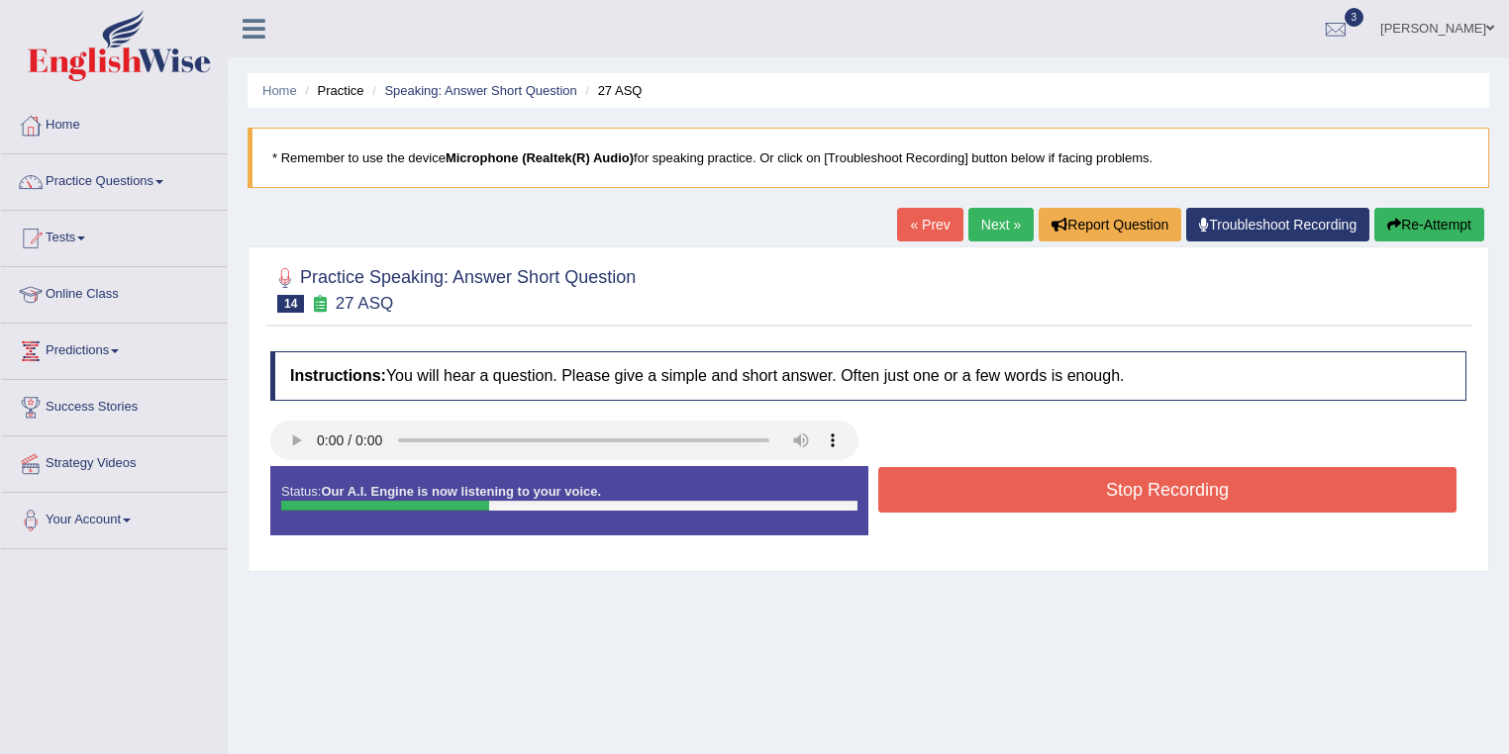
click at [940, 496] on button "Stop Recording" at bounding box center [1167, 490] width 578 height 46
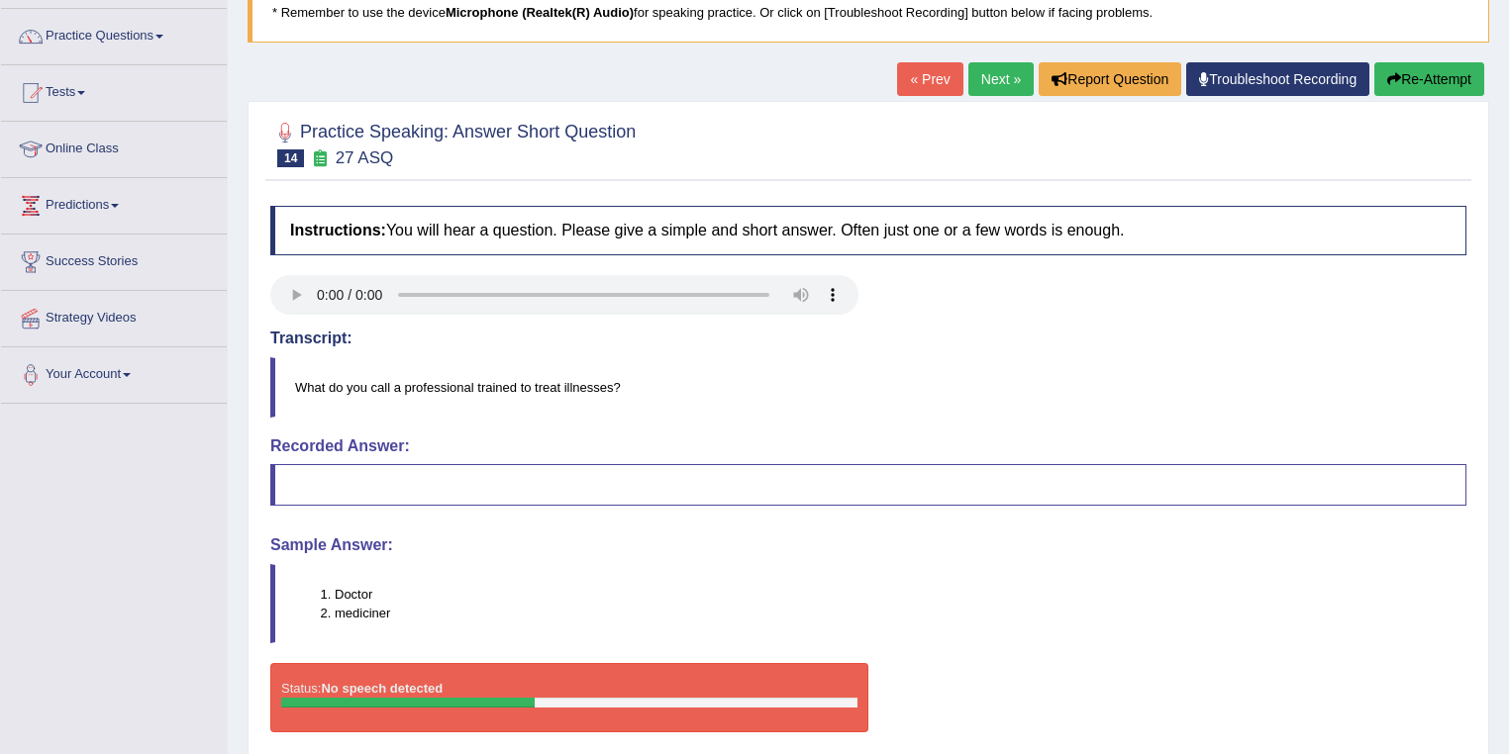
scroll to position [158, 0]
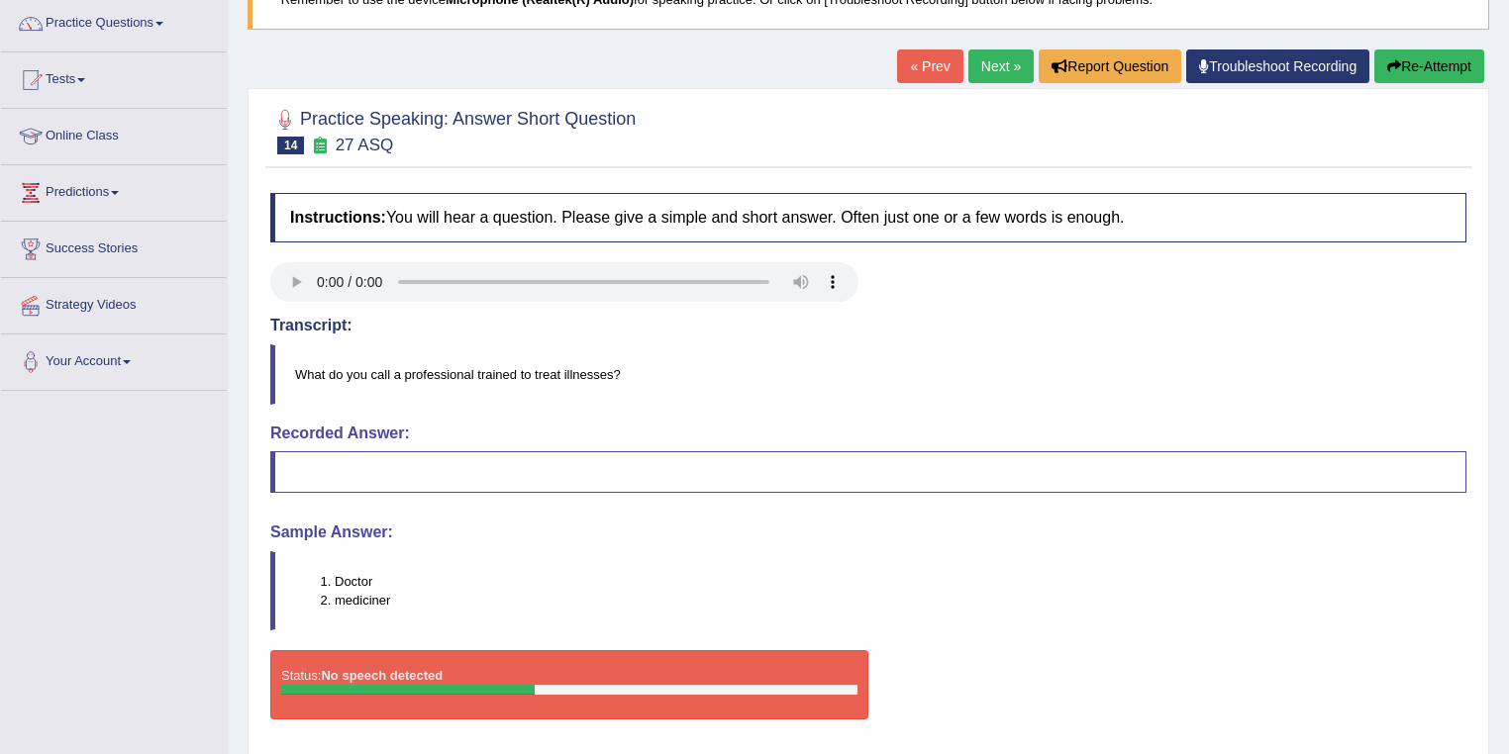
click at [985, 63] on link "Next »" at bounding box center [1000, 67] width 65 height 34
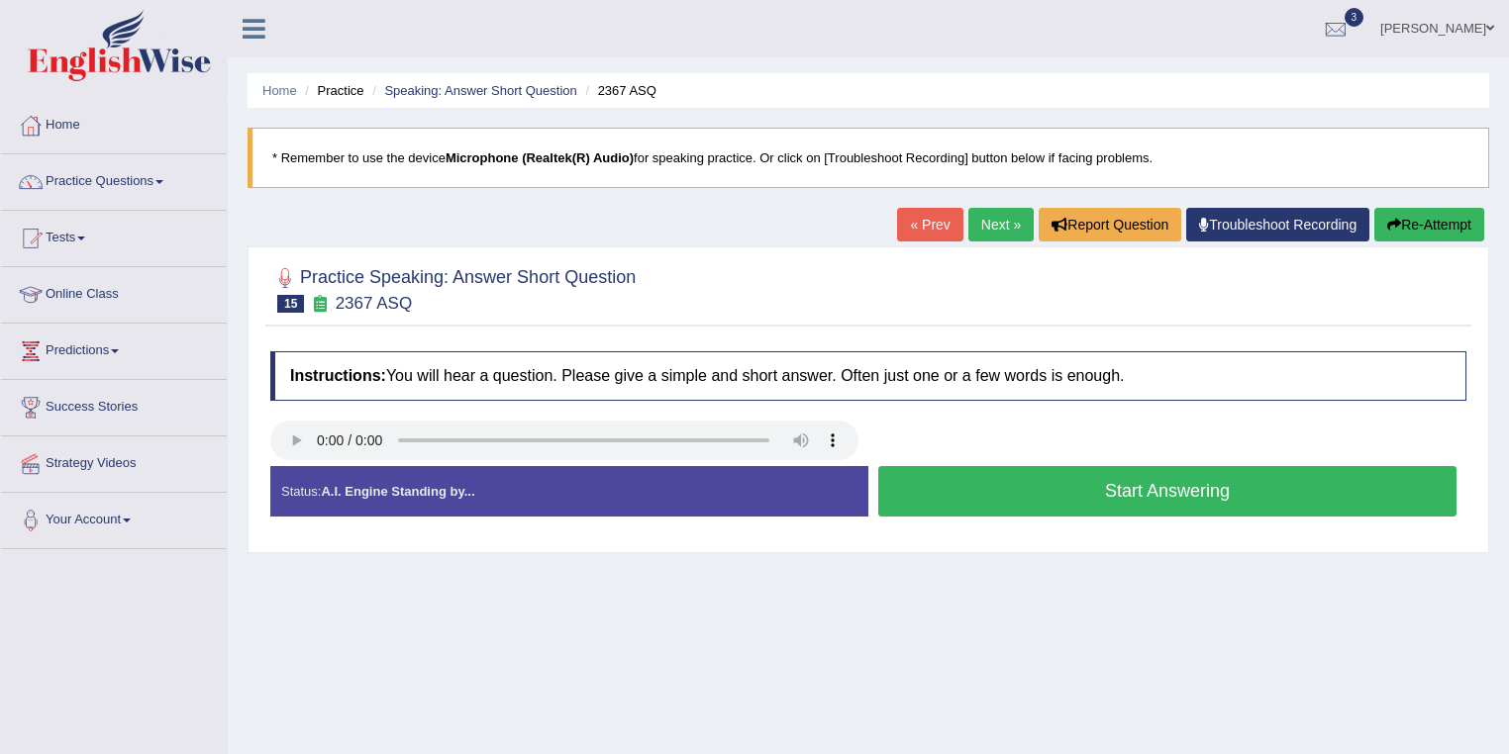
click at [955, 489] on button "Start Answering" at bounding box center [1167, 491] width 578 height 50
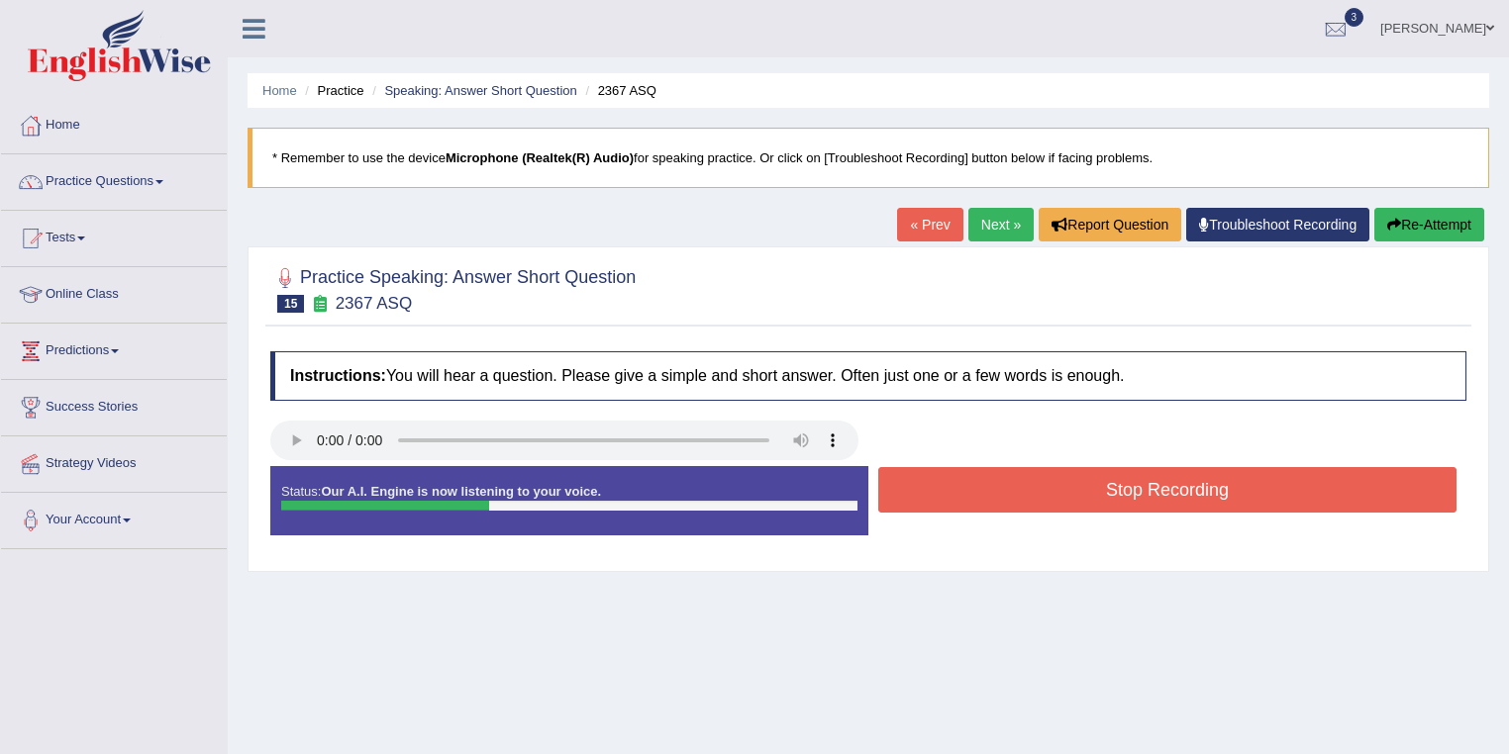
click at [955, 489] on button "Stop Recording" at bounding box center [1167, 490] width 578 height 46
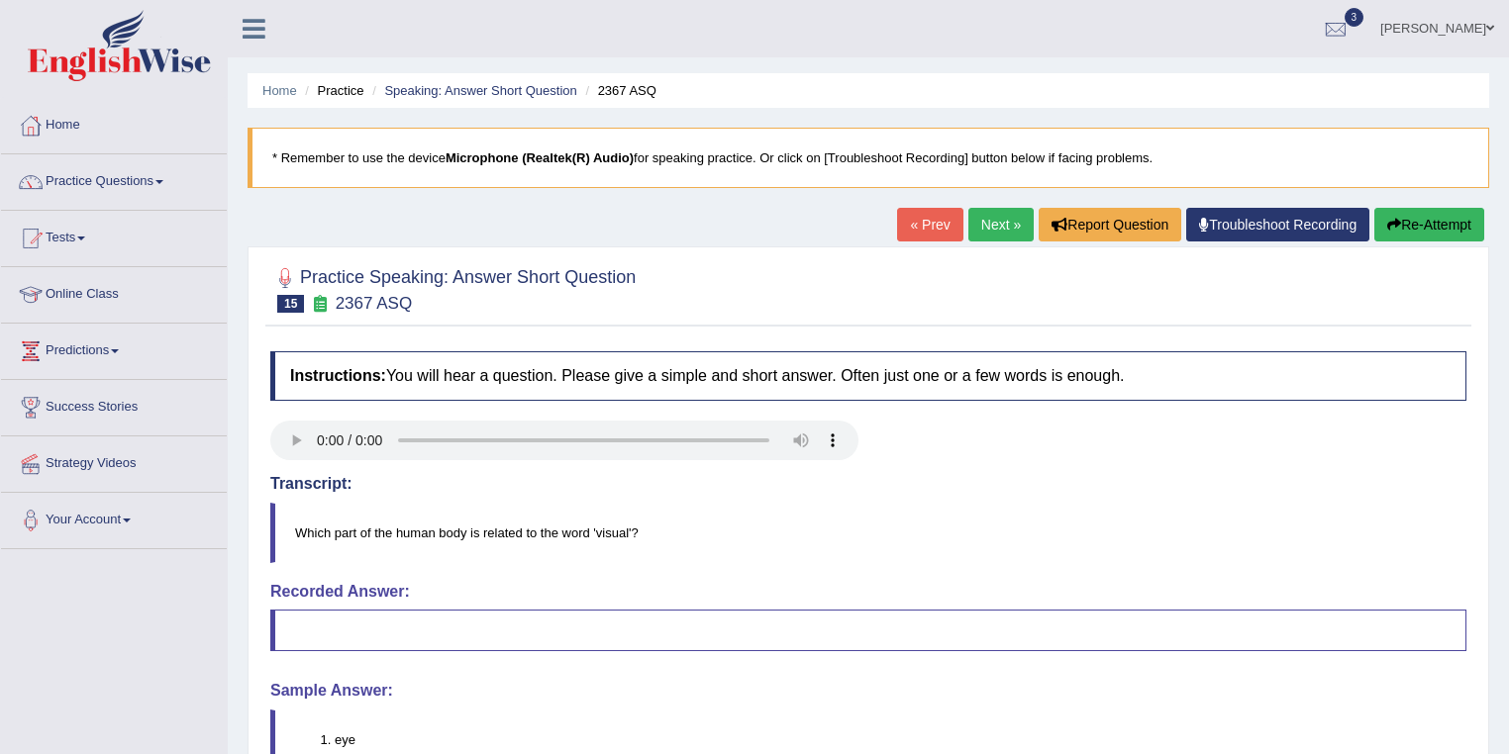
click at [1416, 242] on div "« Prev Next » Report Question Troubleshoot Recording Re-Attempt" at bounding box center [1193, 227] width 592 height 39
click at [1420, 213] on button "Re-Attempt" at bounding box center [1429, 225] width 110 height 34
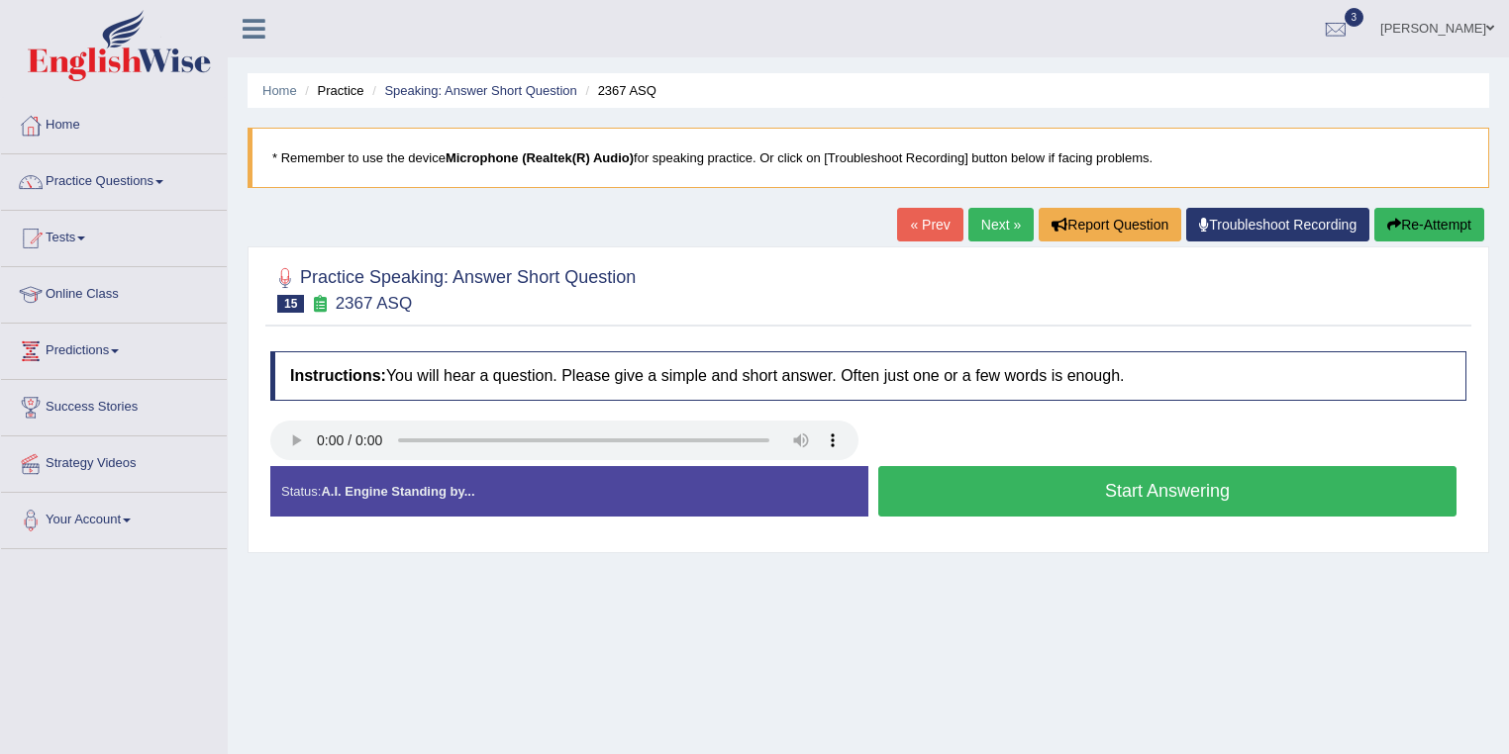
click at [1010, 510] on button "Start Answering" at bounding box center [1167, 491] width 578 height 50
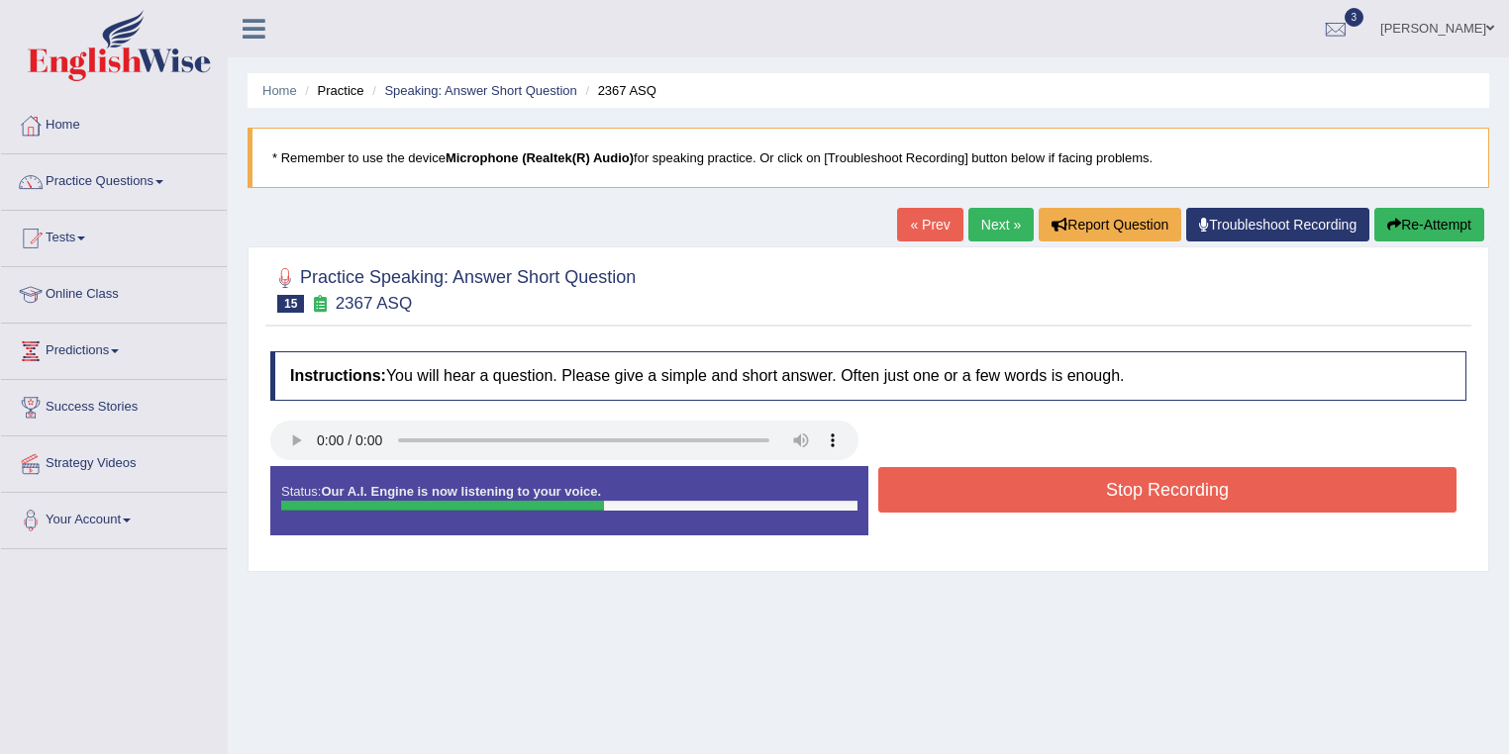
click at [1030, 488] on button "Stop Recording" at bounding box center [1167, 490] width 578 height 46
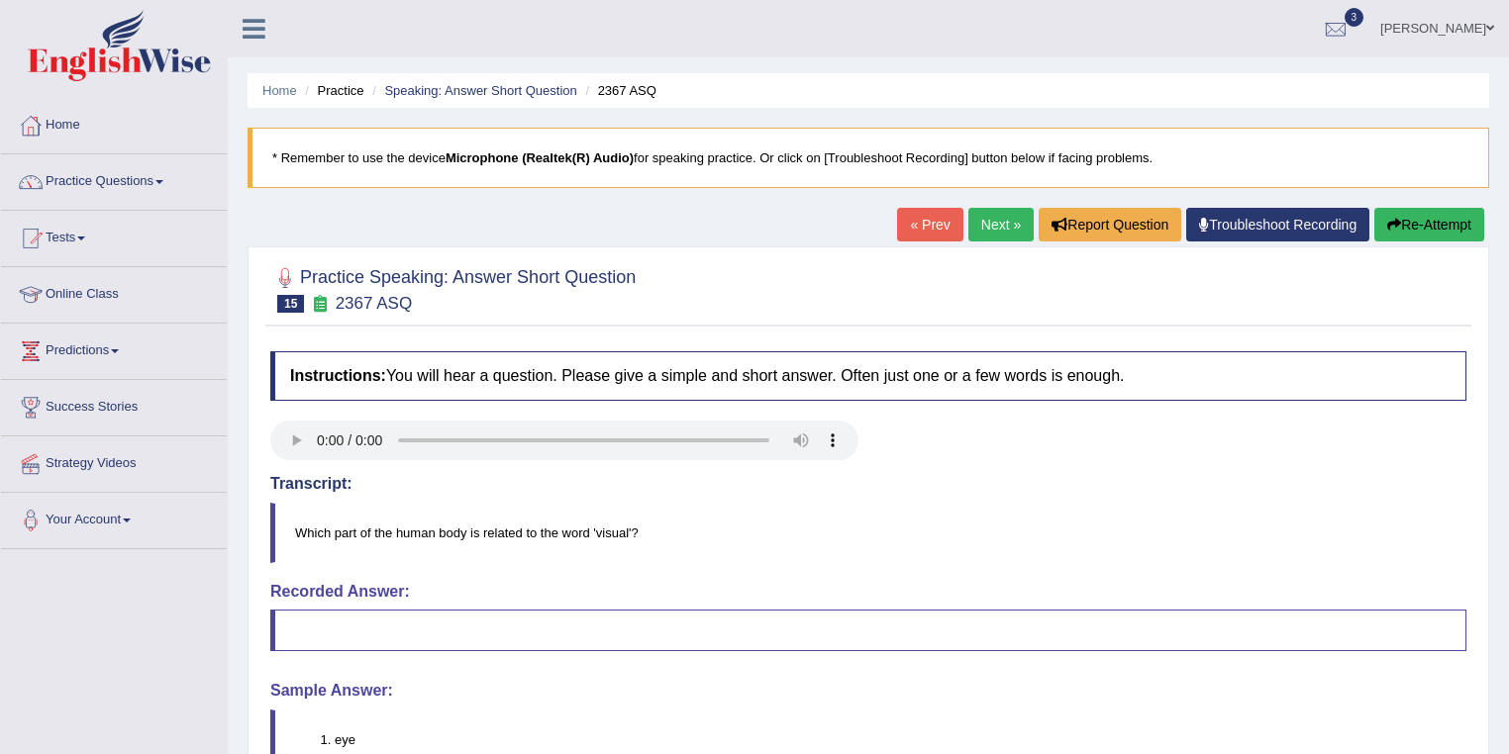
click at [1407, 225] on button "Re-Attempt" at bounding box center [1429, 225] width 110 height 34
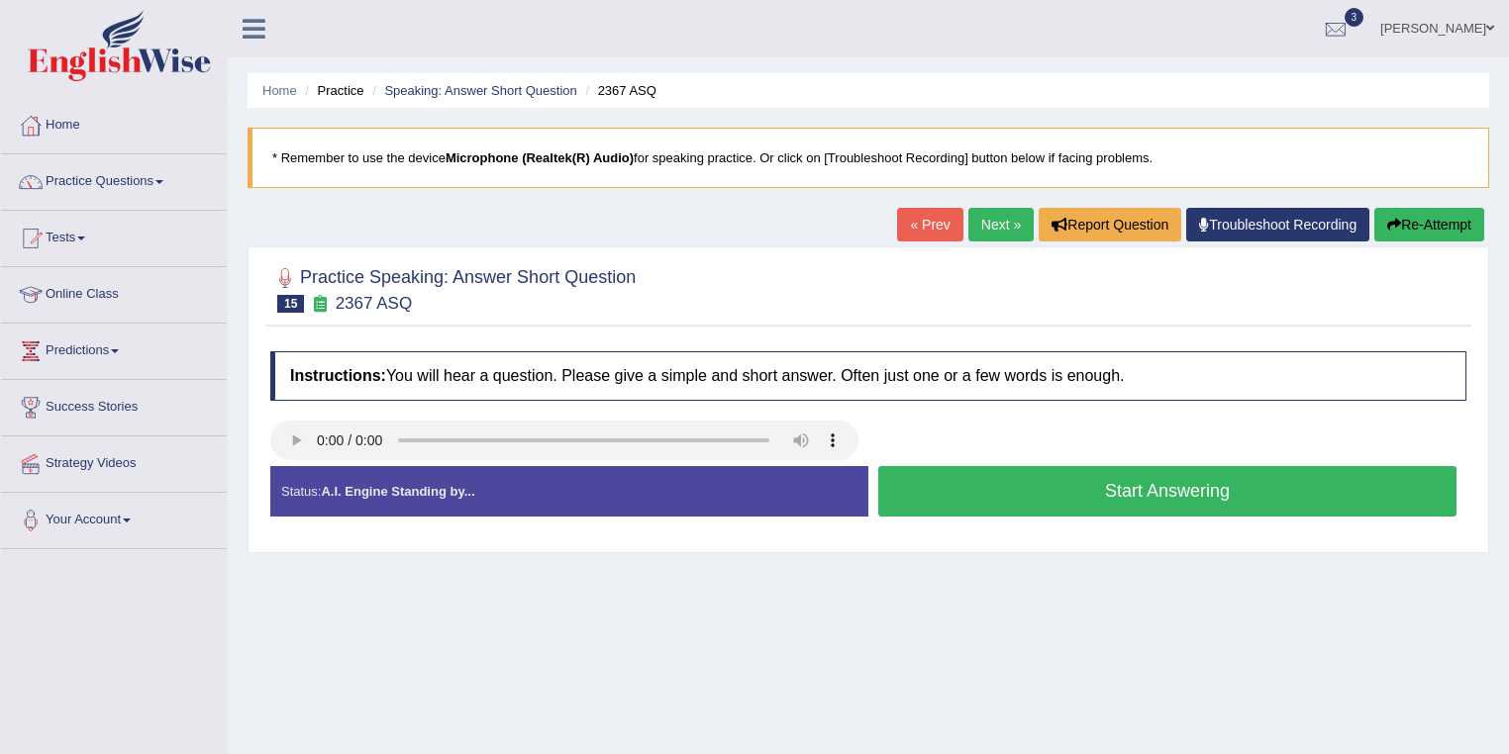
click at [1010, 491] on button "Start Answering" at bounding box center [1167, 491] width 578 height 50
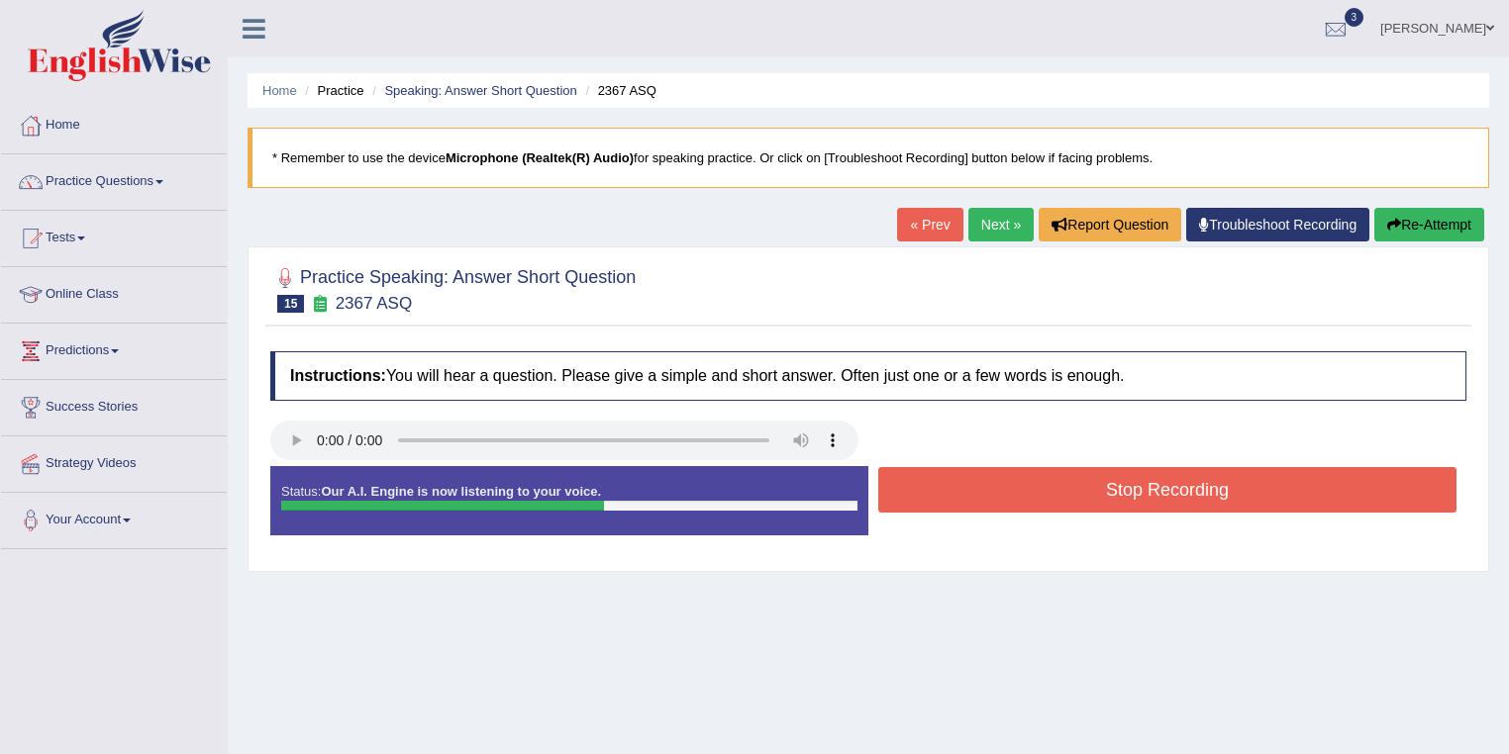
click at [1010, 491] on button "Stop Recording" at bounding box center [1167, 490] width 578 height 46
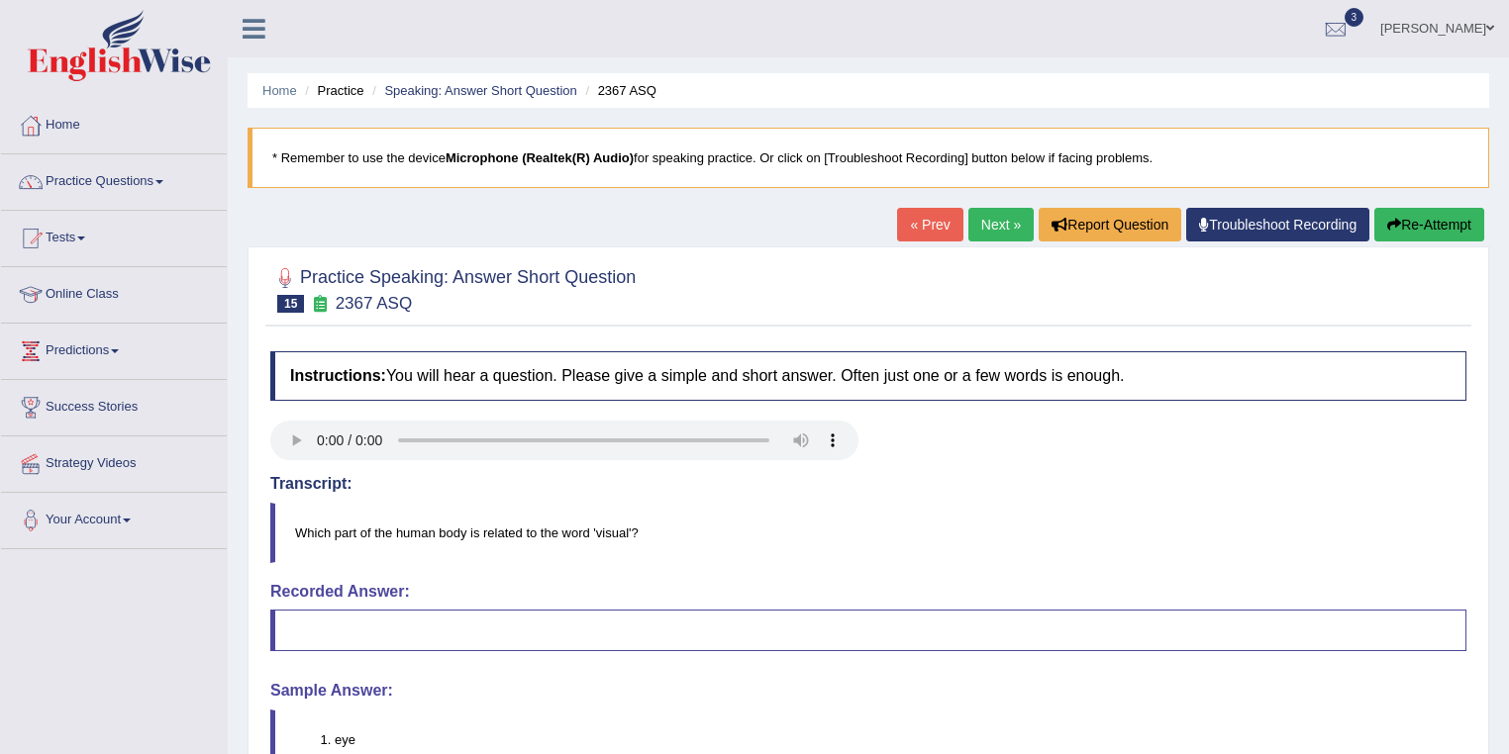
click at [1006, 221] on link "Next »" at bounding box center [1000, 225] width 65 height 34
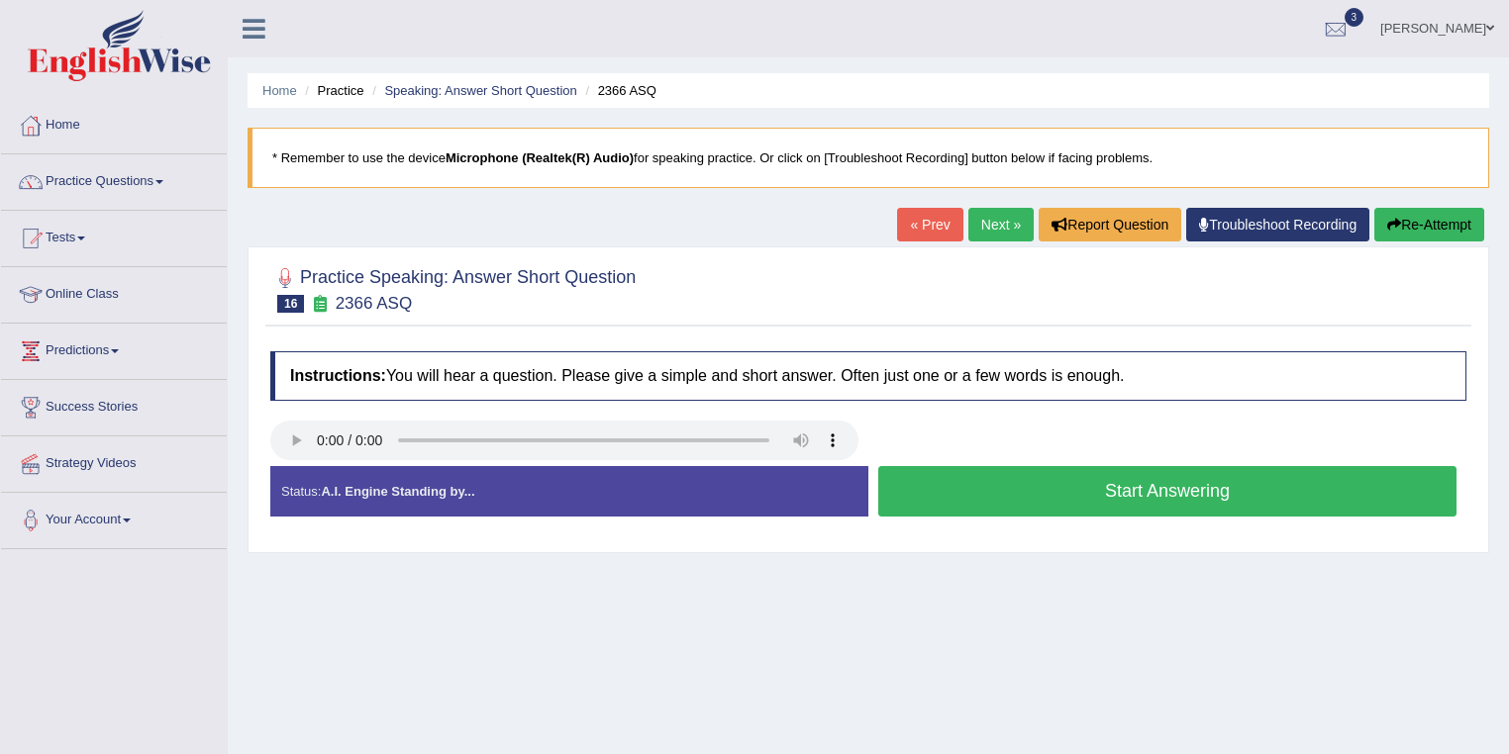
click at [919, 484] on button "Start Answering" at bounding box center [1167, 491] width 578 height 50
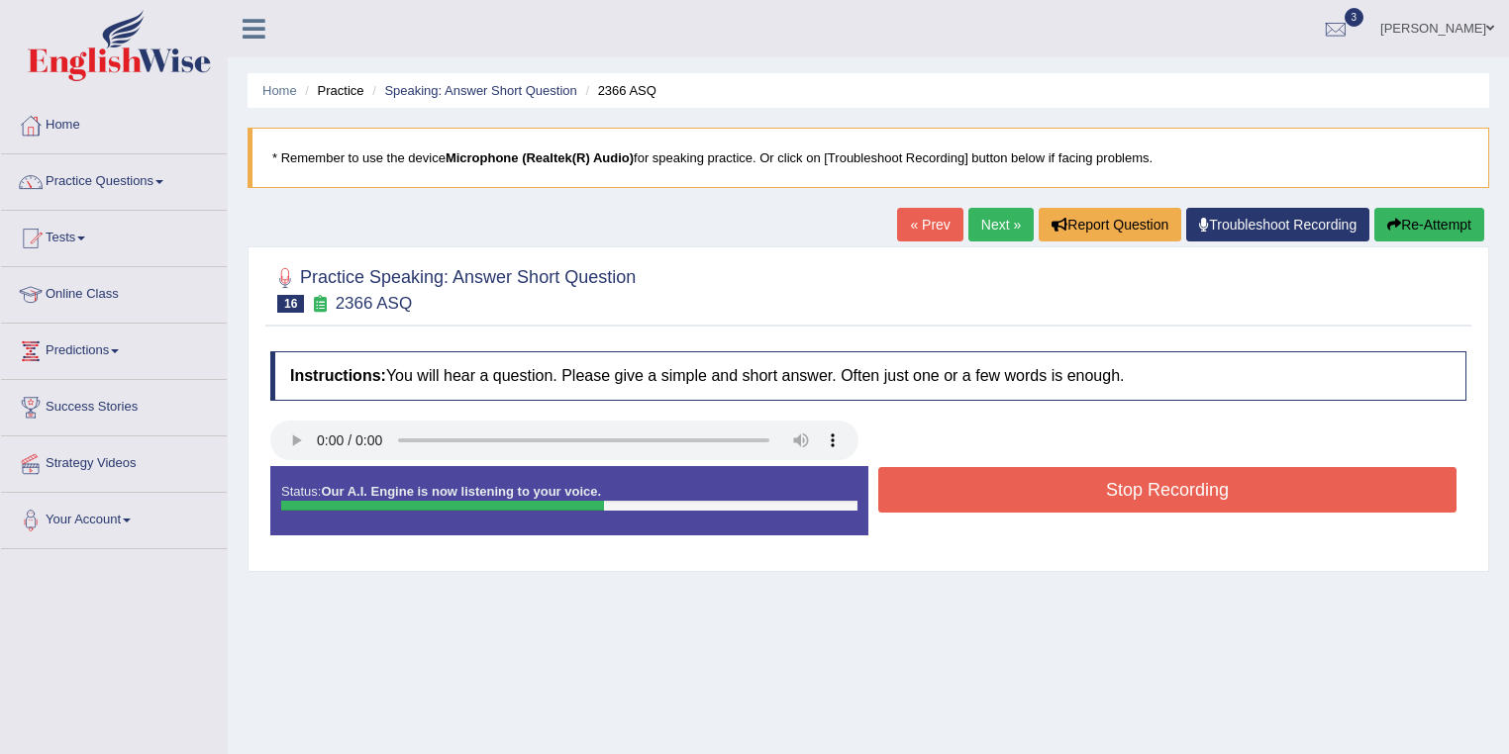
click at [1007, 483] on button "Stop Recording" at bounding box center [1167, 490] width 578 height 46
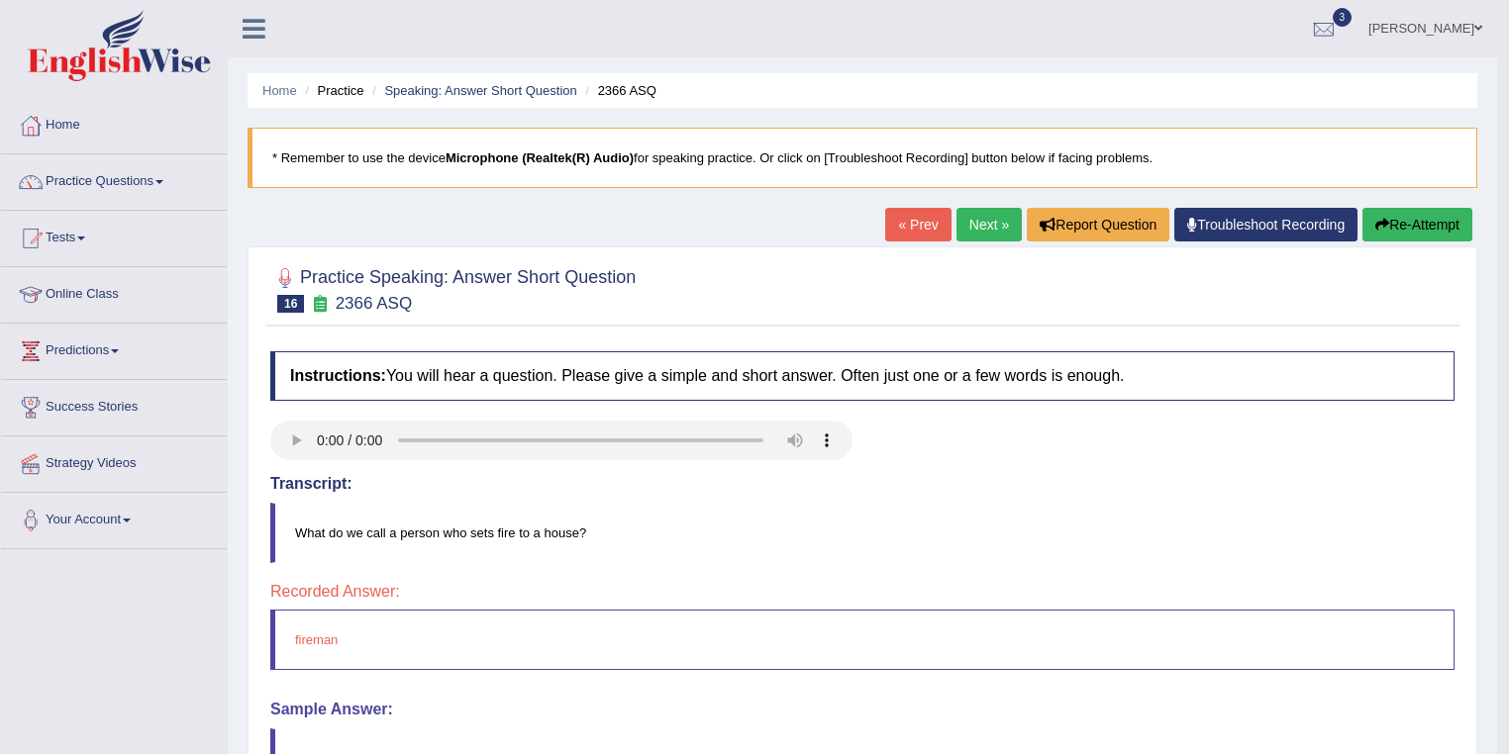
click at [975, 226] on link "Next »" at bounding box center [988, 225] width 65 height 34
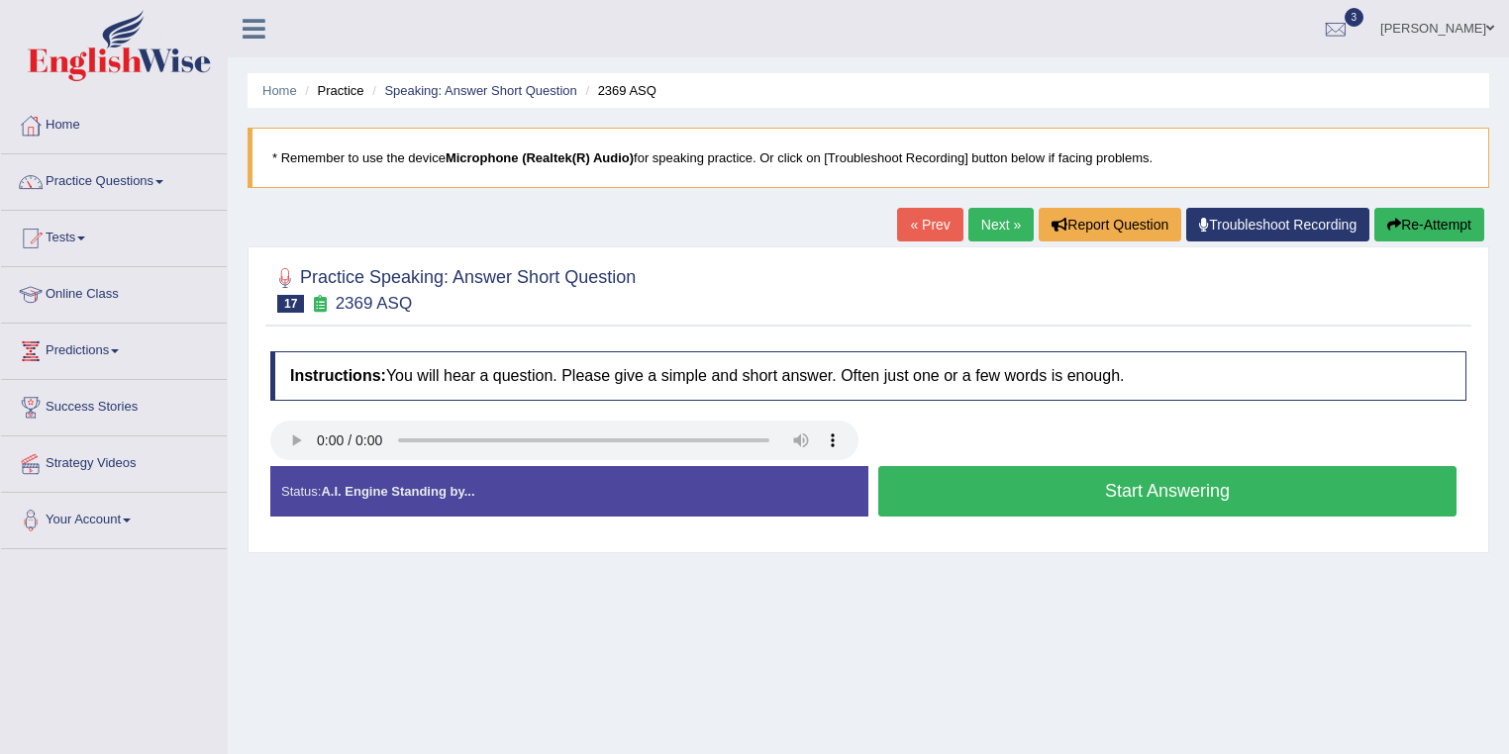
click at [965, 490] on button "Start Answering" at bounding box center [1167, 491] width 578 height 50
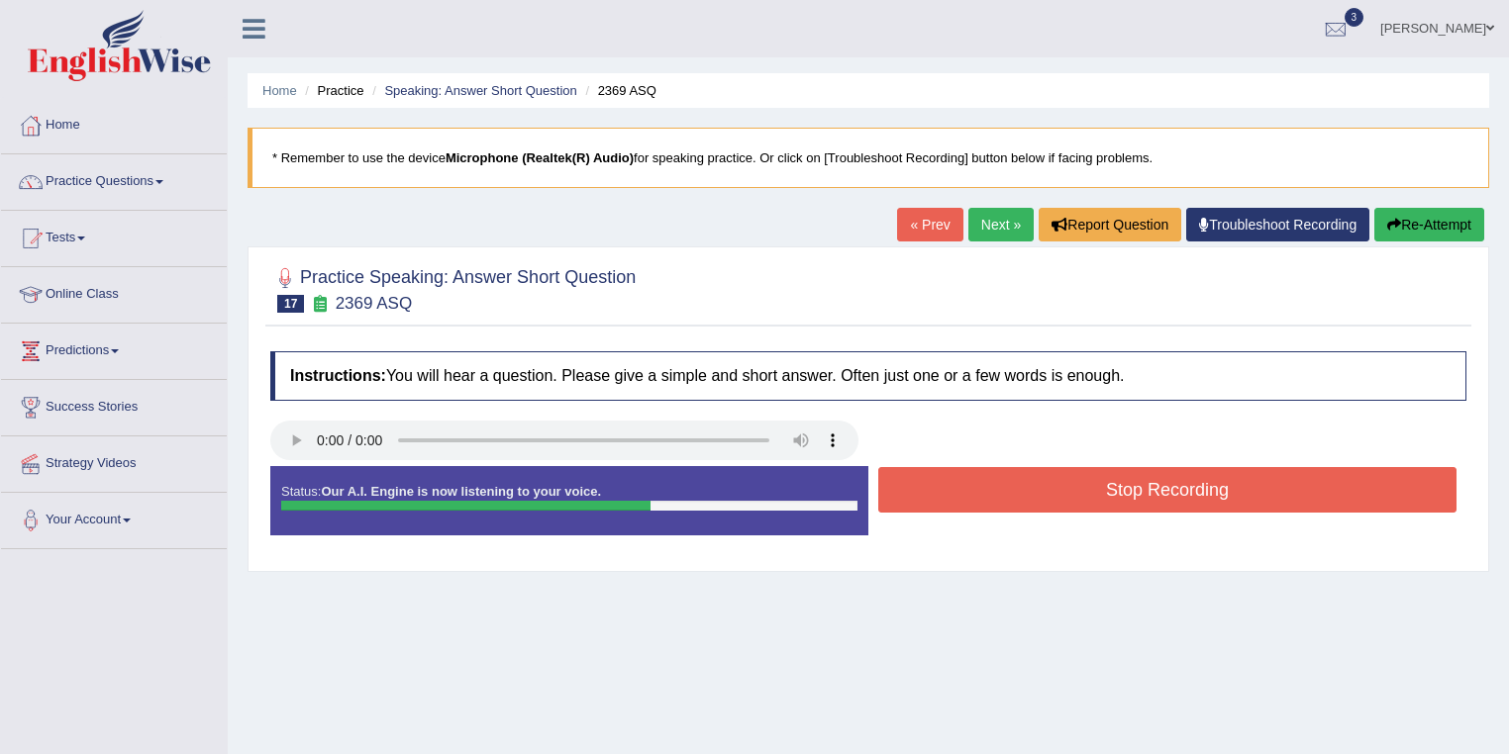
click at [1054, 489] on button "Stop Recording" at bounding box center [1167, 490] width 578 height 46
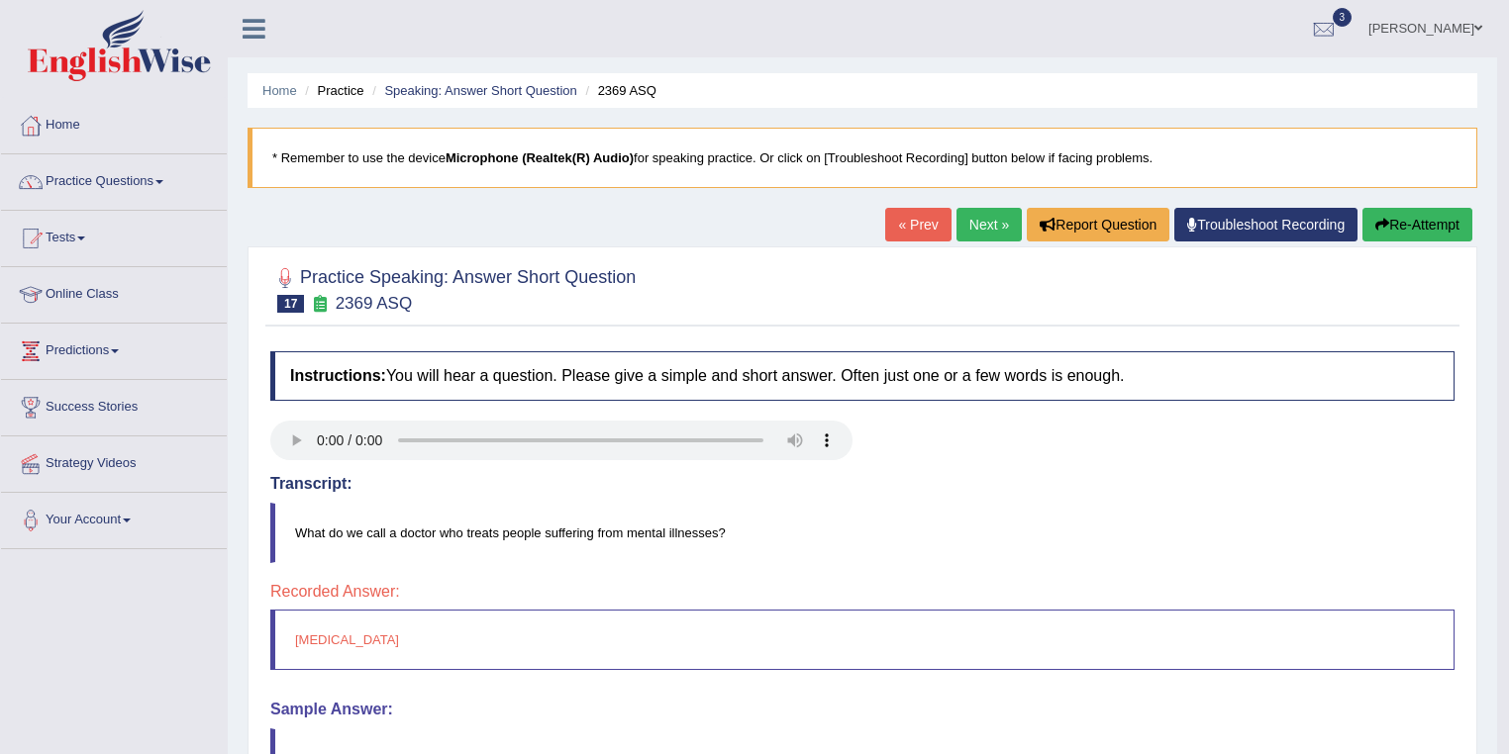
click at [976, 234] on link "Next »" at bounding box center [988, 225] width 65 height 34
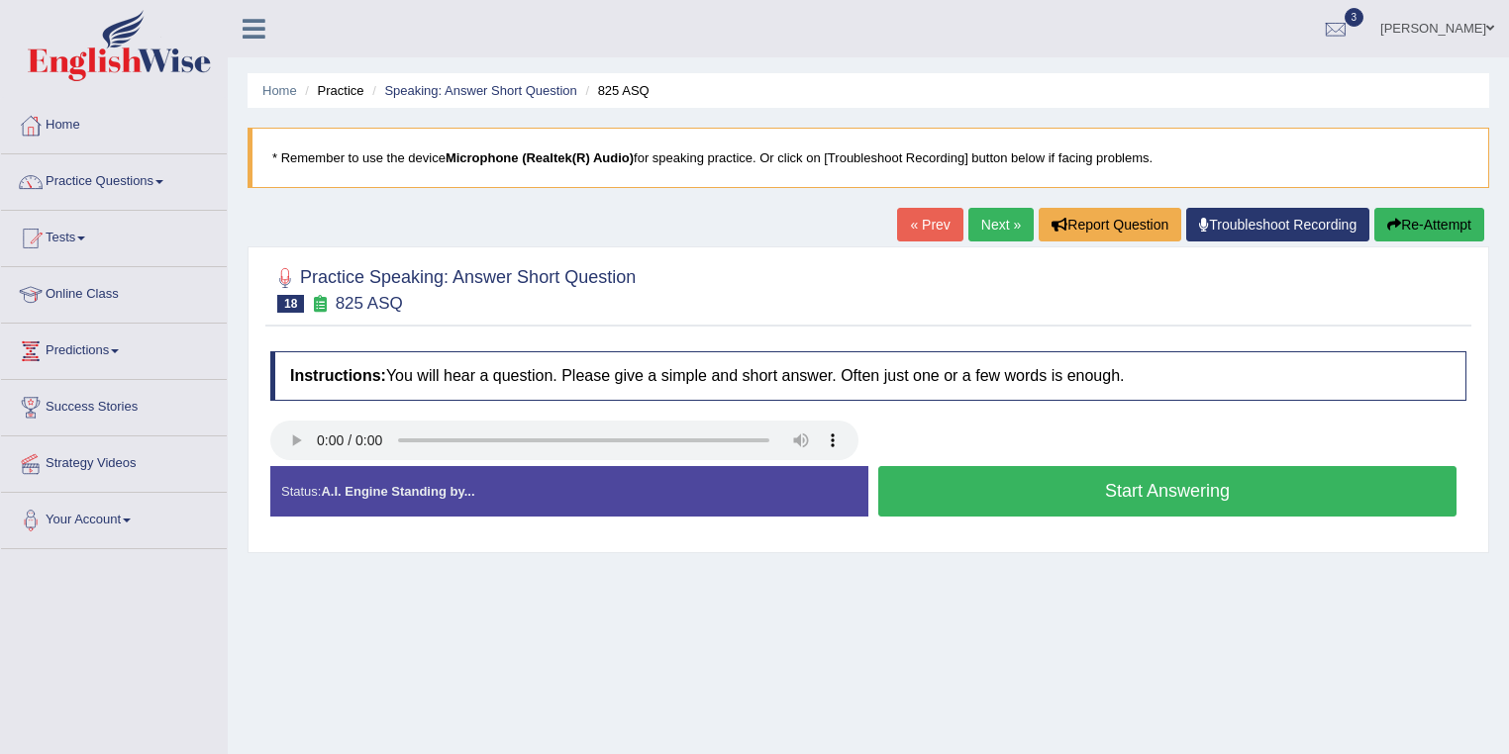
click at [949, 491] on button "Start Answering" at bounding box center [1167, 491] width 578 height 50
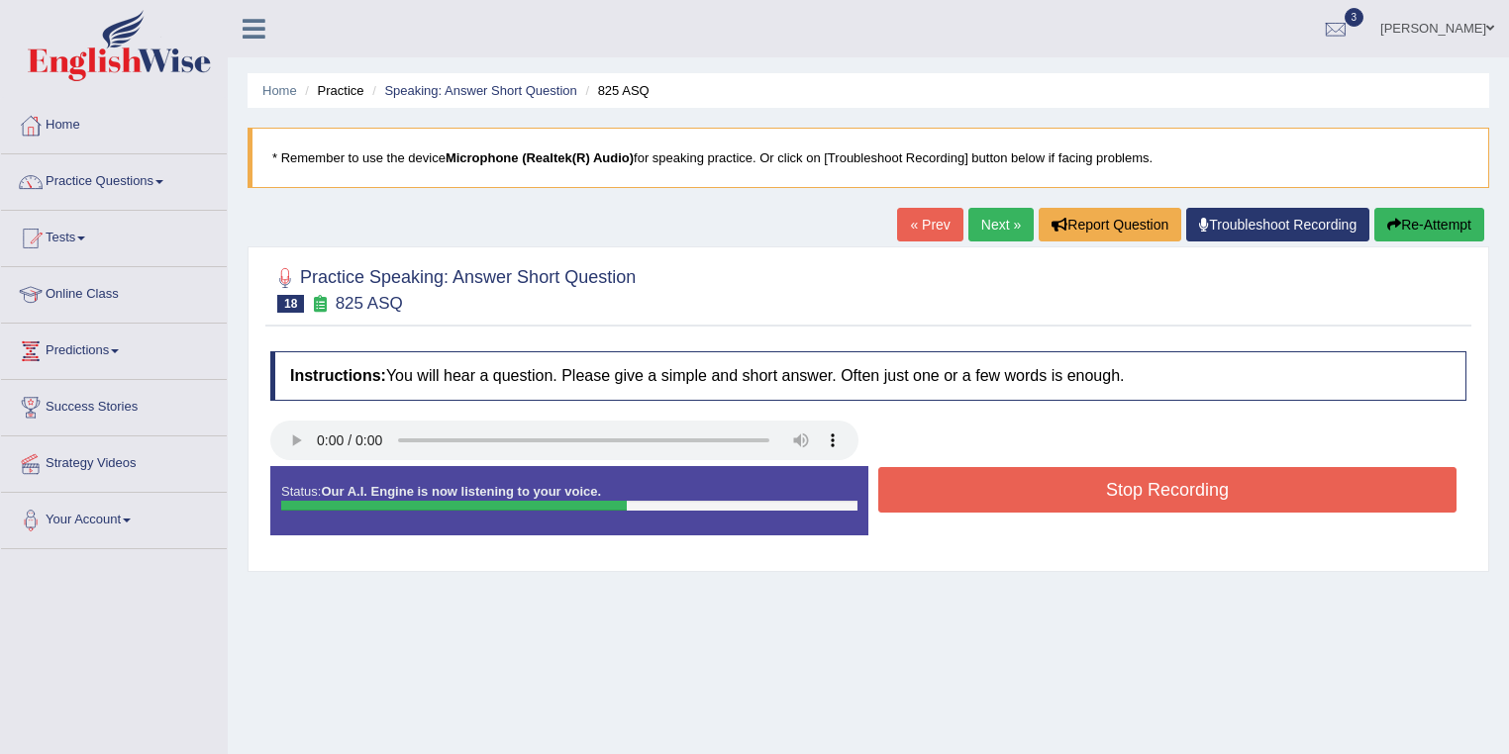
click at [1018, 487] on button "Stop Recording" at bounding box center [1167, 490] width 578 height 46
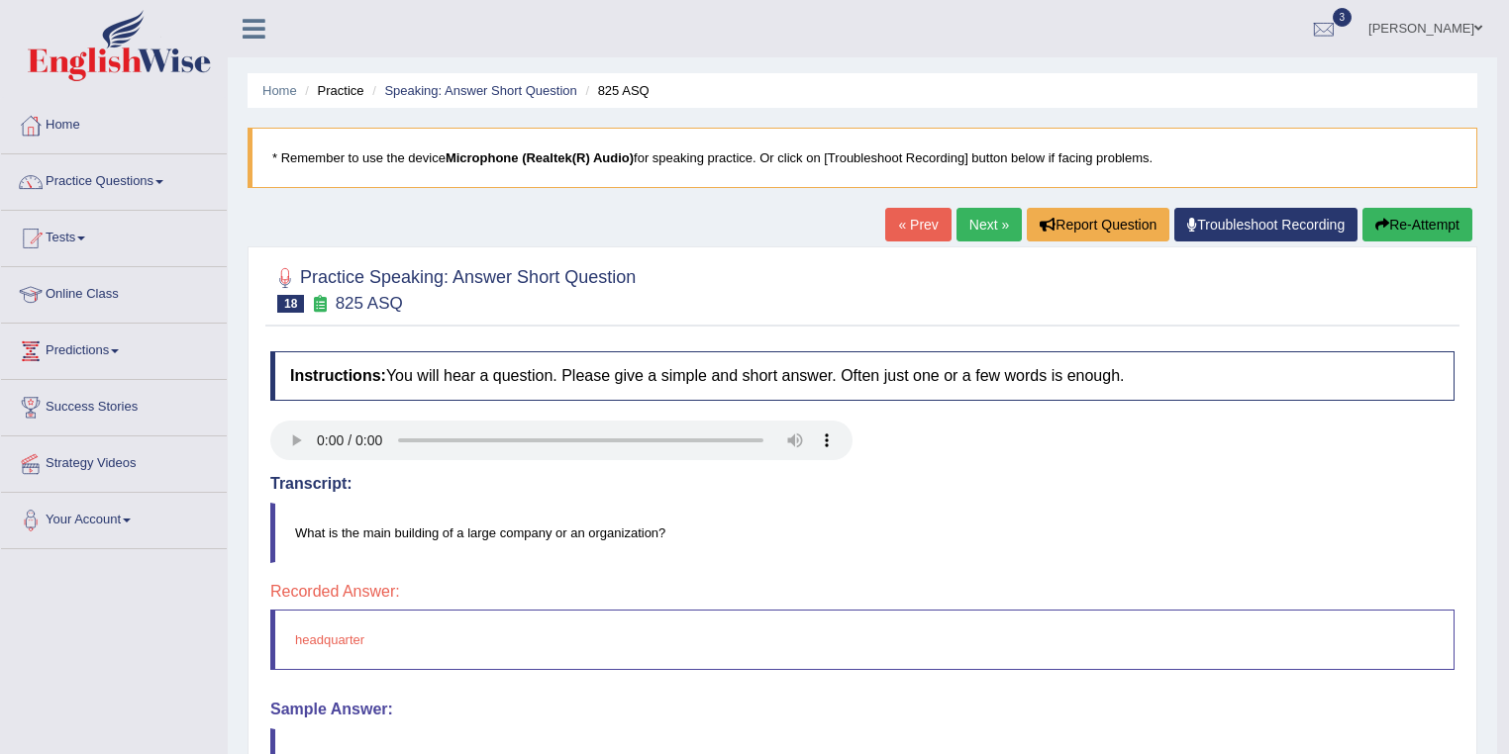
click at [986, 221] on link "Next »" at bounding box center [988, 225] width 65 height 34
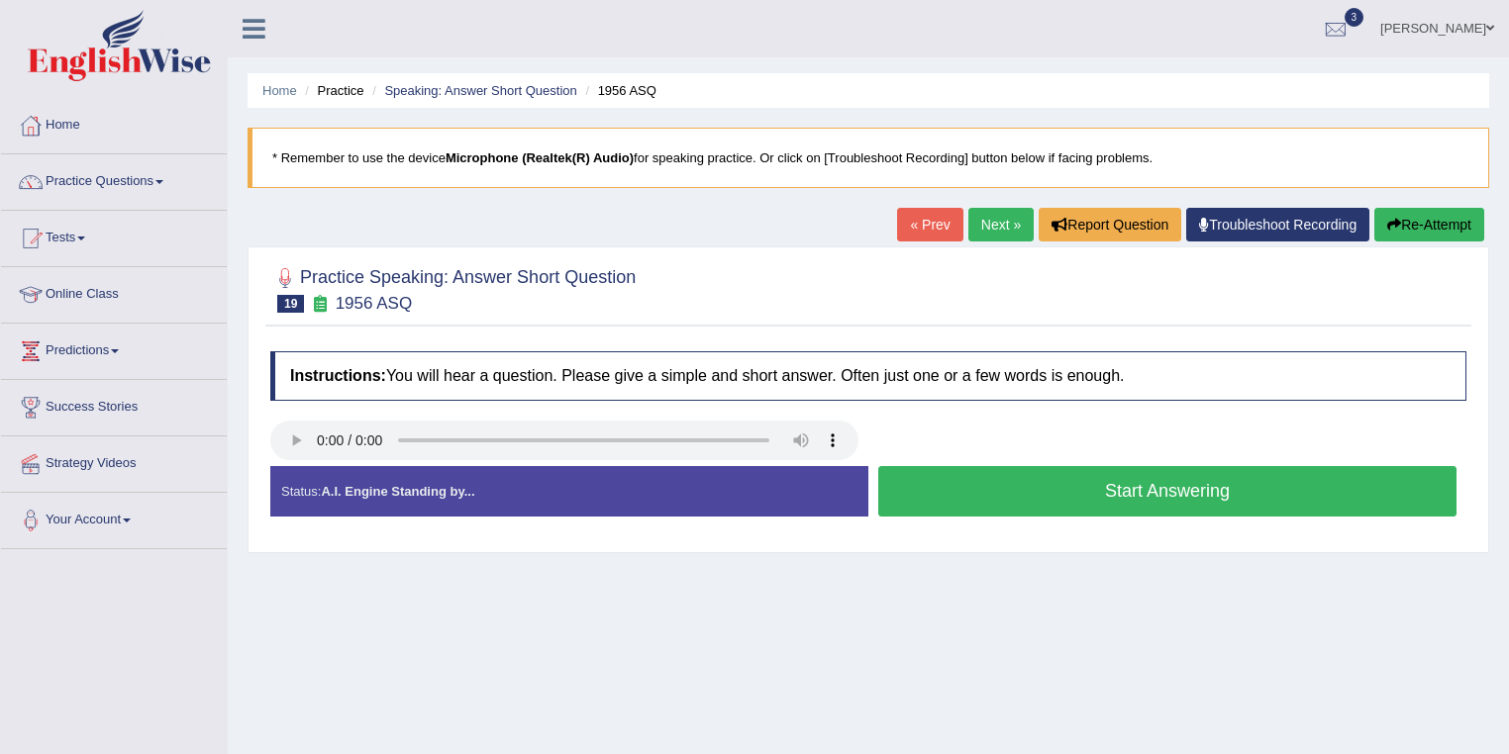
click at [916, 488] on button "Start Answering" at bounding box center [1167, 491] width 578 height 50
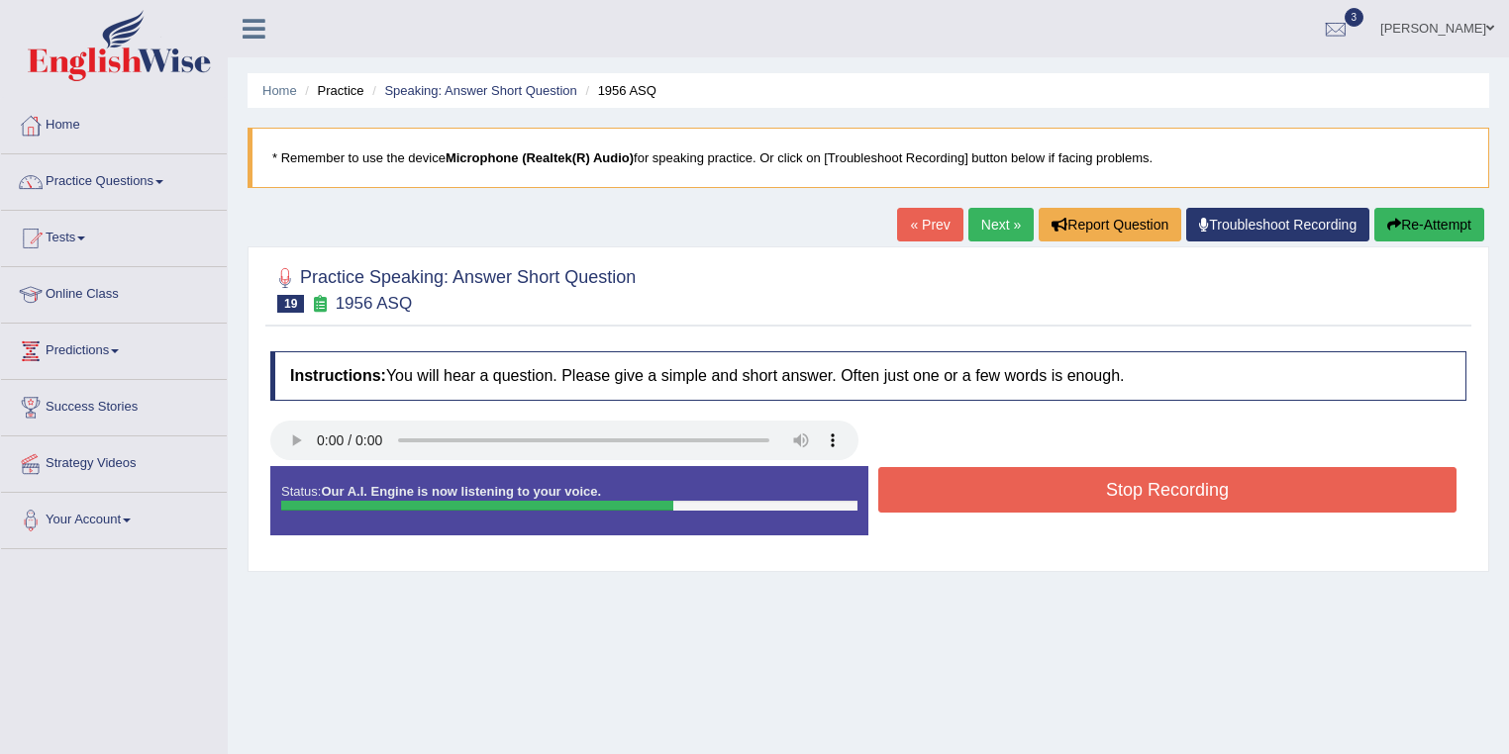
click at [997, 491] on button "Stop Recording" at bounding box center [1167, 490] width 578 height 46
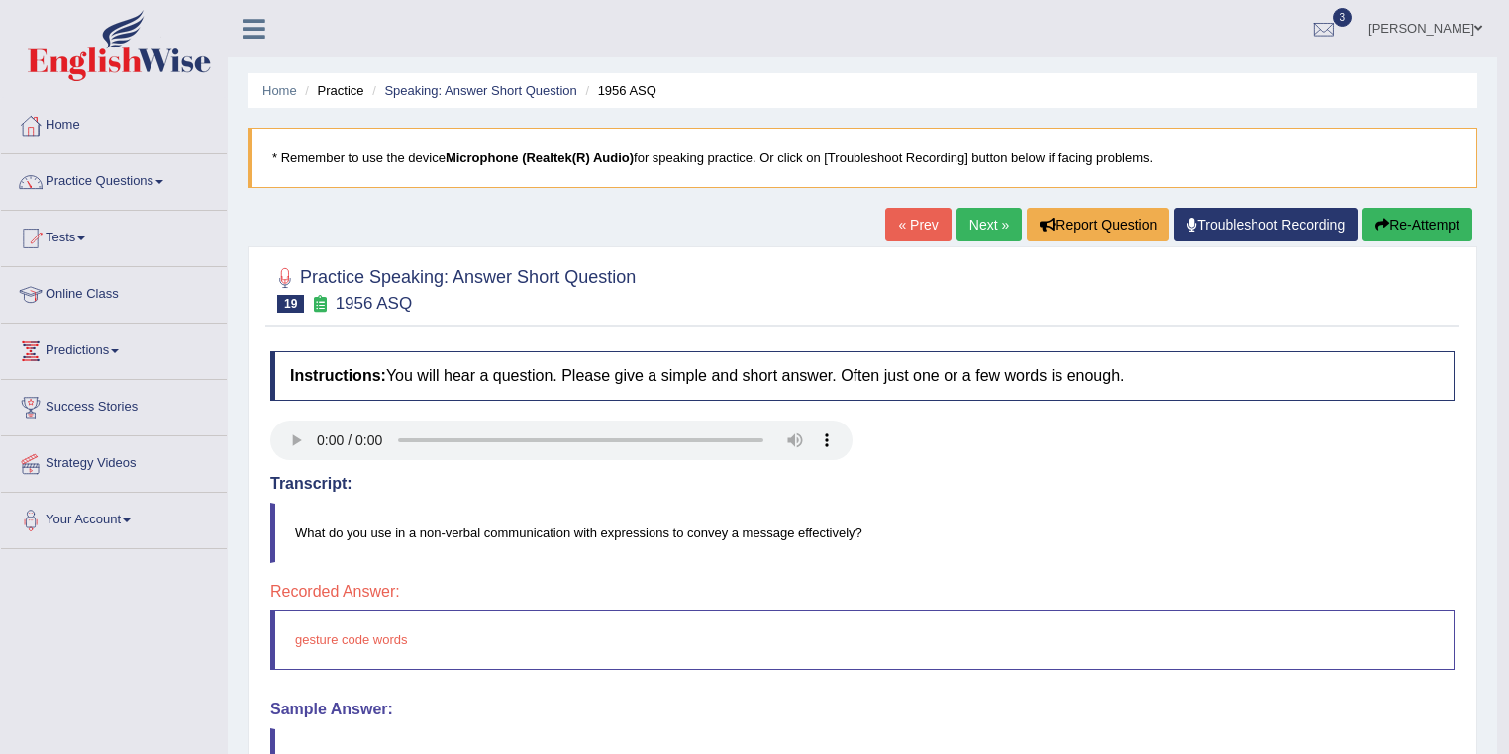
click at [980, 228] on link "Next »" at bounding box center [988, 225] width 65 height 34
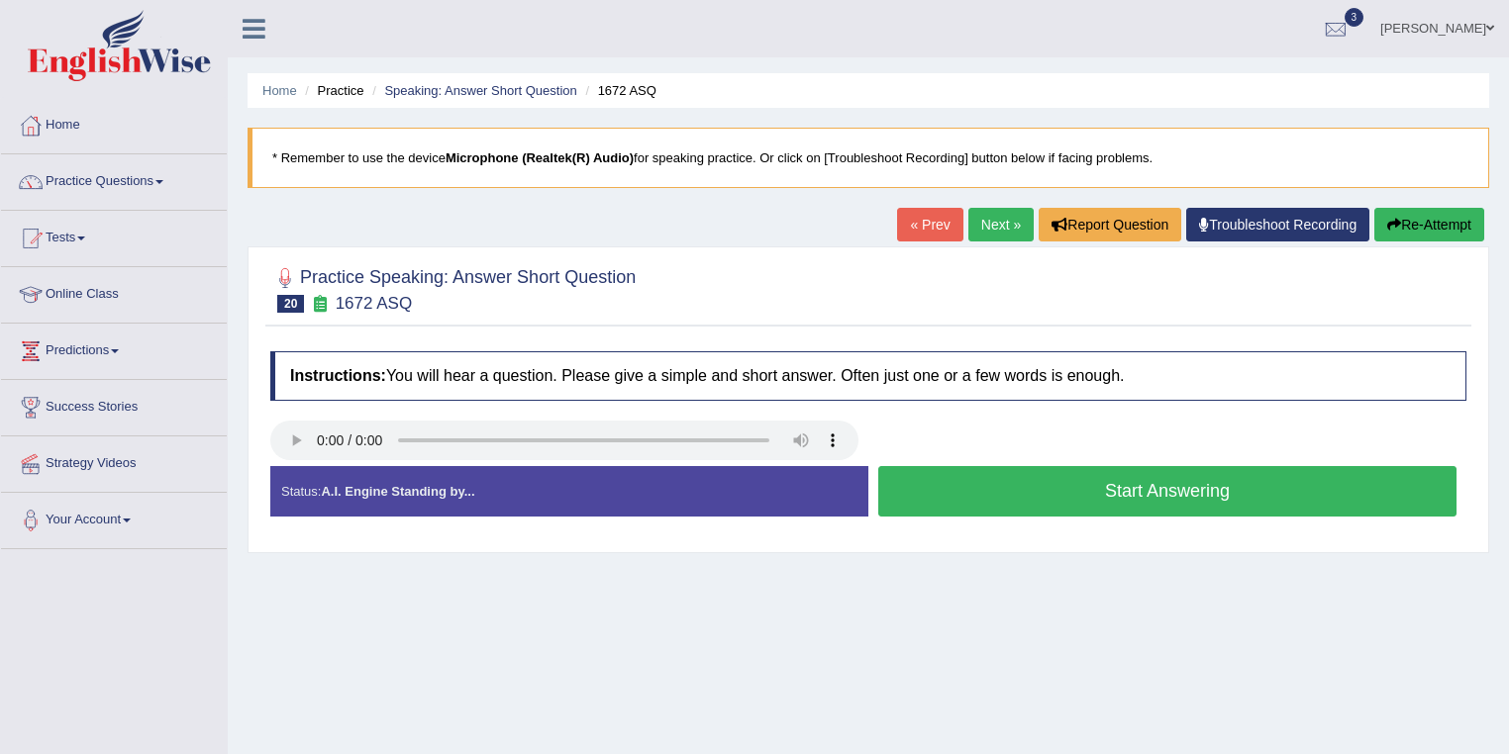
click at [966, 487] on button "Start Answering" at bounding box center [1167, 491] width 578 height 50
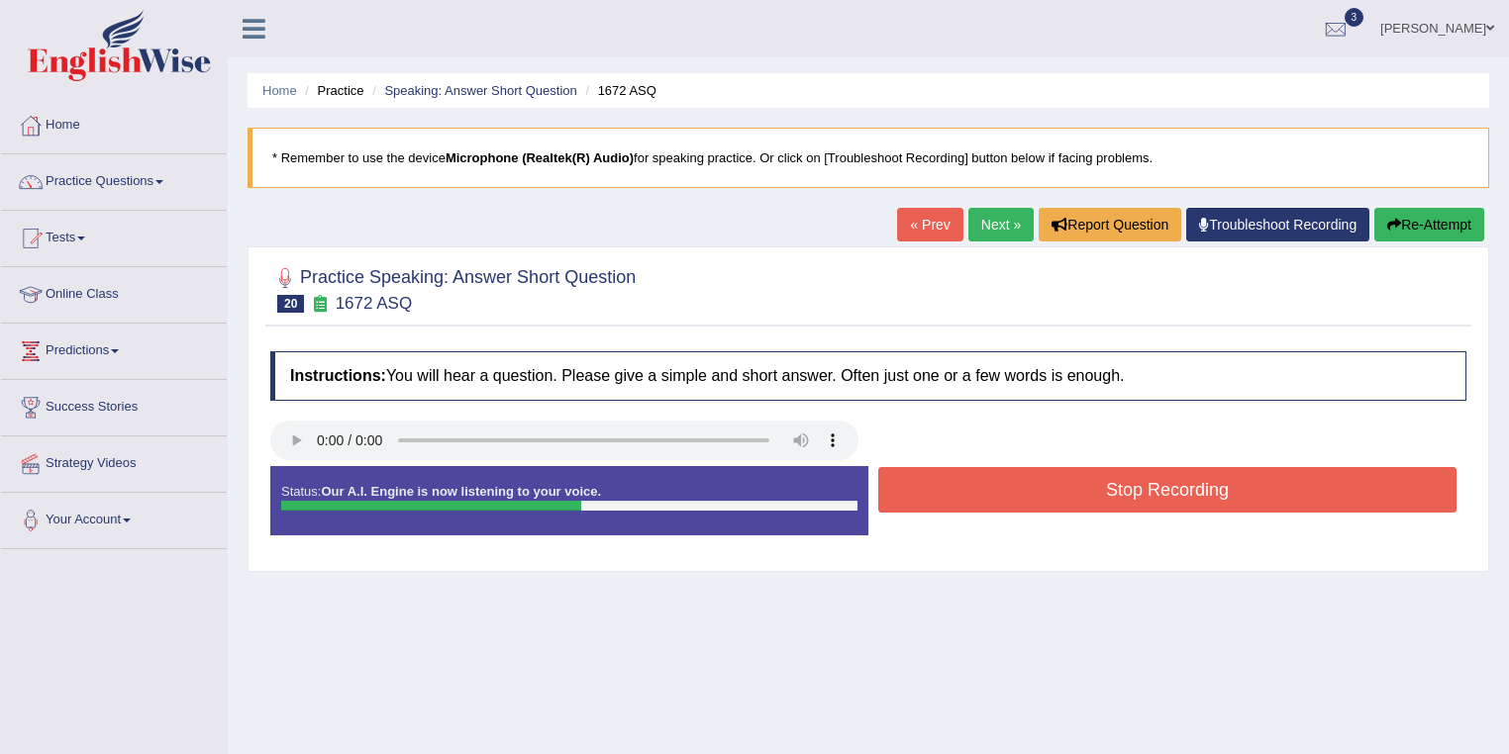
click at [968, 499] on button "Stop Recording" at bounding box center [1167, 490] width 578 height 46
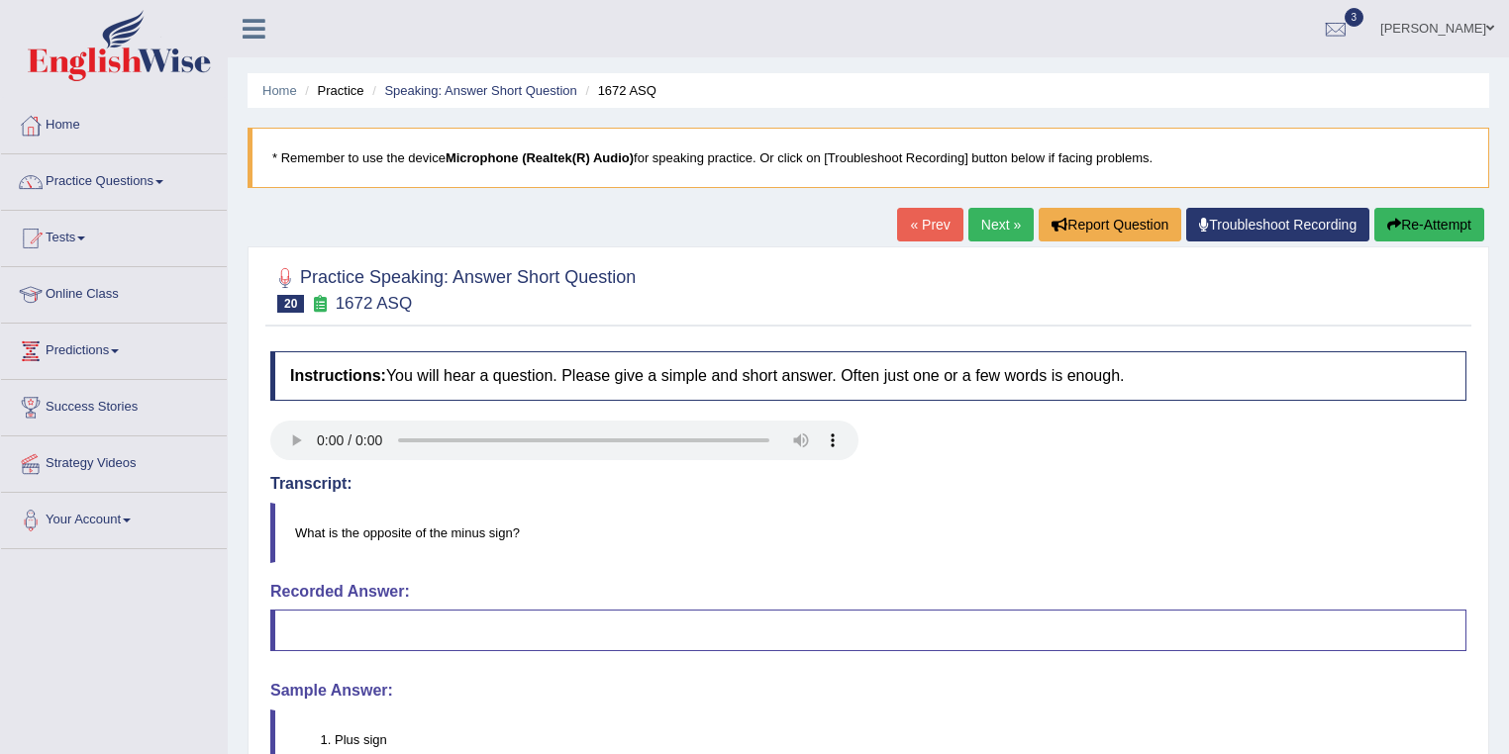
click at [989, 230] on link "Next »" at bounding box center [1000, 225] width 65 height 34
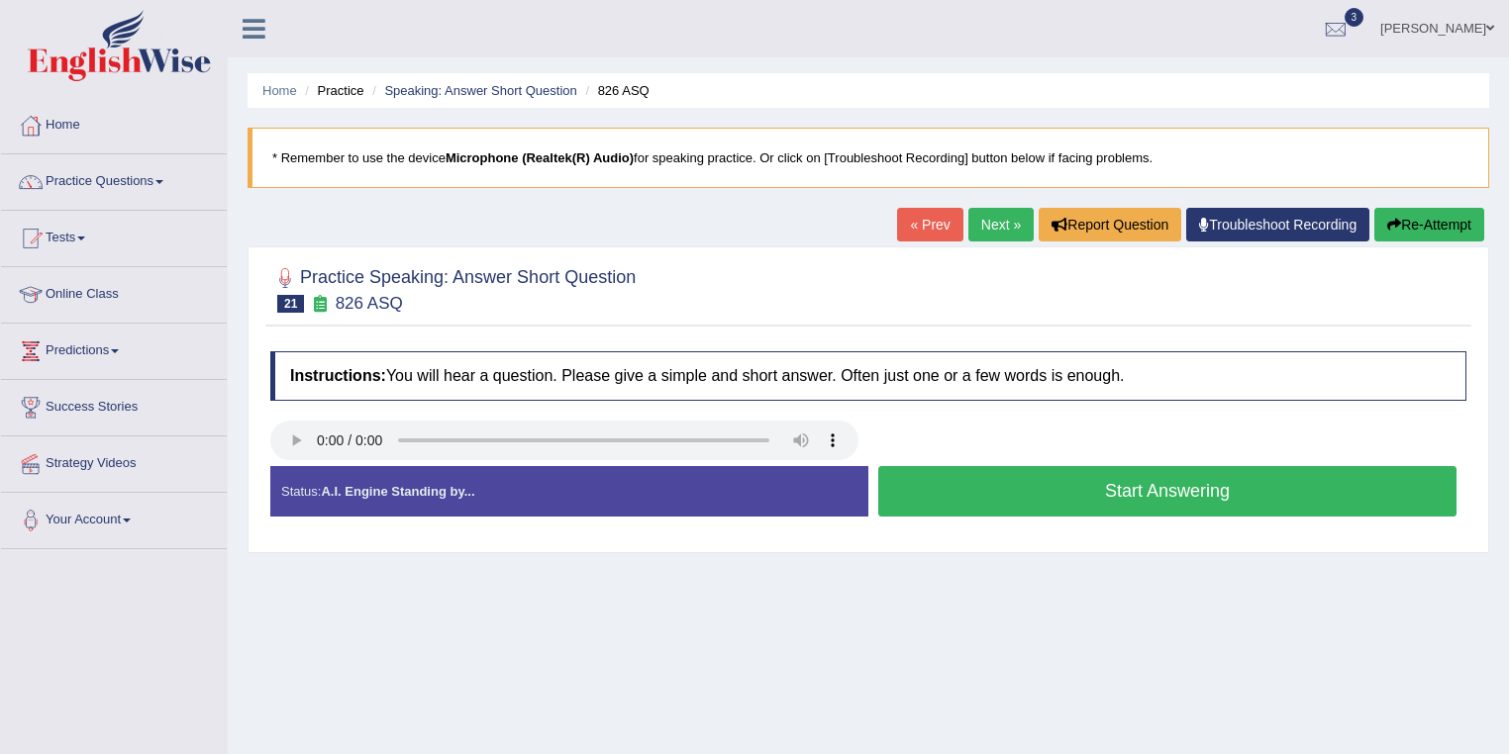
click at [957, 485] on button "Start Answering" at bounding box center [1167, 491] width 578 height 50
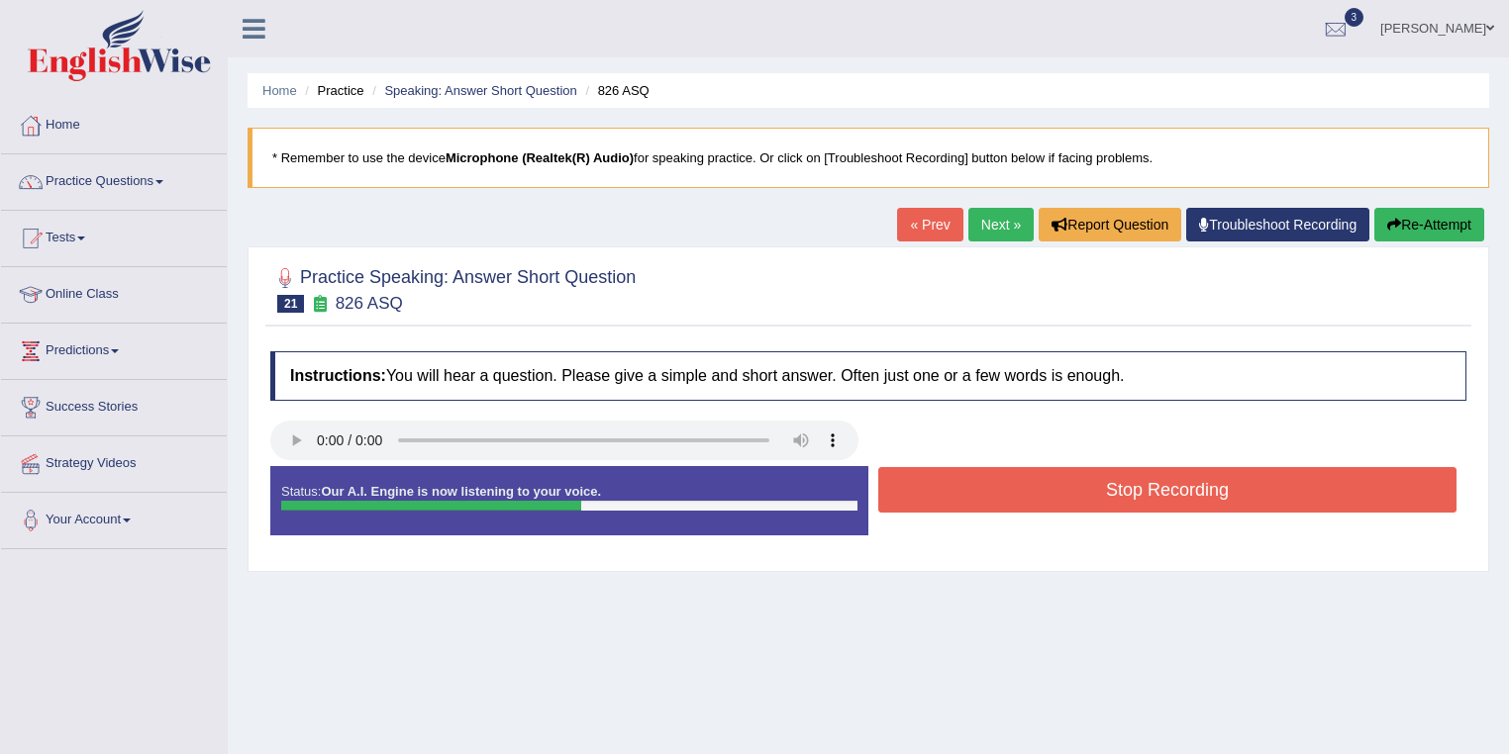
click at [958, 483] on button "Stop Recording" at bounding box center [1167, 490] width 578 height 46
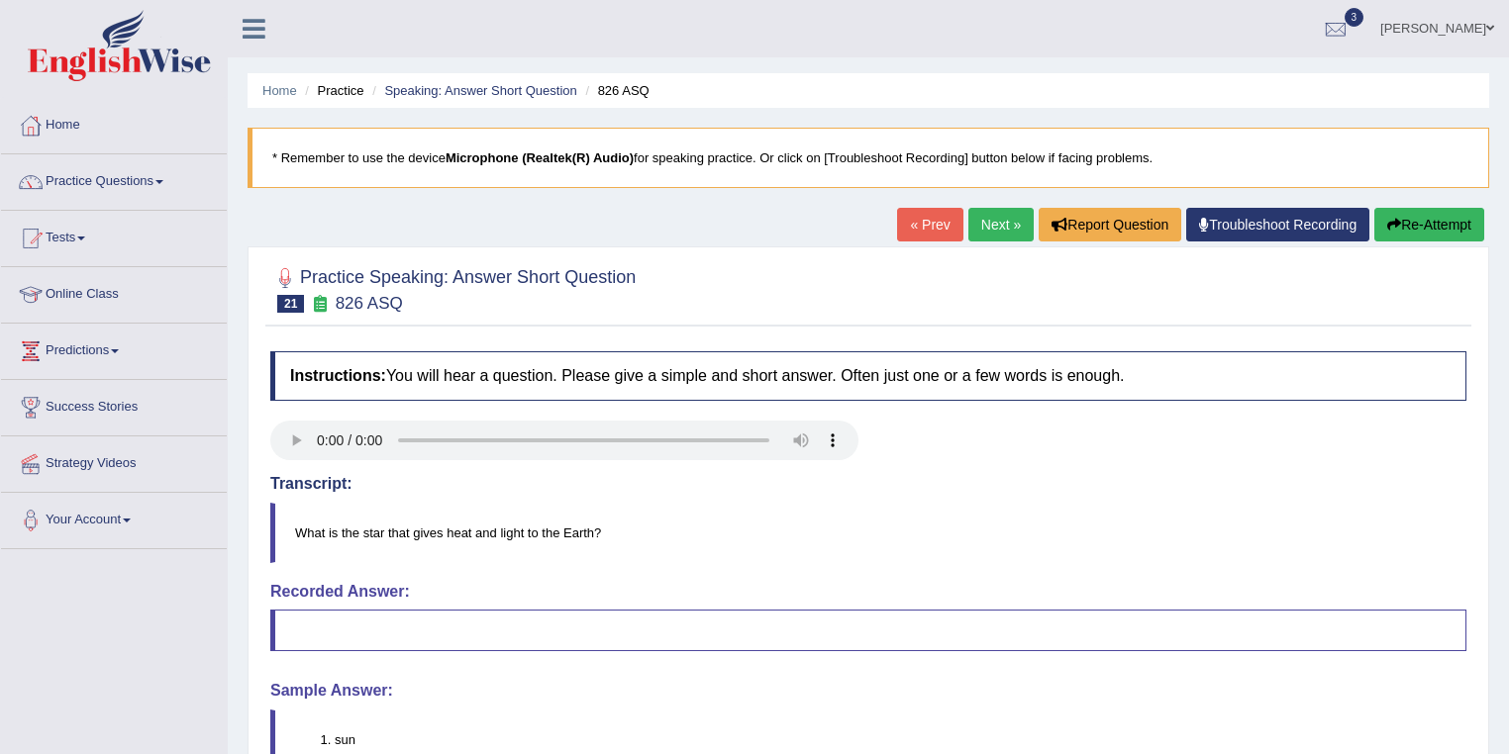
click at [999, 230] on link "Next »" at bounding box center [1000, 225] width 65 height 34
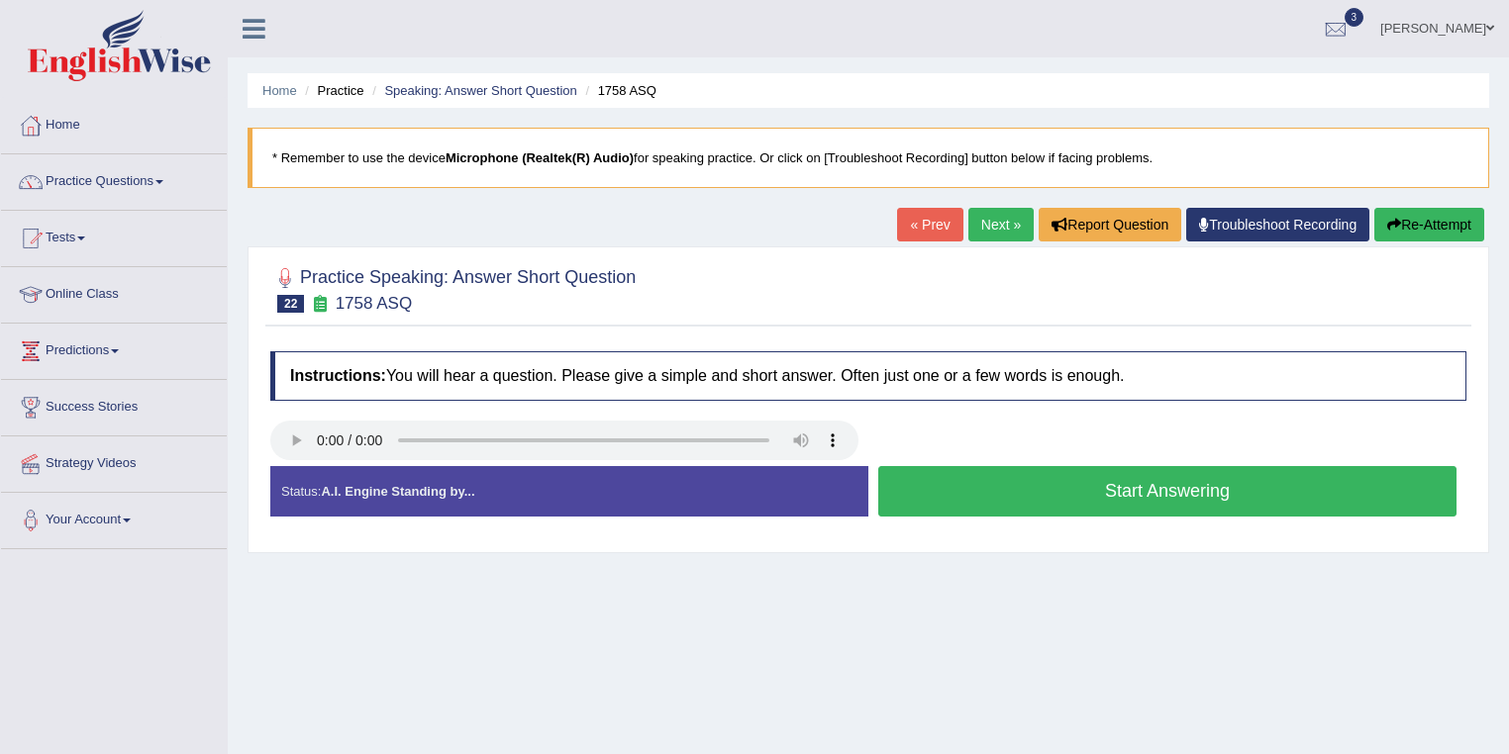
click at [998, 501] on button "Start Answering" at bounding box center [1167, 491] width 578 height 50
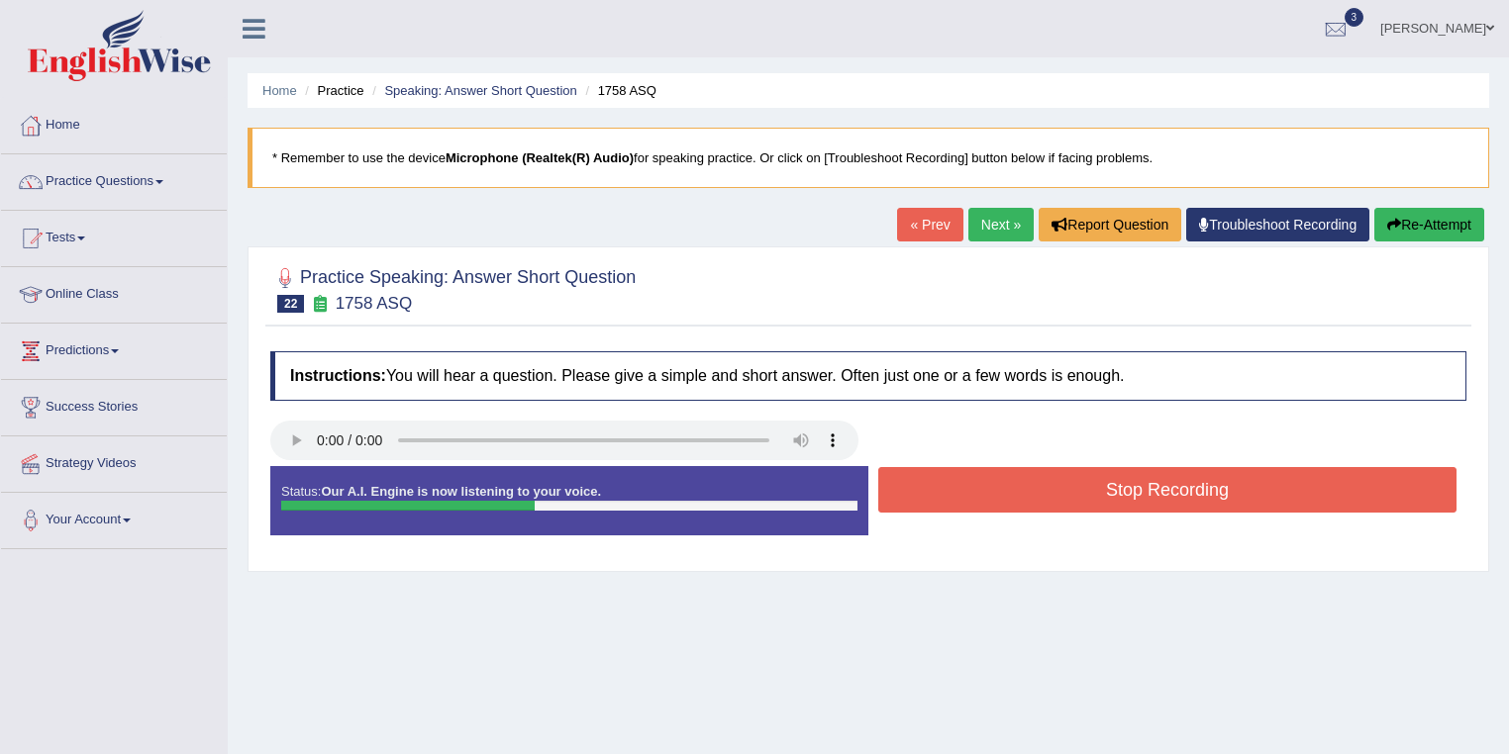
click at [1009, 496] on button "Stop Recording" at bounding box center [1167, 490] width 578 height 46
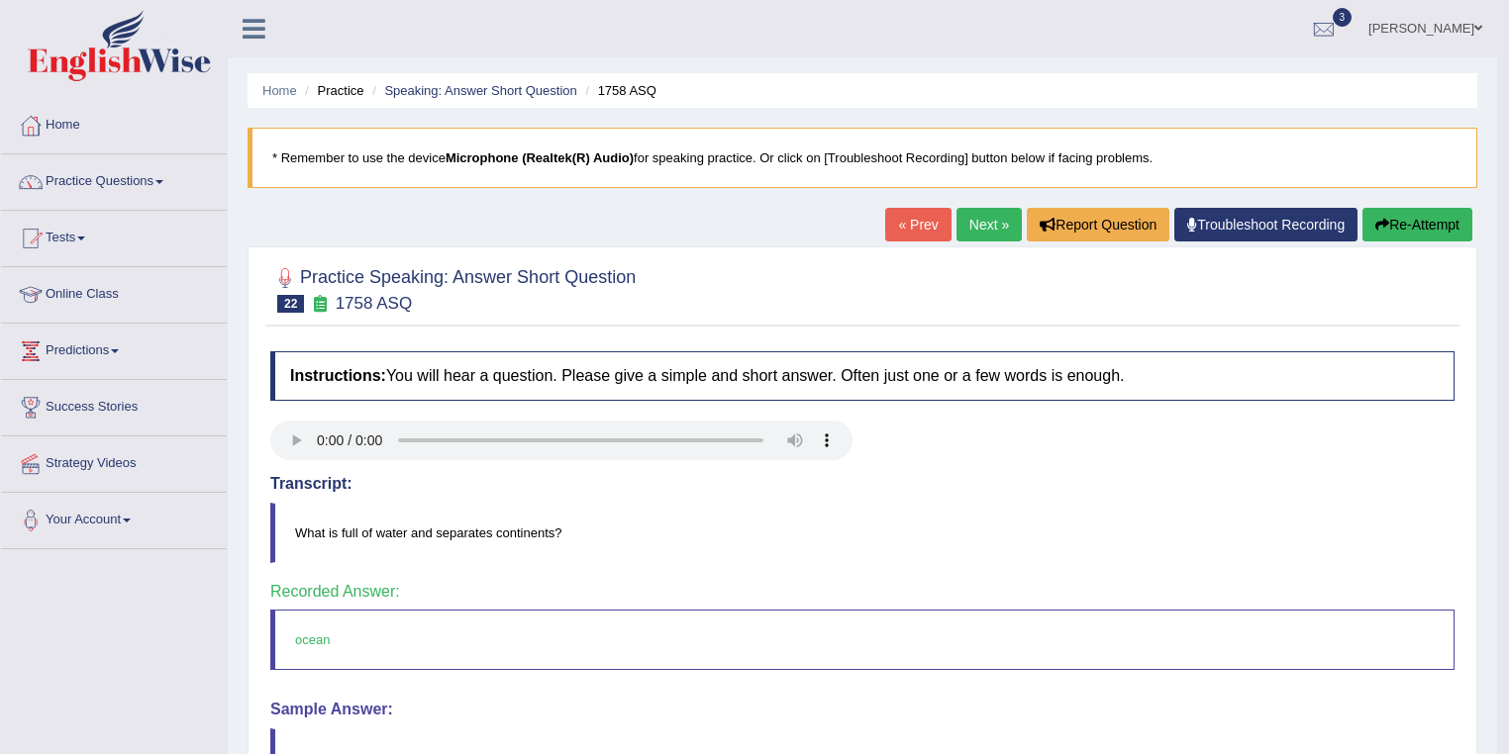
click at [994, 230] on link "Next »" at bounding box center [988, 225] width 65 height 34
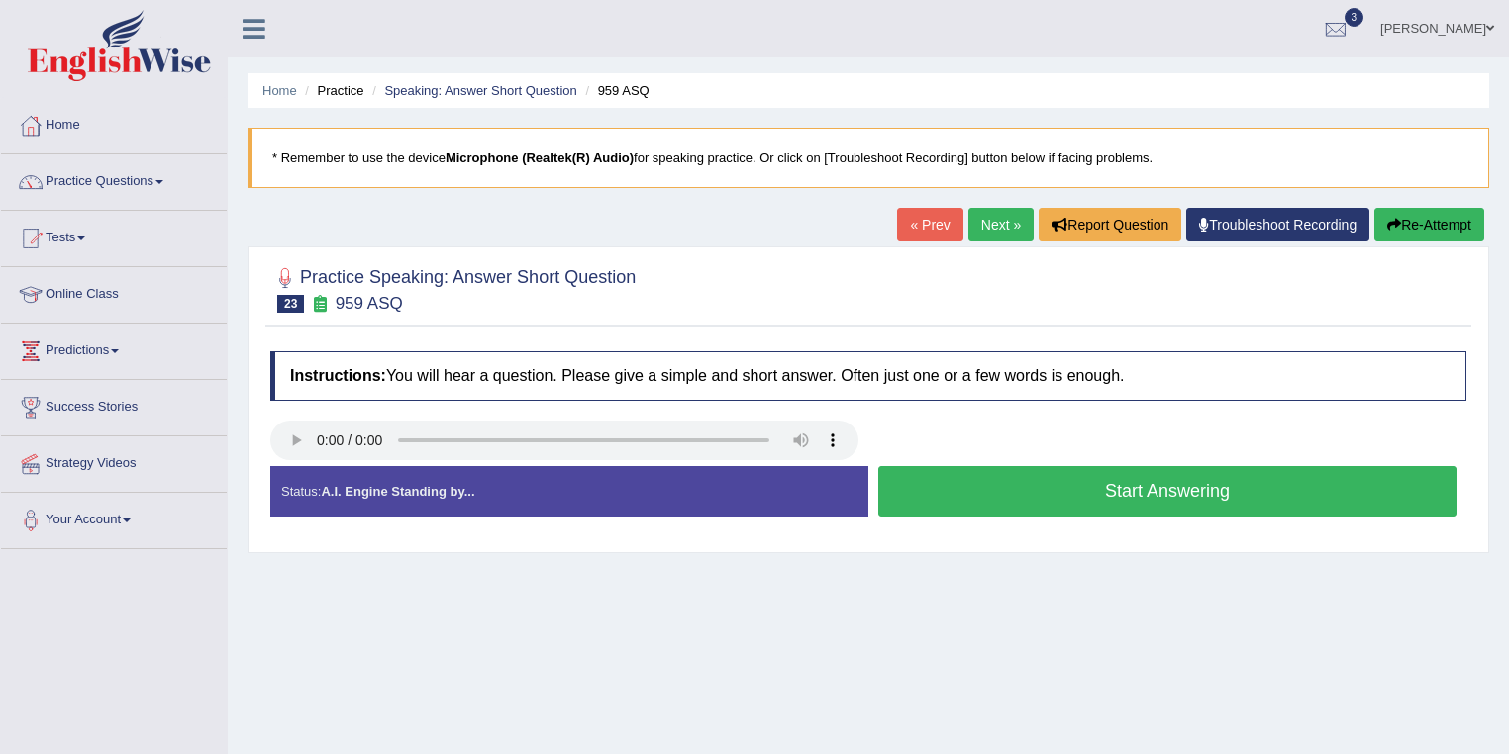
click at [1067, 499] on button "Start Answering" at bounding box center [1167, 491] width 578 height 50
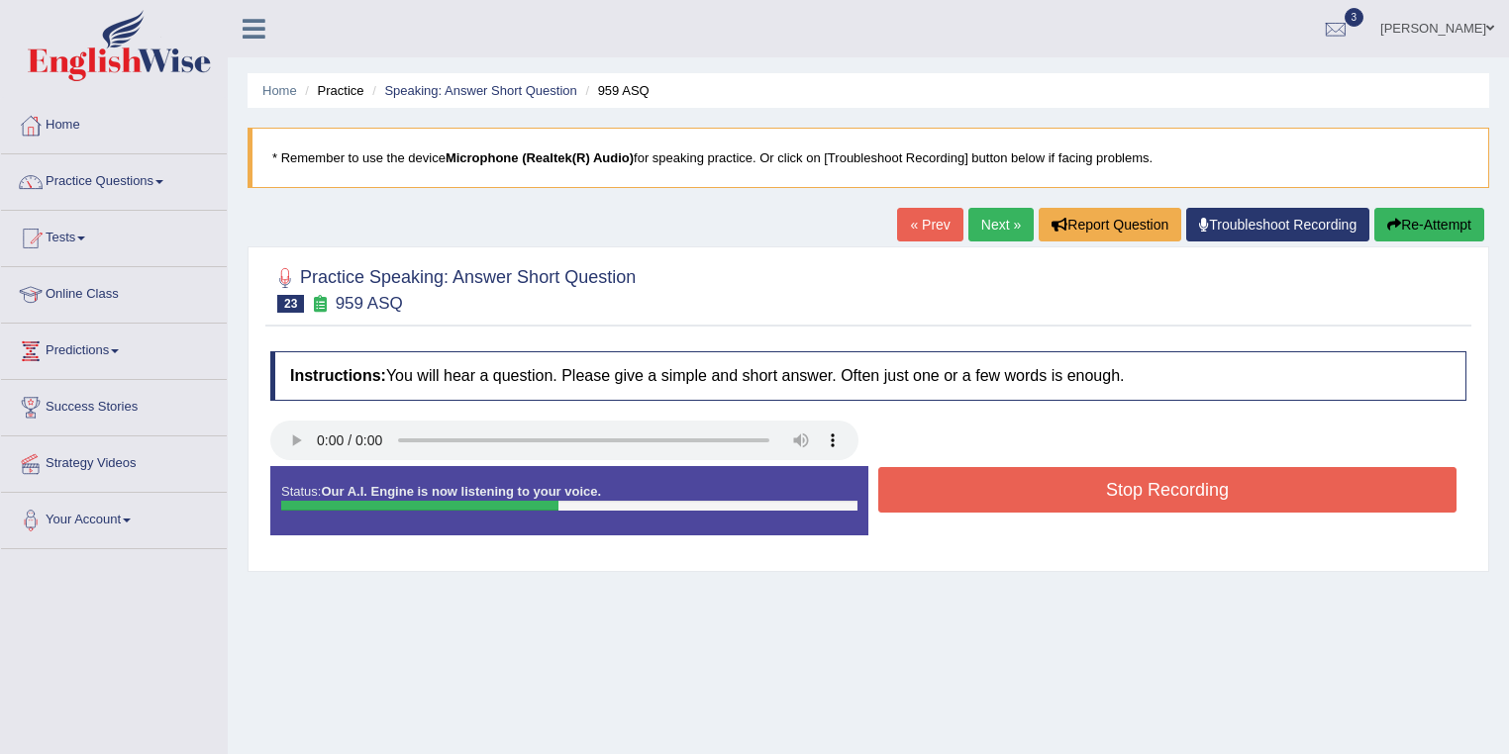
click at [1067, 499] on button "Stop Recording" at bounding box center [1167, 490] width 578 height 46
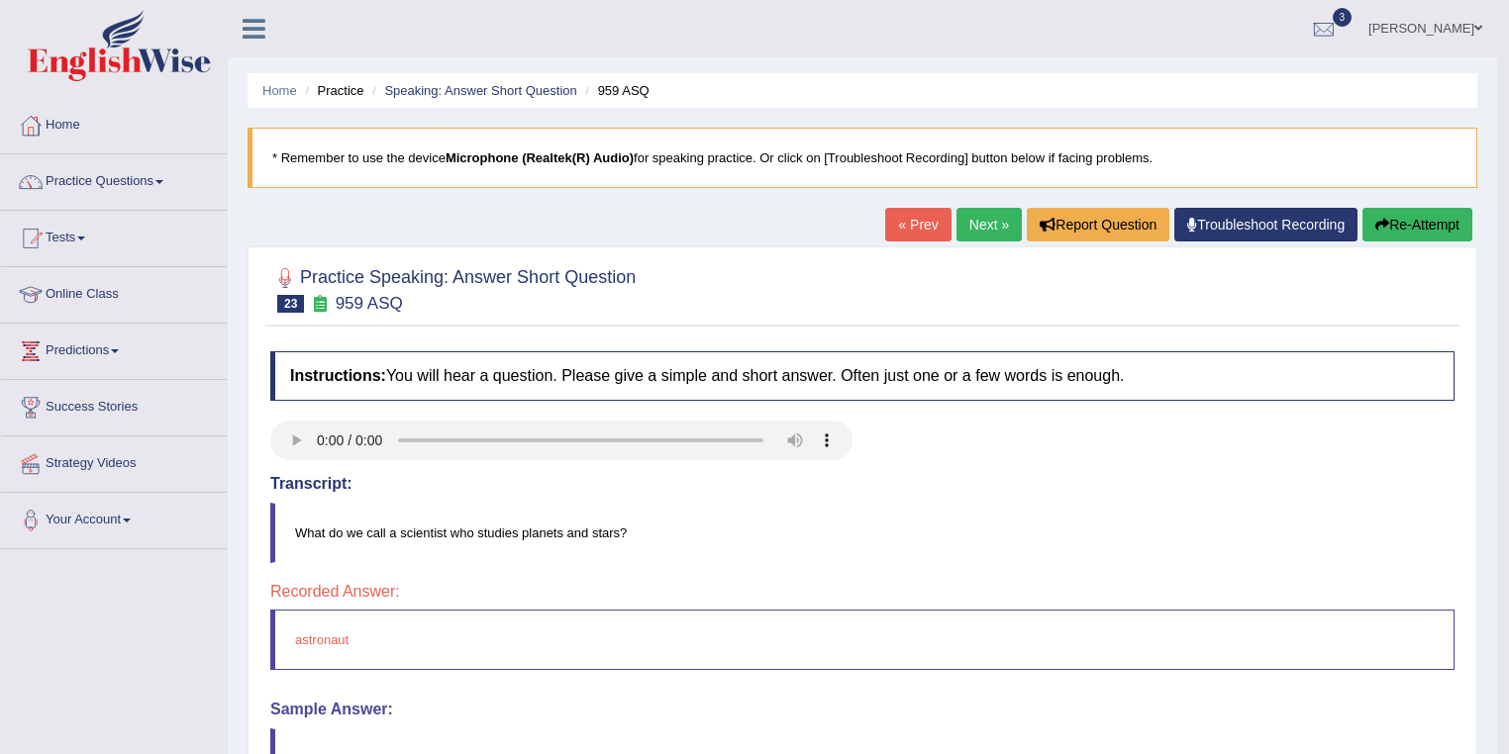
click at [983, 220] on link "Next »" at bounding box center [988, 225] width 65 height 34
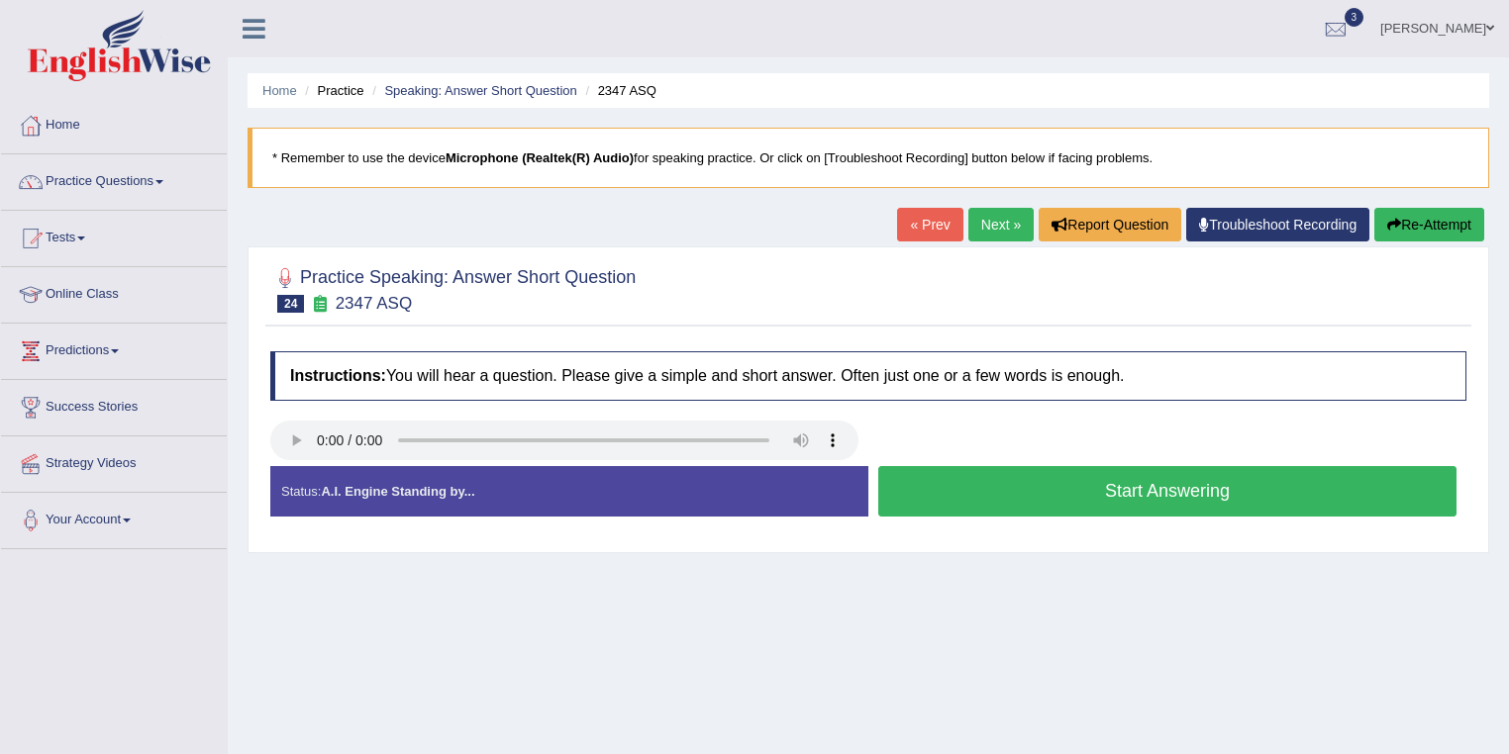
click at [1038, 501] on button "Start Answering" at bounding box center [1167, 491] width 578 height 50
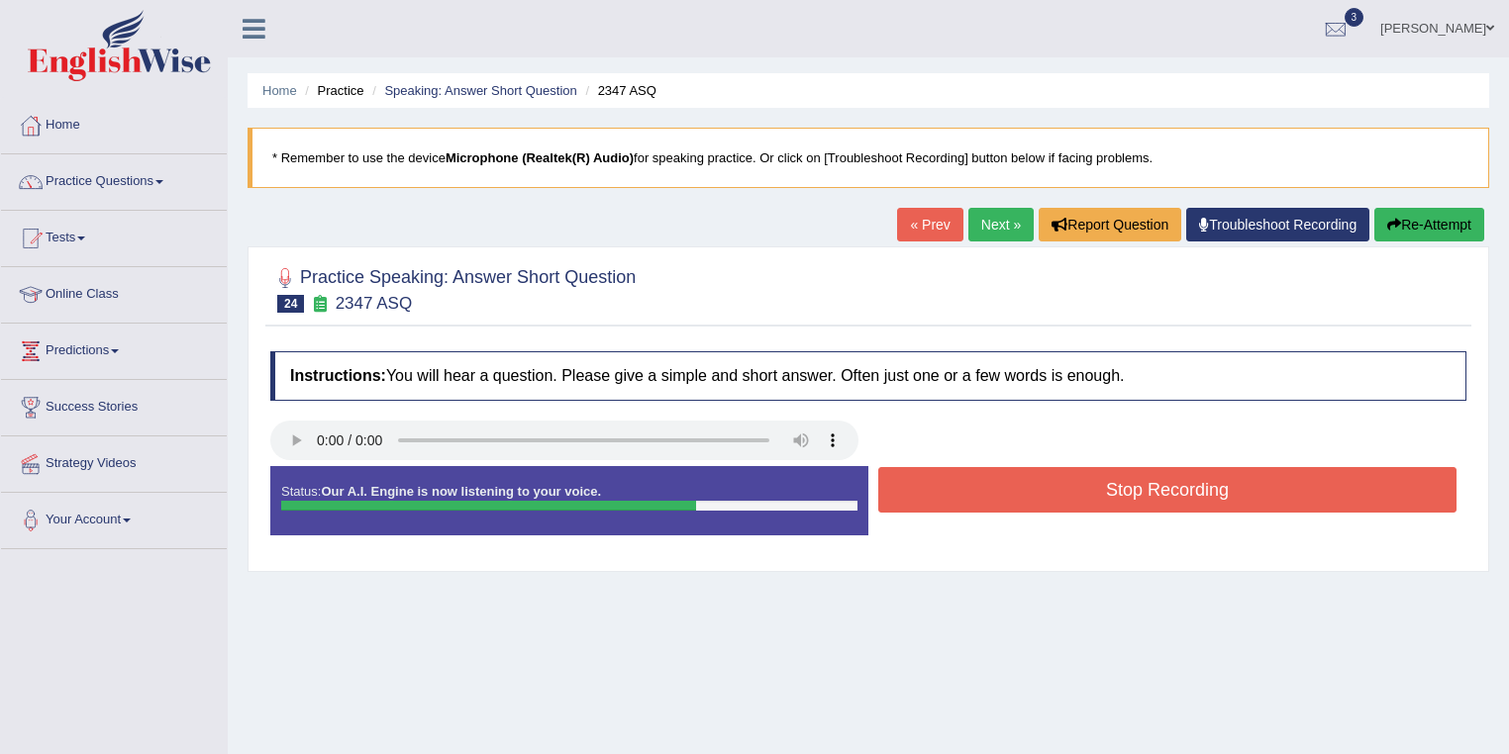
click at [1038, 501] on button "Stop Recording" at bounding box center [1167, 490] width 578 height 46
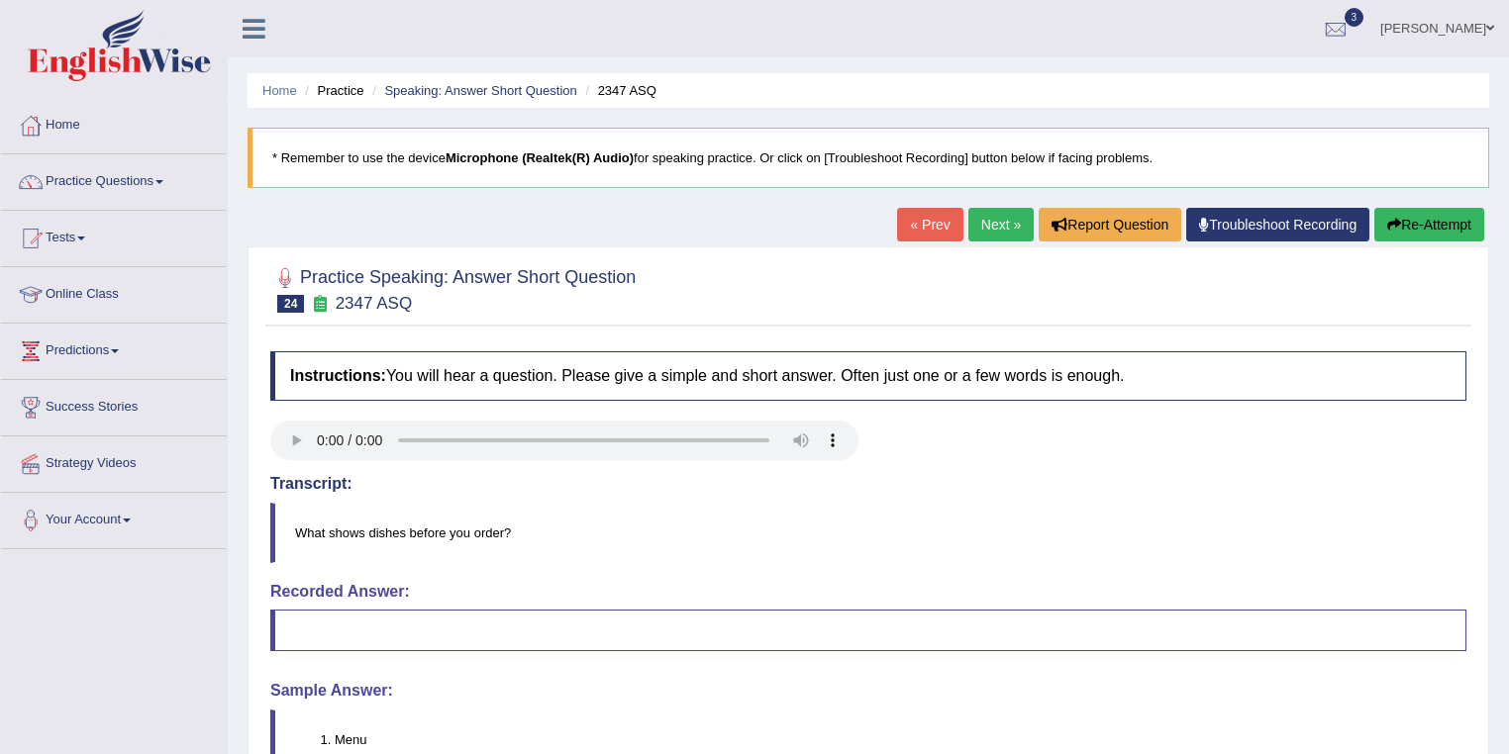
click at [973, 227] on link "Next »" at bounding box center [1000, 225] width 65 height 34
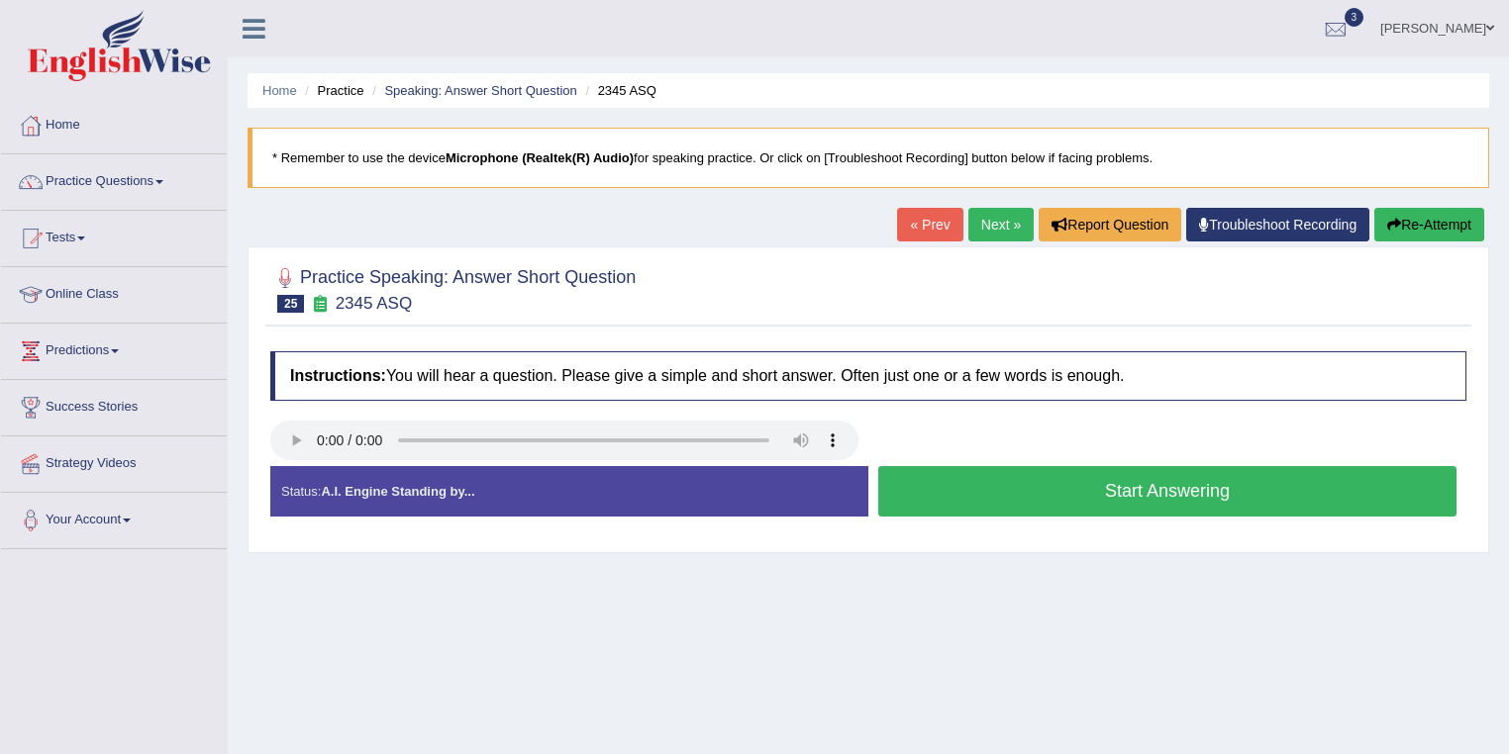
click at [1085, 497] on button "Start Answering" at bounding box center [1167, 491] width 578 height 50
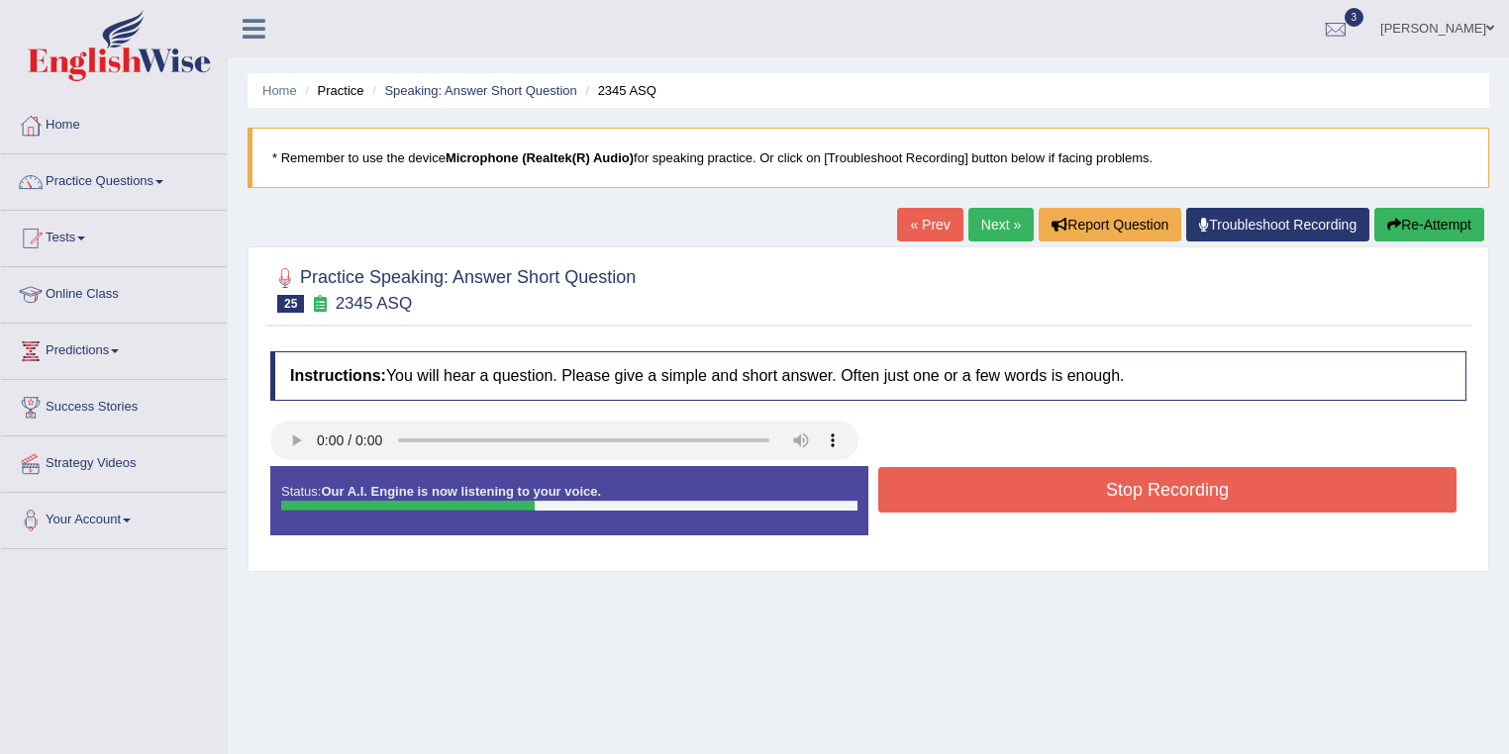
click at [1085, 493] on button "Stop Recording" at bounding box center [1167, 490] width 578 height 46
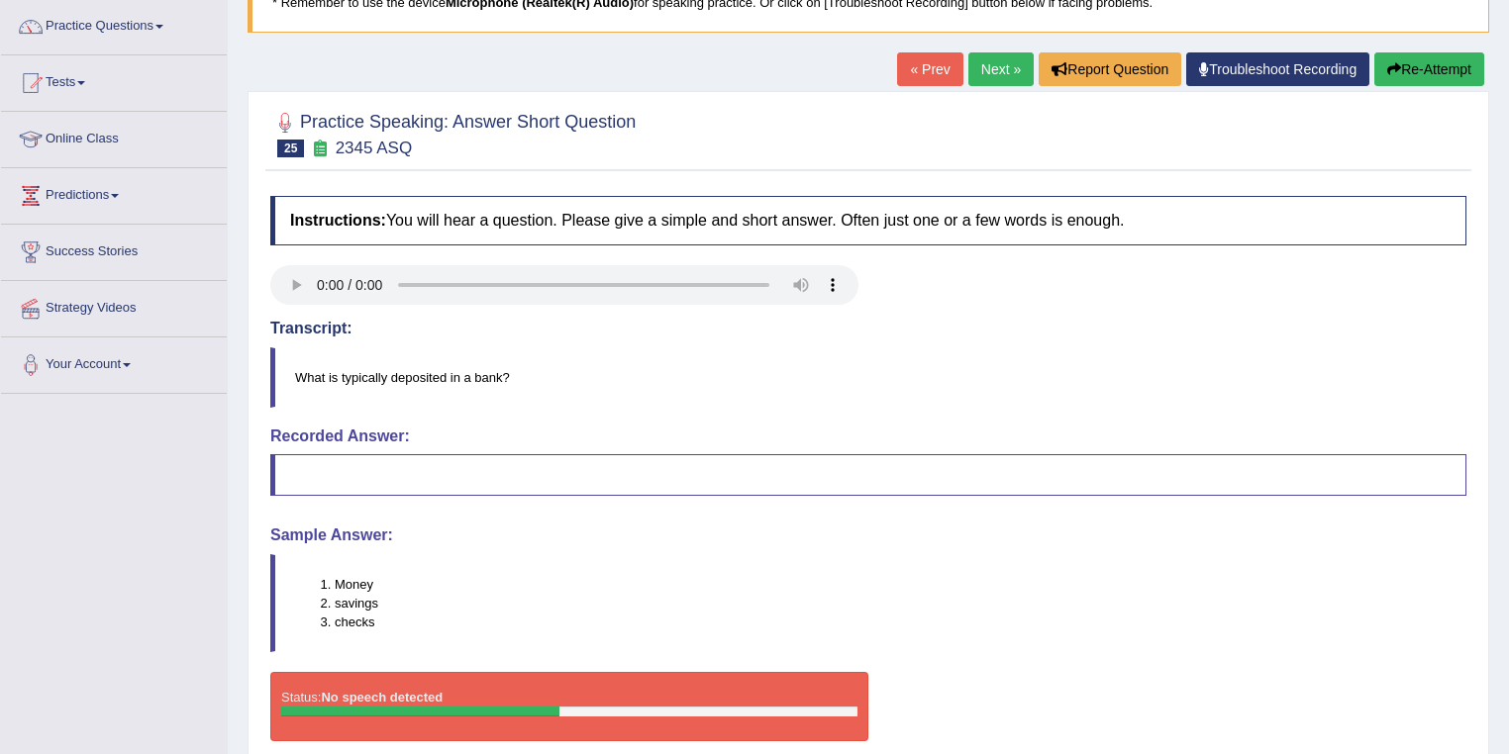
scroll to position [158, 0]
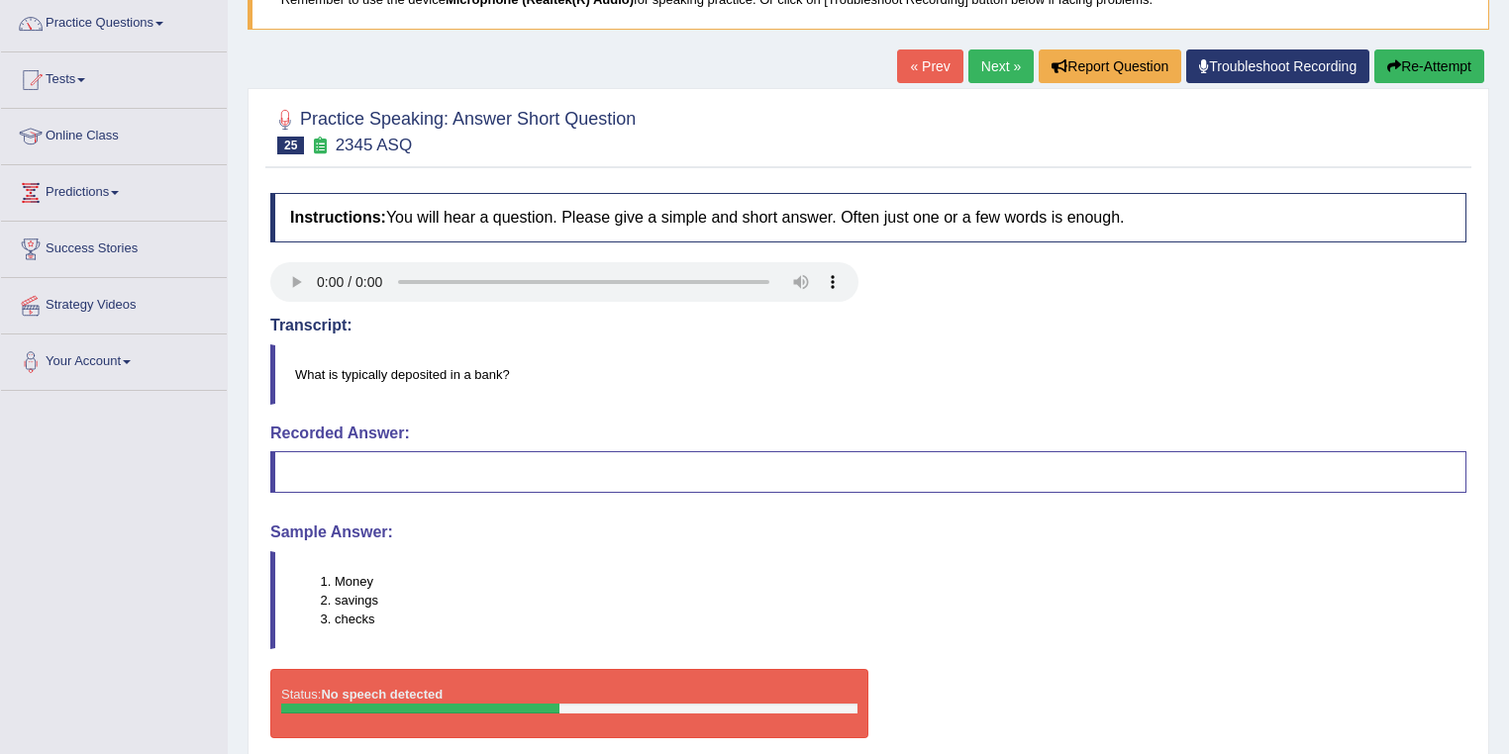
click at [1002, 69] on link "Next »" at bounding box center [1000, 67] width 65 height 34
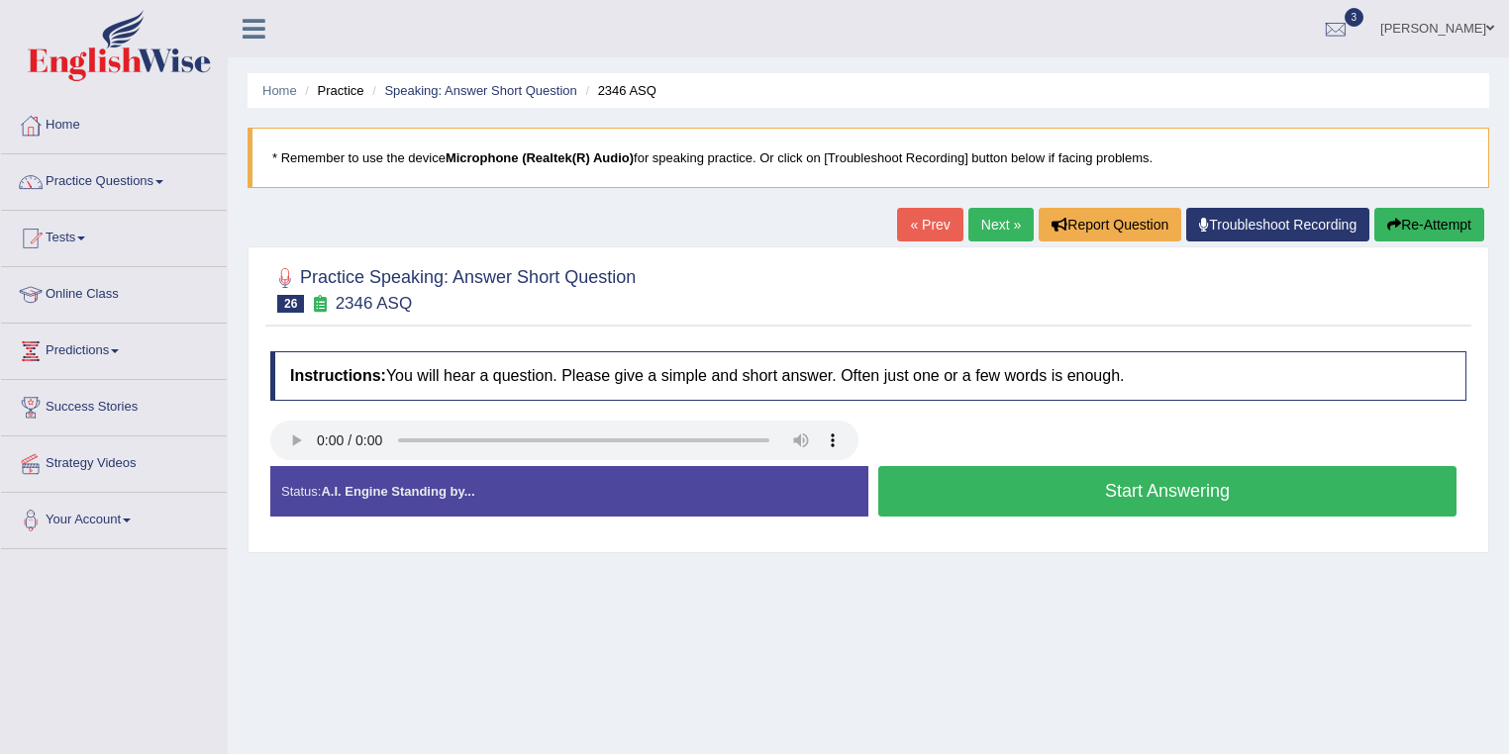
click at [1015, 495] on button "Start Answering" at bounding box center [1167, 491] width 578 height 50
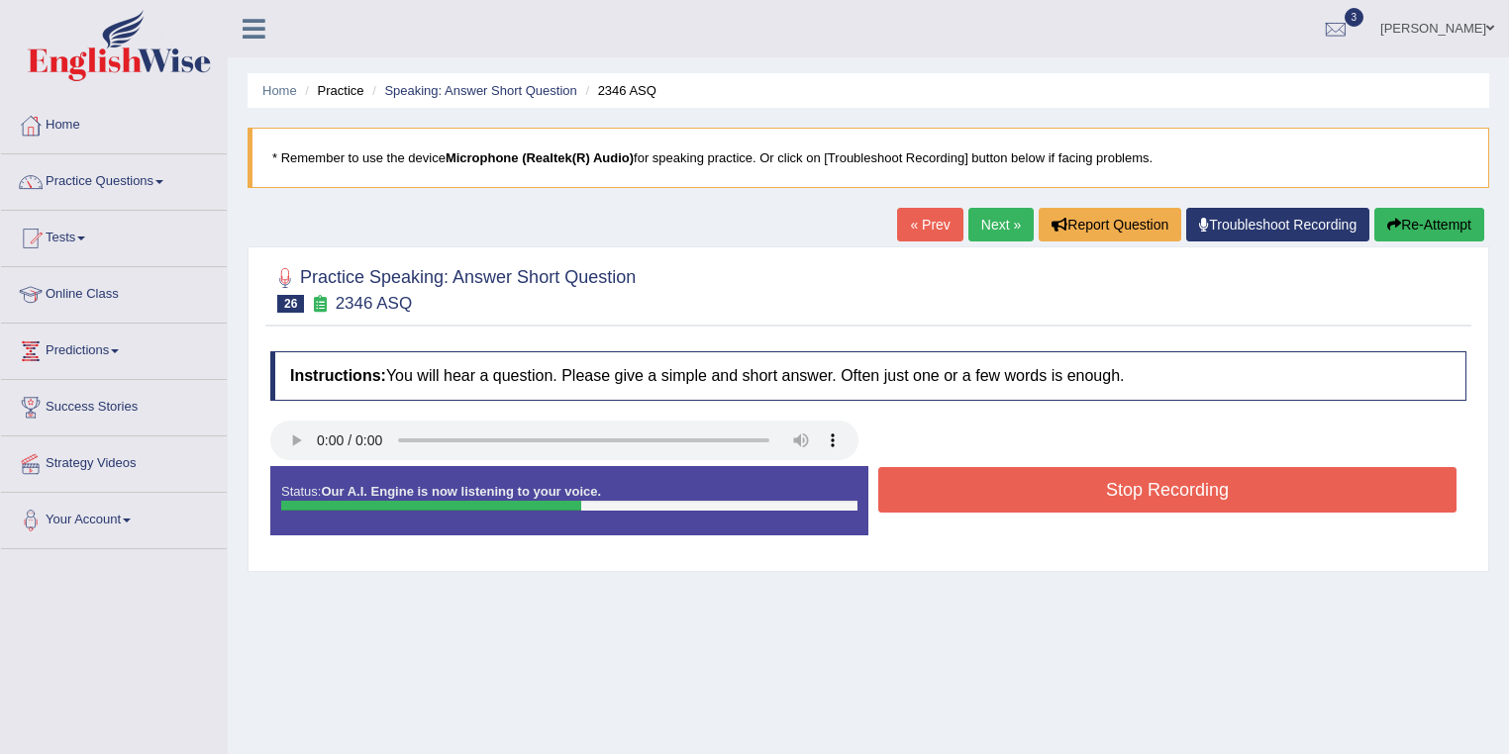
click at [1015, 495] on button "Stop Recording" at bounding box center [1167, 490] width 578 height 46
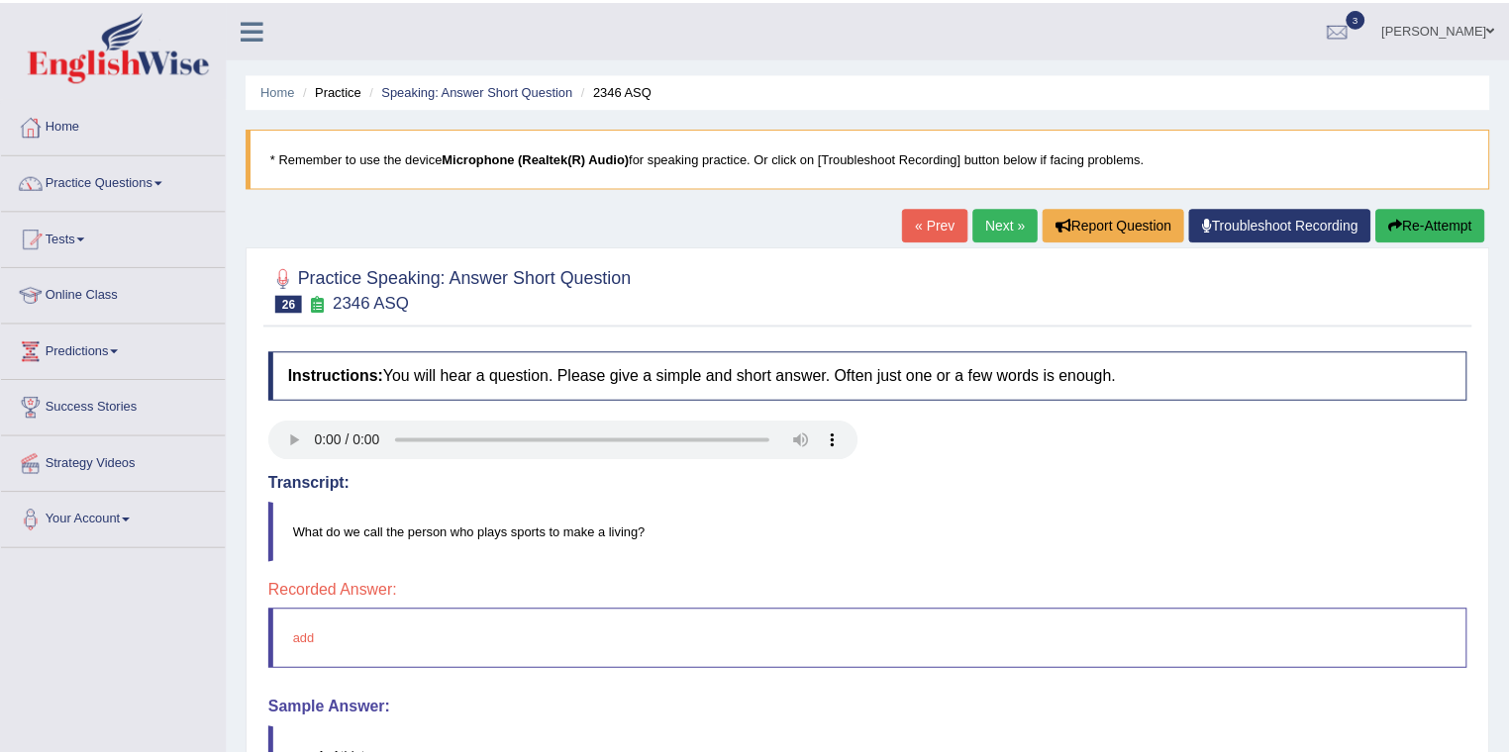
scroll to position [79, 0]
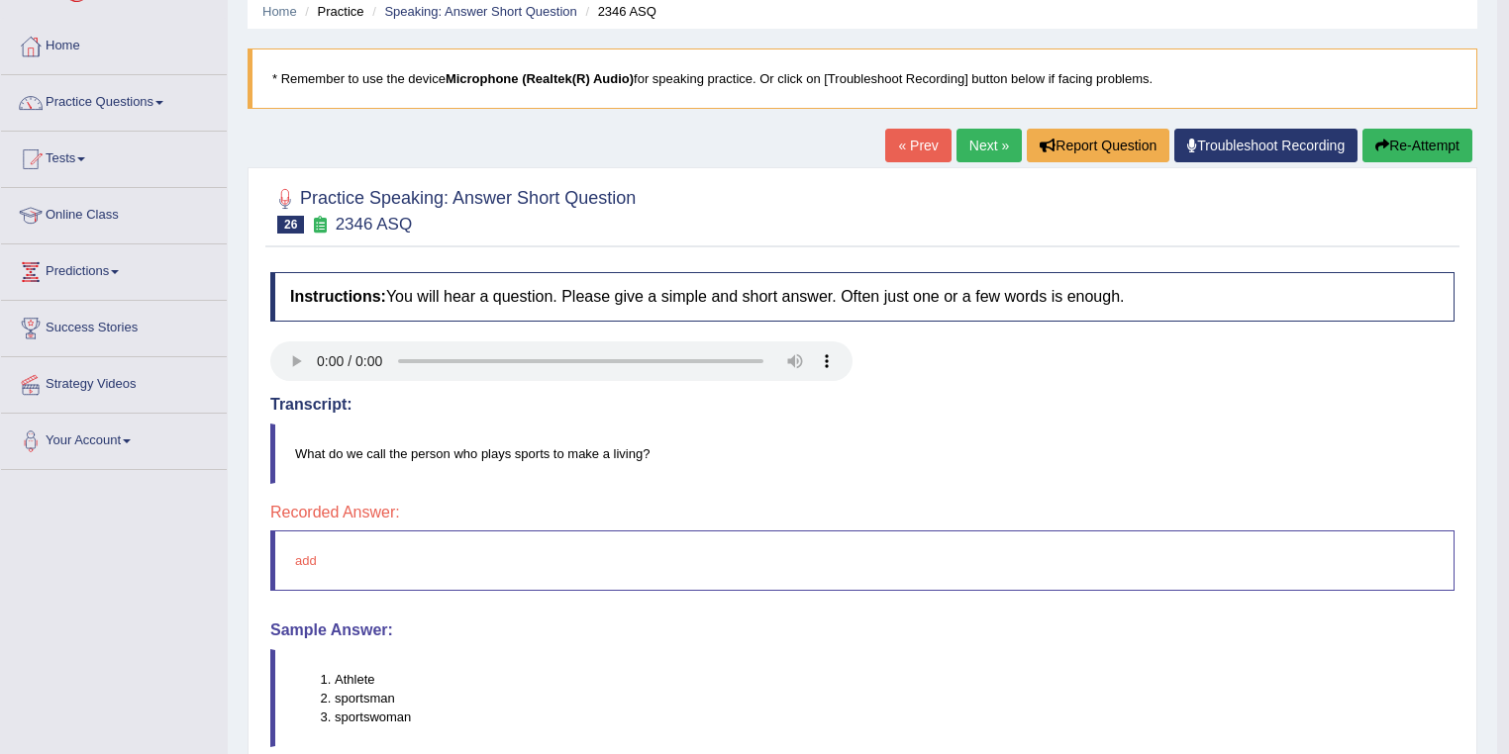
click at [984, 149] on link "Next »" at bounding box center [988, 146] width 65 height 34
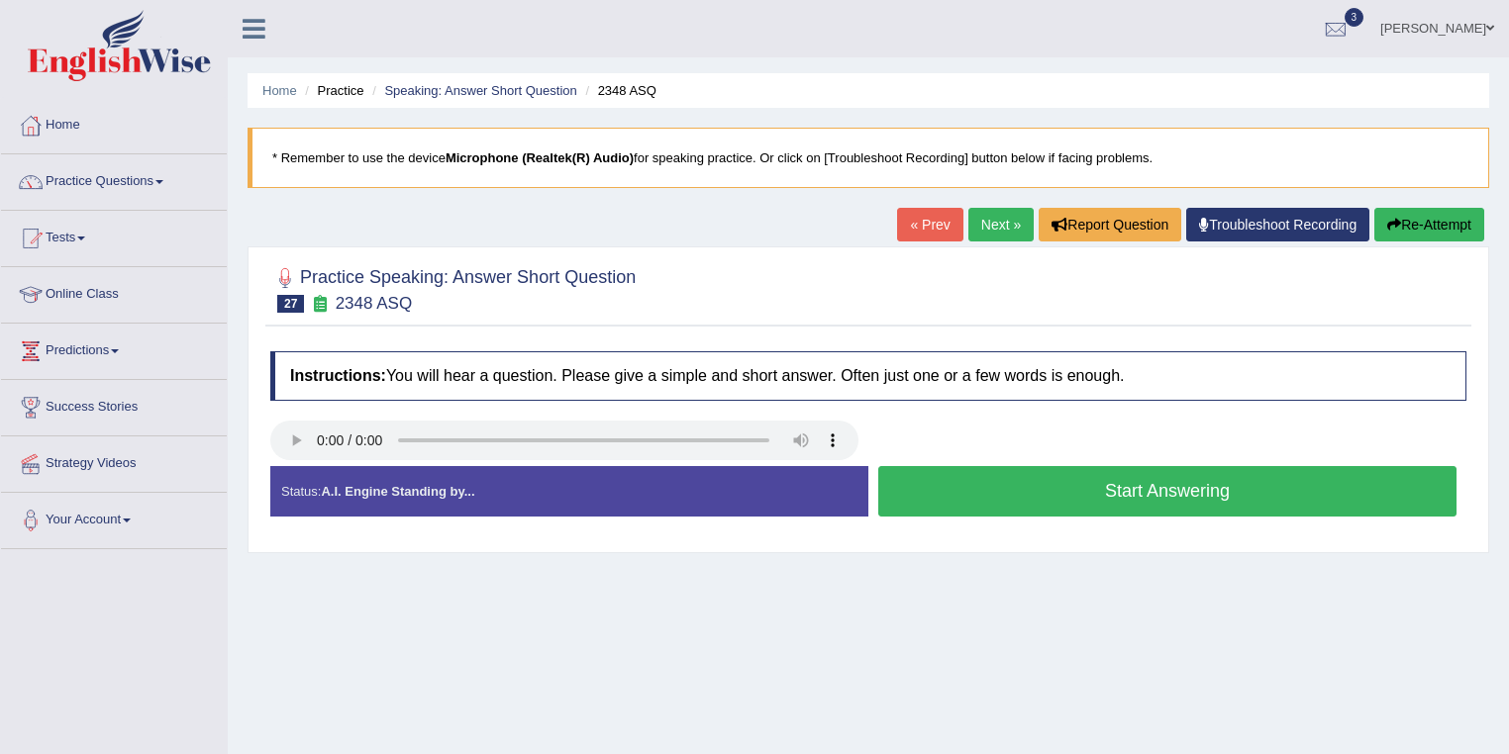
click at [995, 486] on button "Start Answering" at bounding box center [1167, 491] width 578 height 50
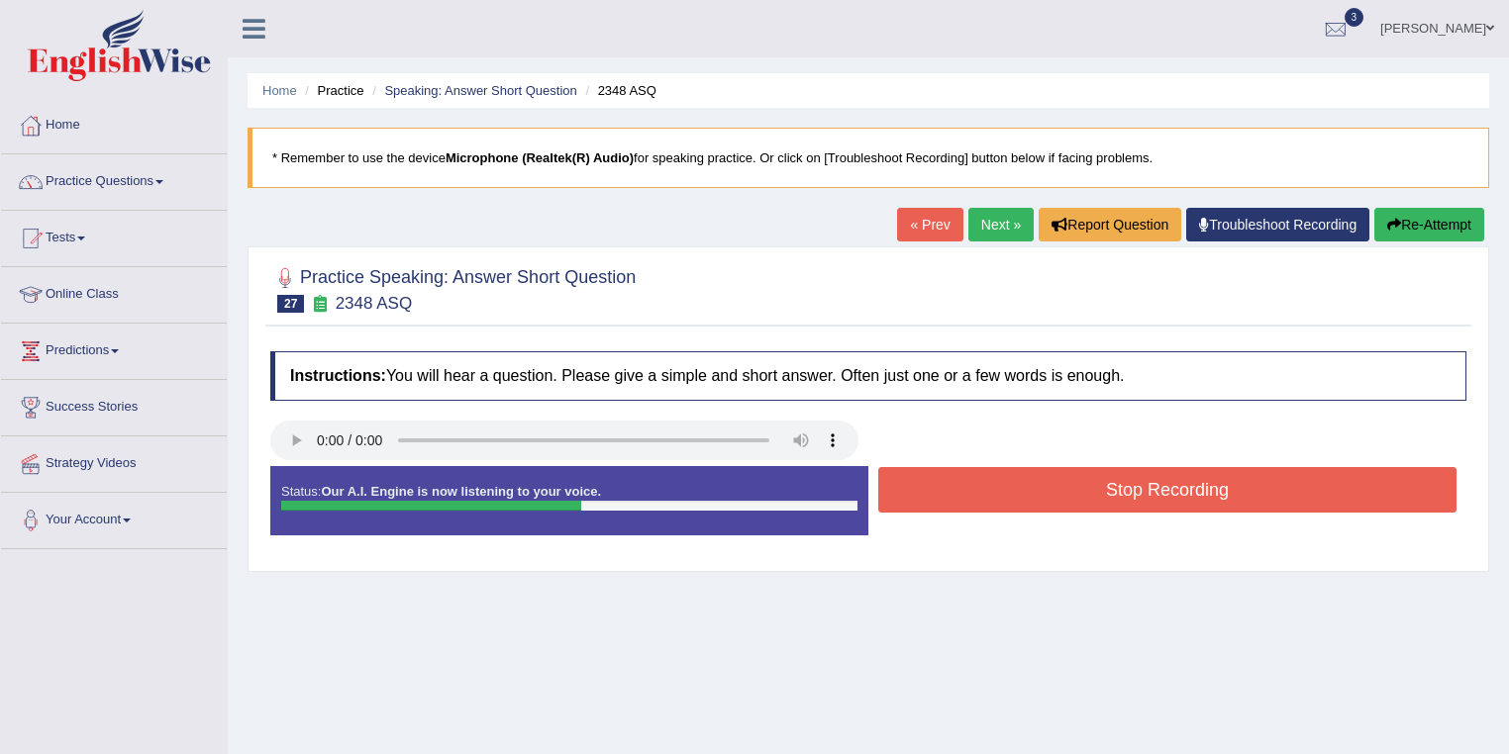
click at [1024, 494] on button "Stop Recording" at bounding box center [1167, 490] width 578 height 46
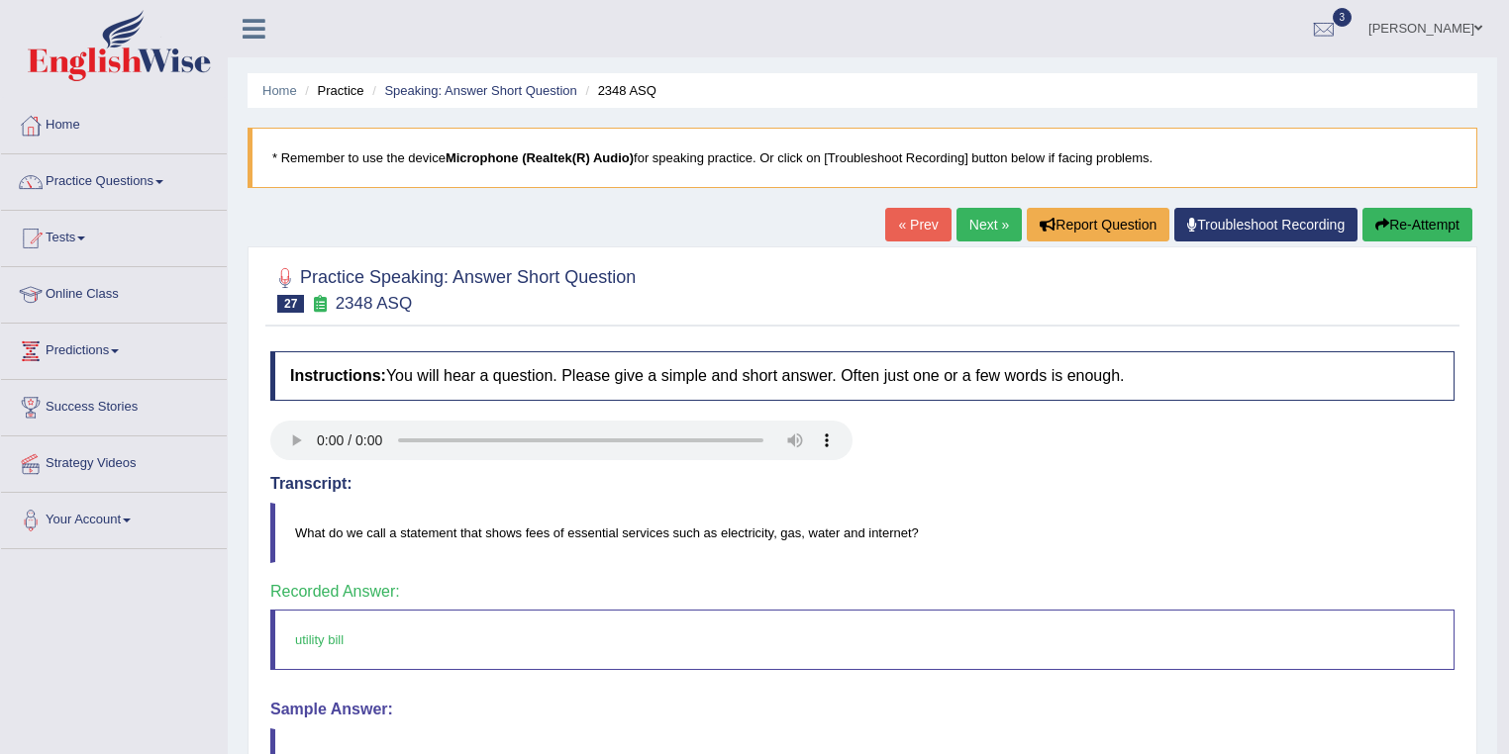
click at [974, 234] on link "Next »" at bounding box center [988, 225] width 65 height 34
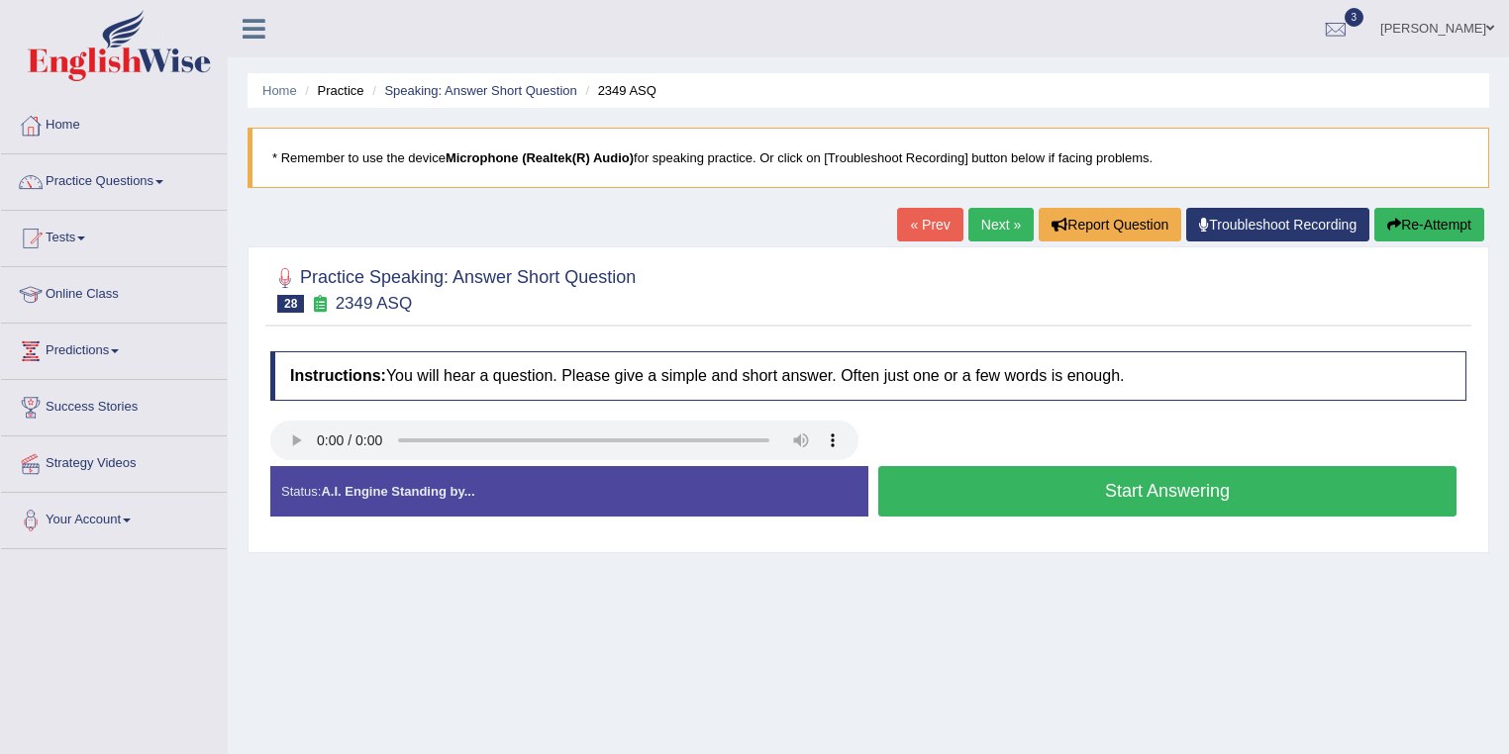
click at [1062, 491] on button "Start Answering" at bounding box center [1167, 491] width 578 height 50
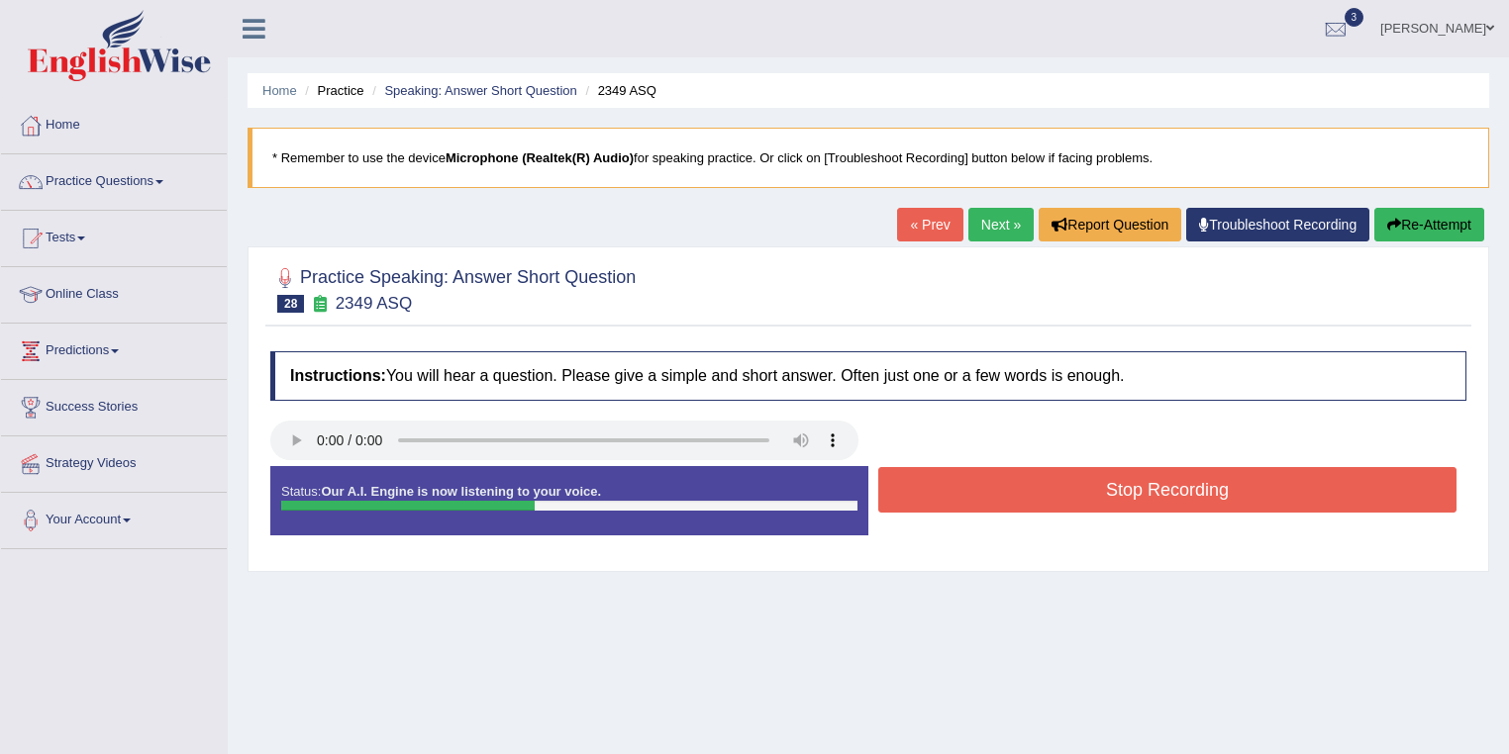
click at [1062, 491] on button "Stop Recording" at bounding box center [1167, 490] width 578 height 46
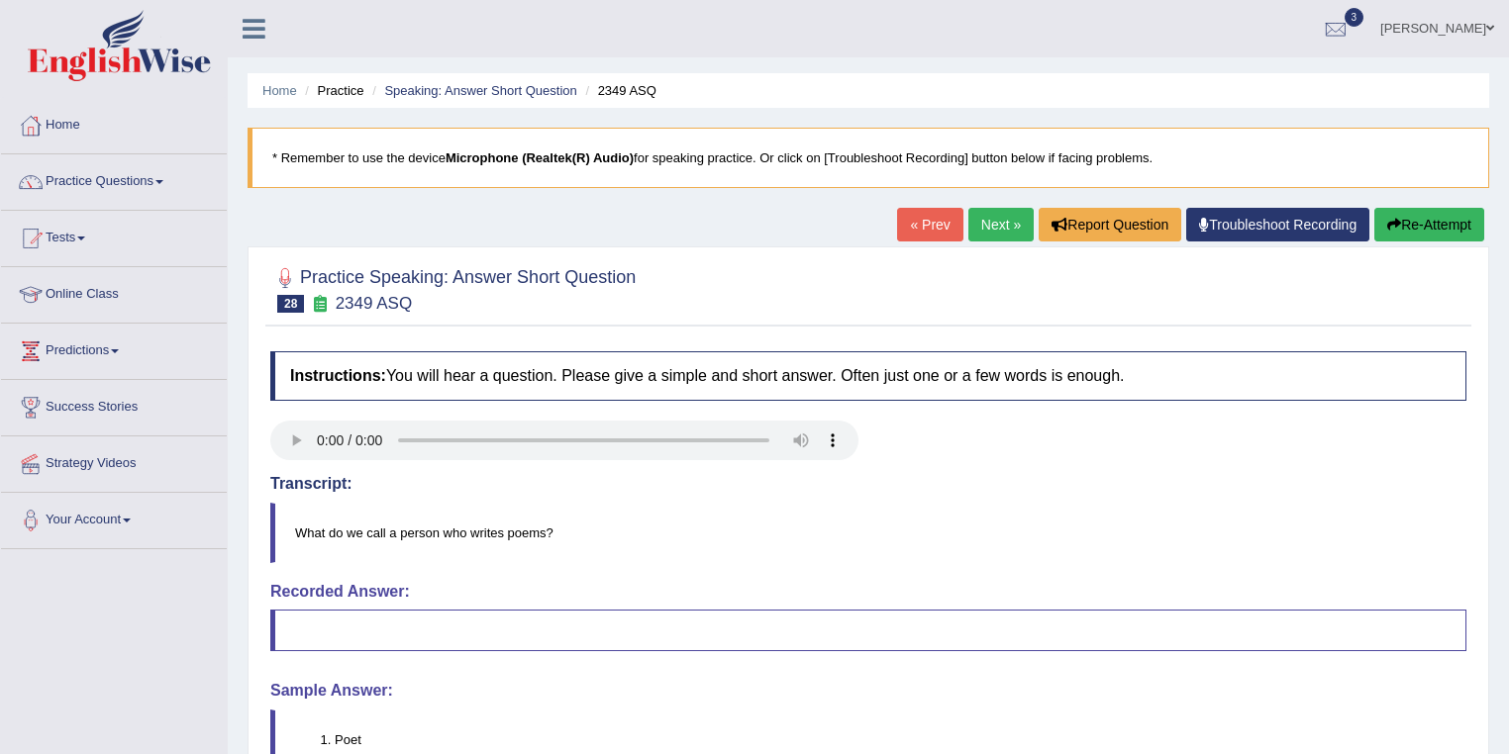
click at [990, 222] on link "Next »" at bounding box center [1000, 225] width 65 height 34
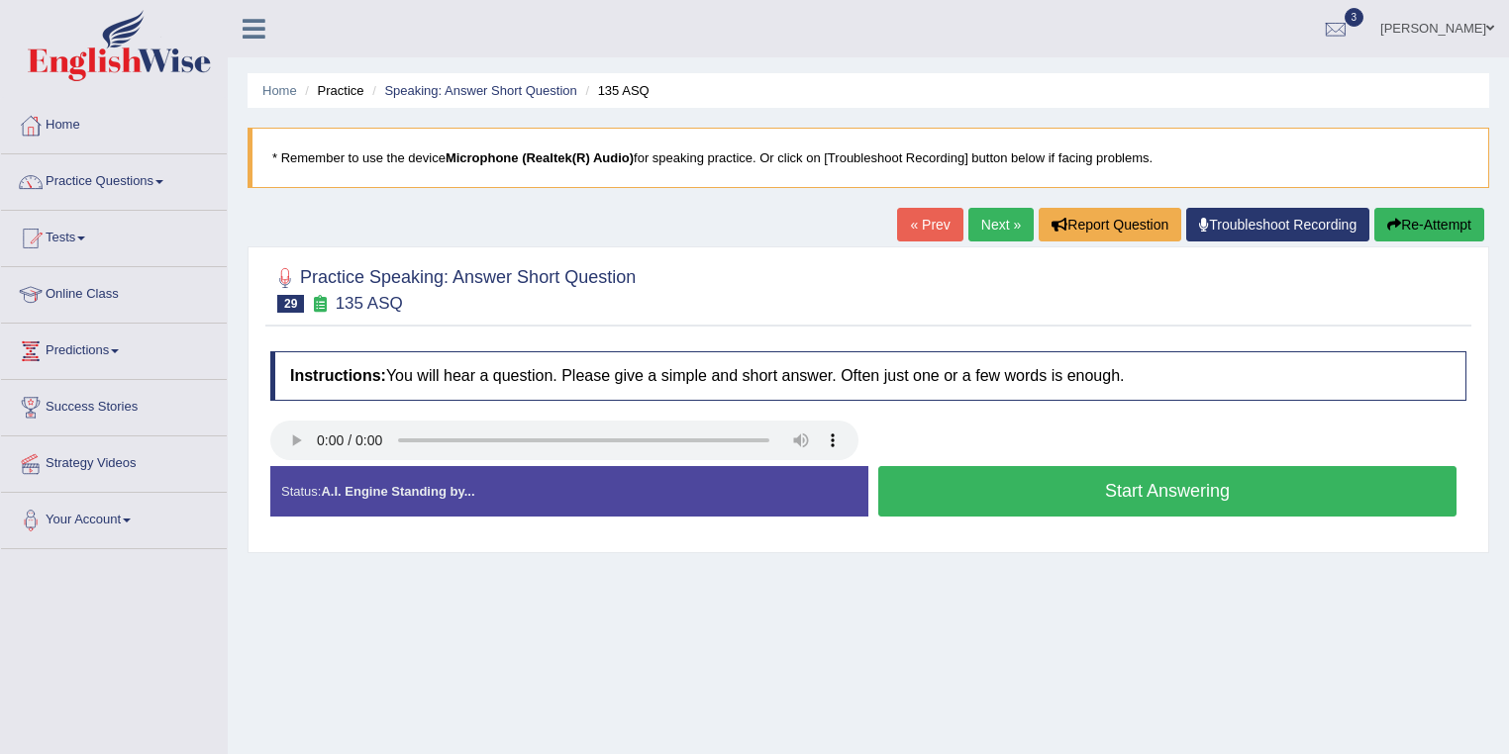
click at [966, 477] on button "Start Answering" at bounding box center [1167, 491] width 578 height 50
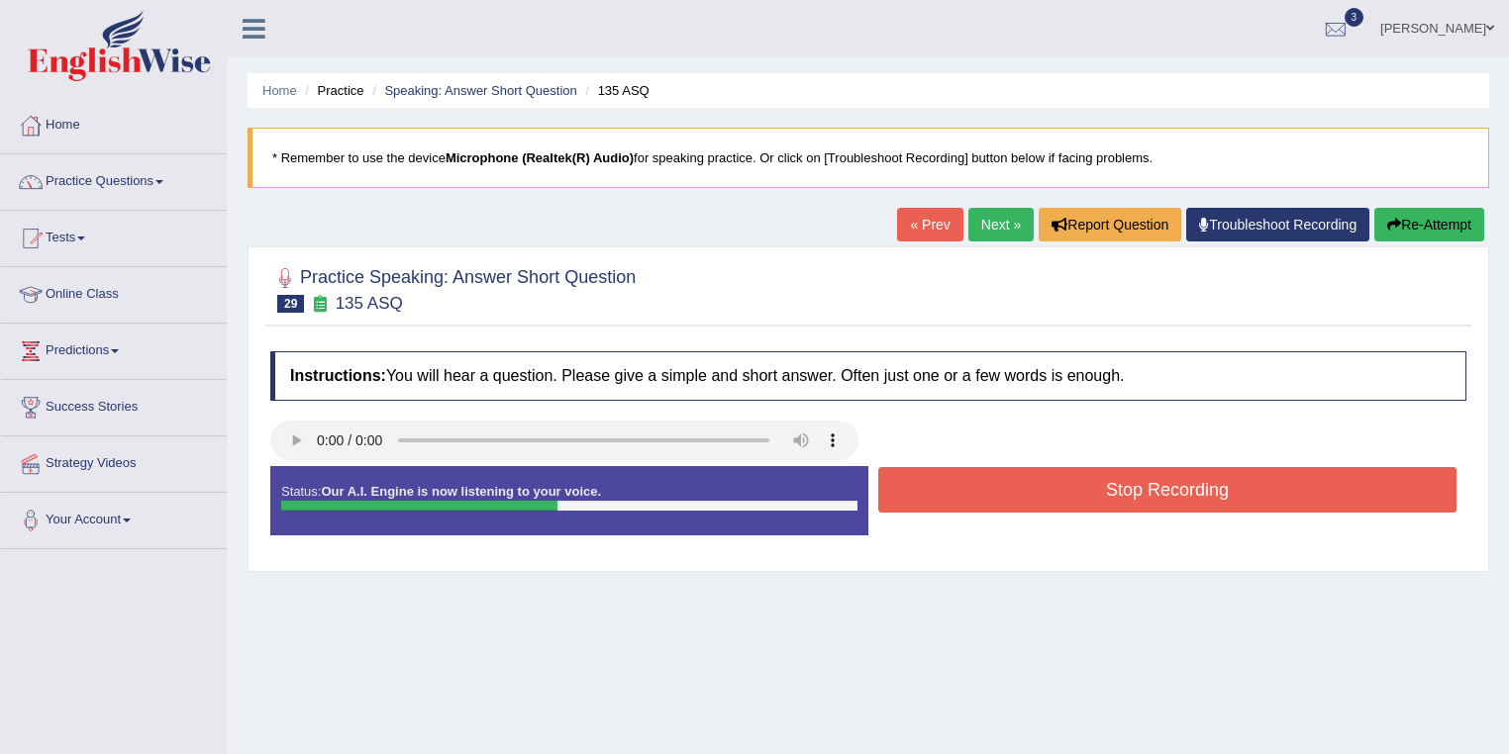
click at [966, 475] on button "Stop Recording" at bounding box center [1167, 490] width 578 height 46
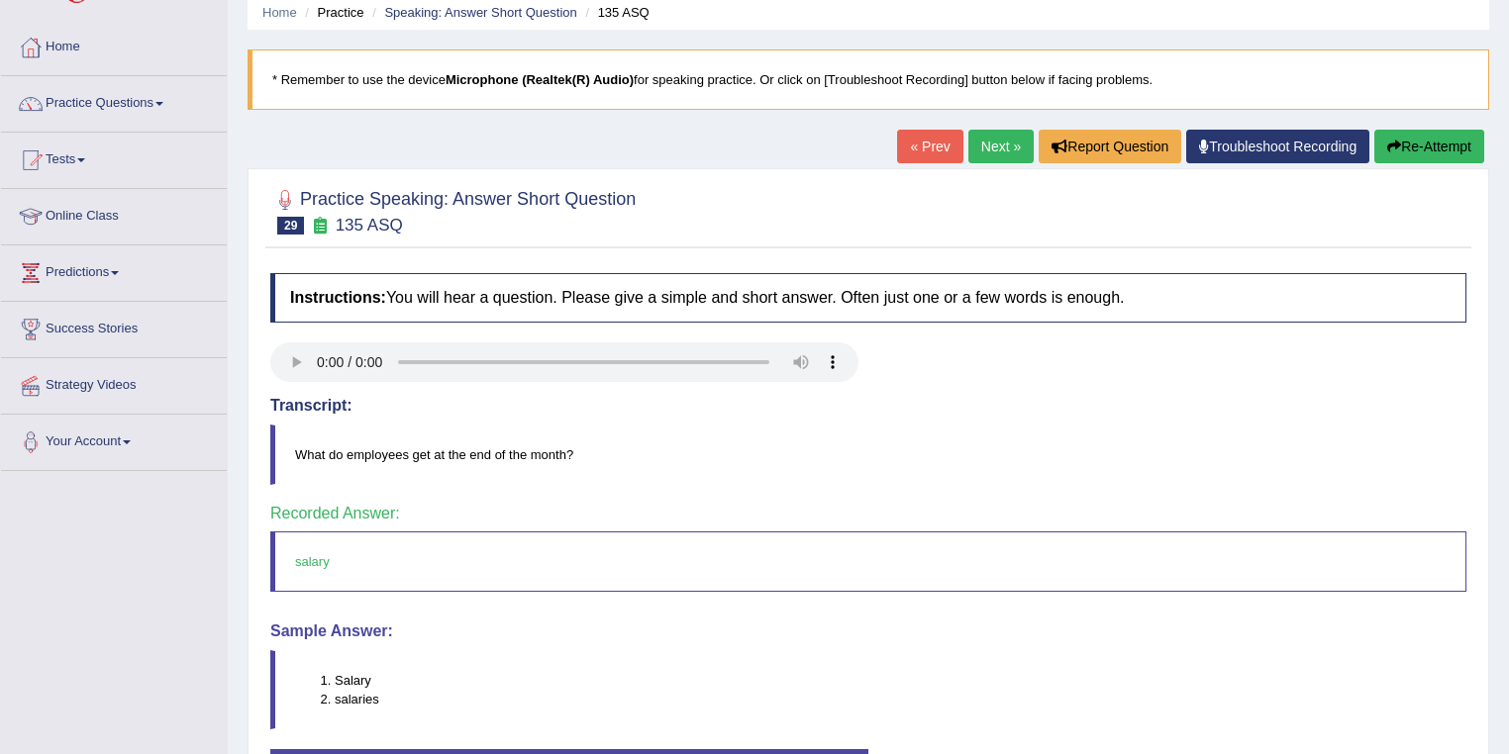
scroll to position [79, 0]
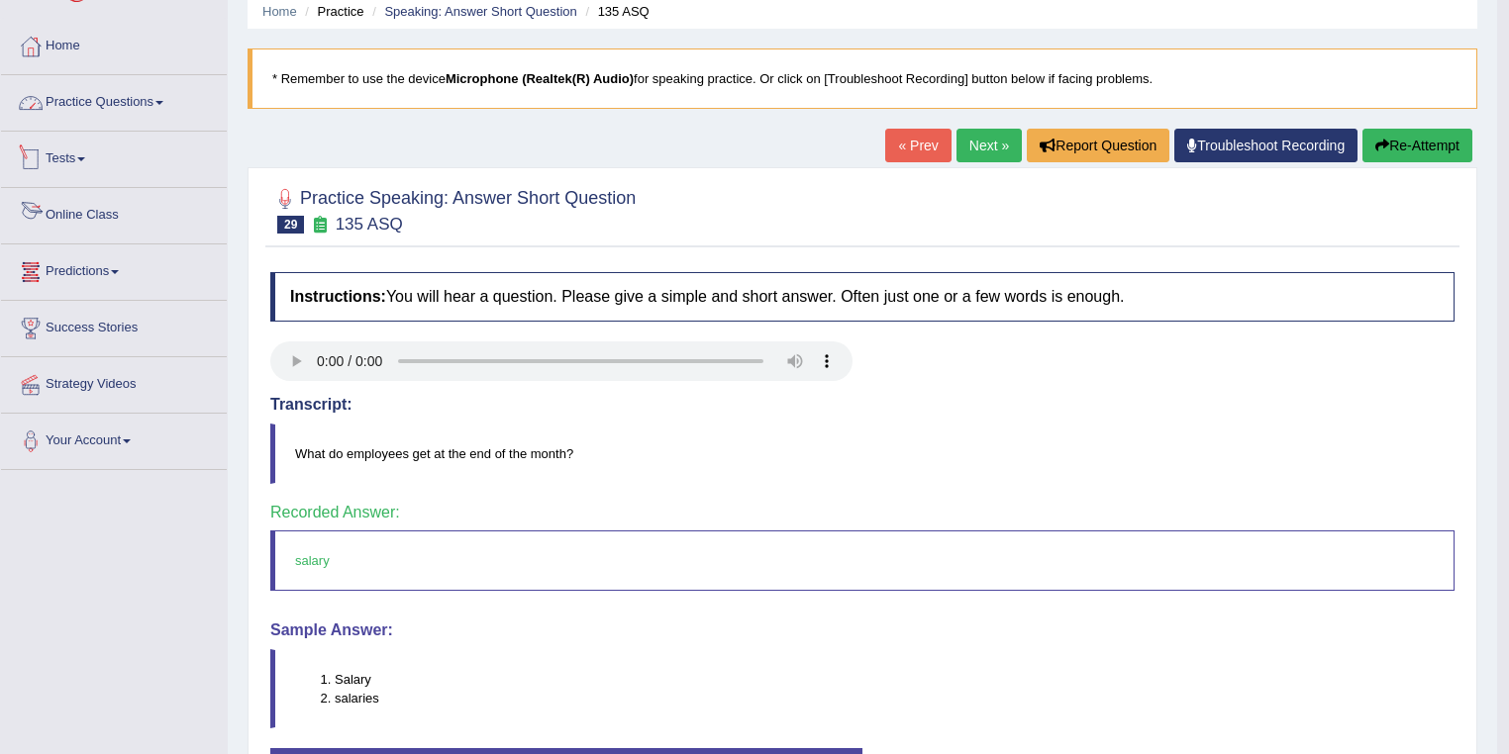
click at [87, 105] on link "Practice Questions" at bounding box center [114, 100] width 226 height 50
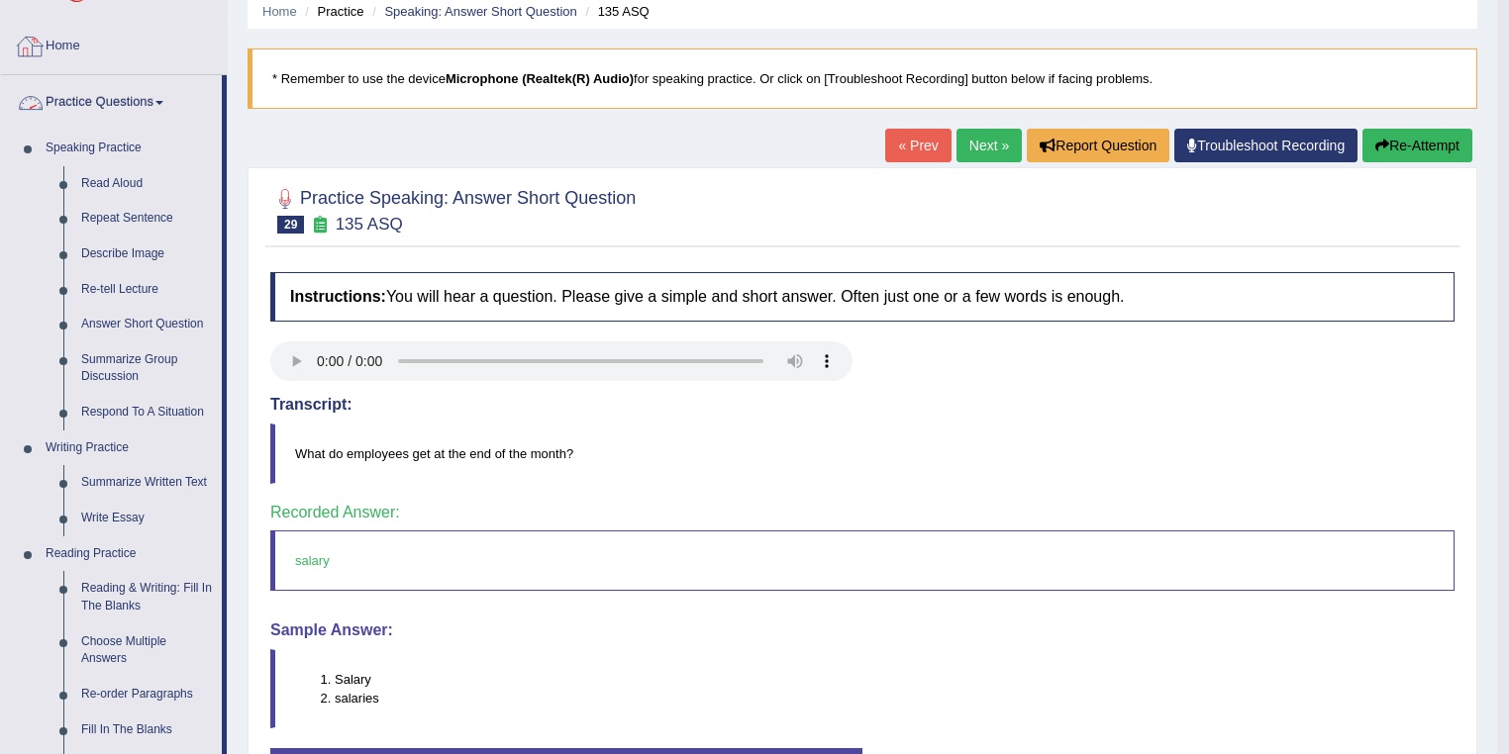
click at [73, 42] on link "Home" at bounding box center [114, 44] width 226 height 50
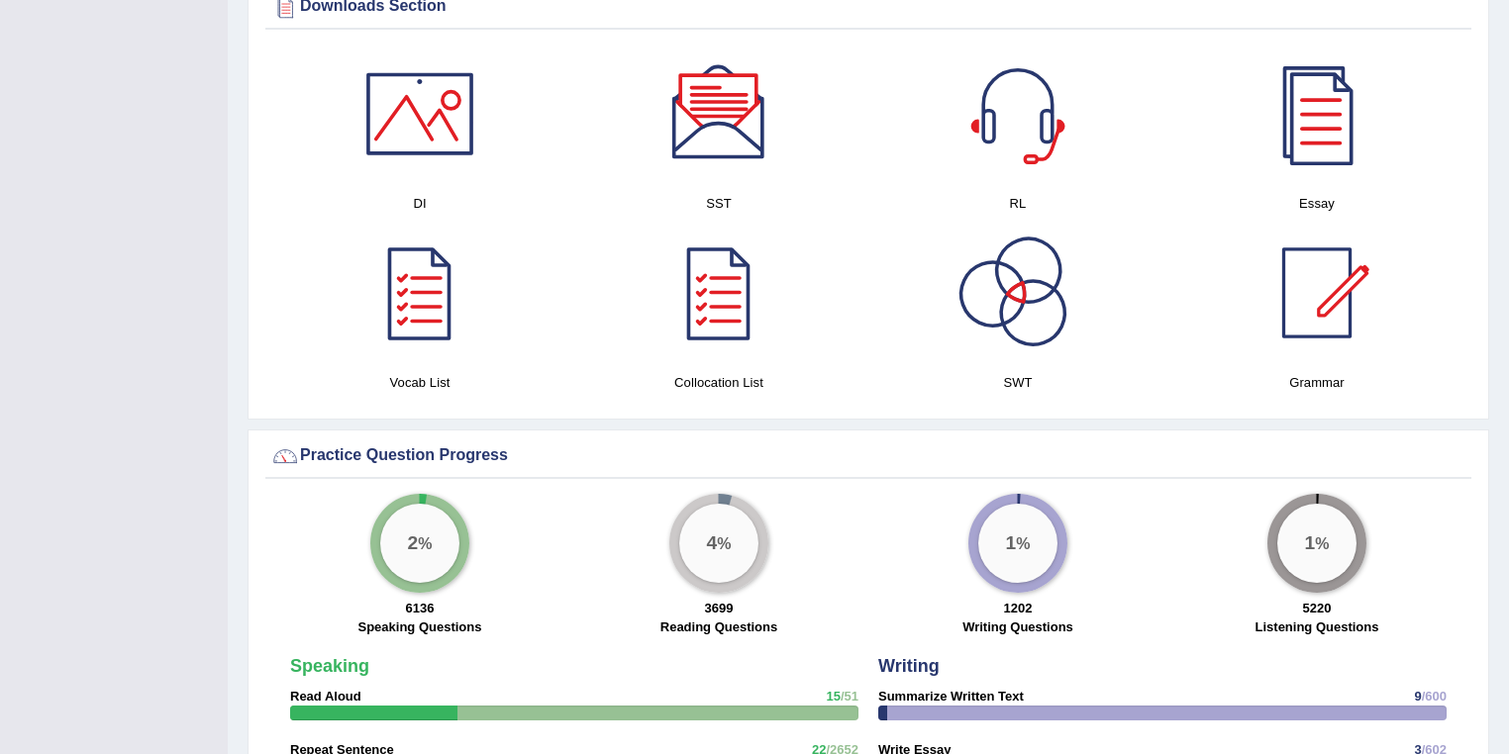
scroll to position [1030, 0]
